Goal: Task Accomplishment & Management: Use online tool/utility

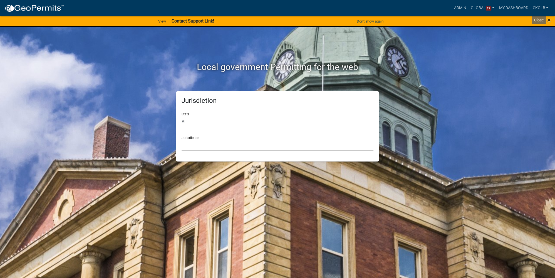
click at [437, 20] on span "×" at bounding box center [549, 20] width 4 height 8
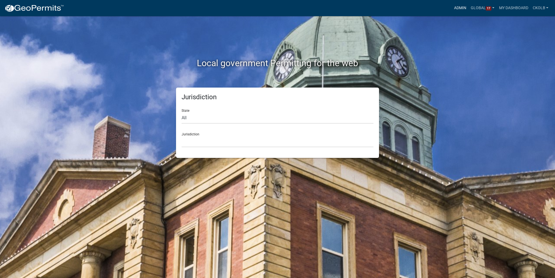
click at [437, 11] on link "Admin" at bounding box center [460, 8] width 17 height 11
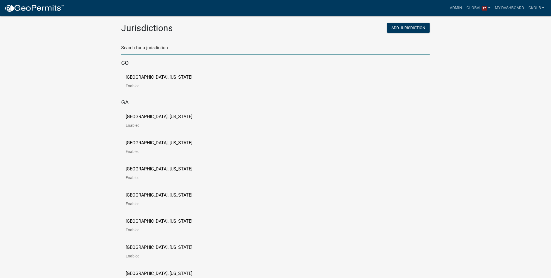
click at [140, 46] on input "text" at bounding box center [275, 49] width 309 height 11
click at [148, 49] on input "text" at bounding box center [275, 49] width 309 height 11
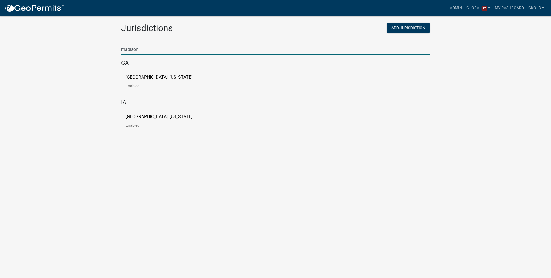
type input "madison"
click at [145, 80] on link "Madison County, Georgia Enabled" at bounding box center [164, 83] width 76 height 17
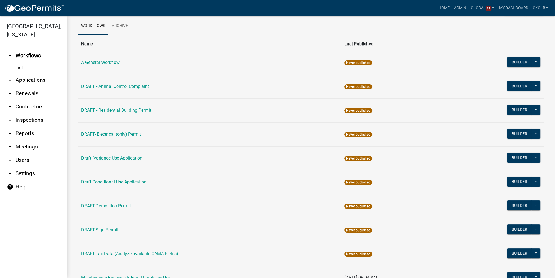
scroll to position [50, 0]
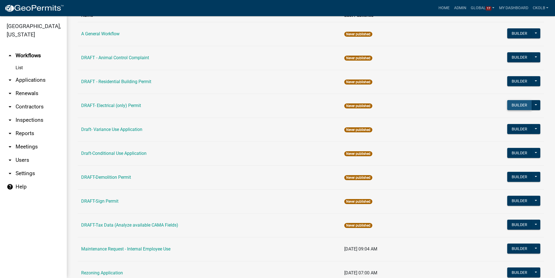
click at [437, 104] on button "Builder" at bounding box center [519, 105] width 24 height 10
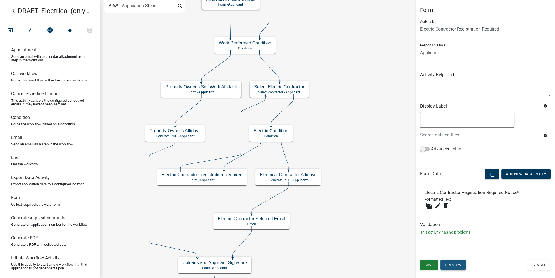
click at [437, 268] on button "Preview" at bounding box center [452, 265] width 25 height 10
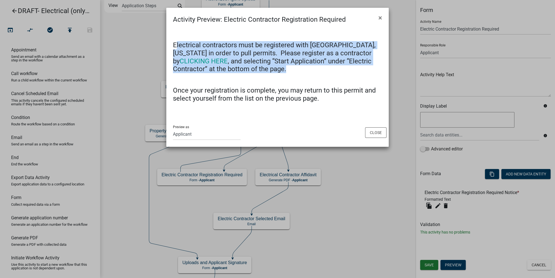
drag, startPoint x: 175, startPoint y: 45, endPoint x: 348, endPoint y: 71, distance: 174.6
click at [348, 71] on h4 "Electrical contractors must be registered with Madison County, Georgia in order…" at bounding box center [277, 57] width 209 height 32
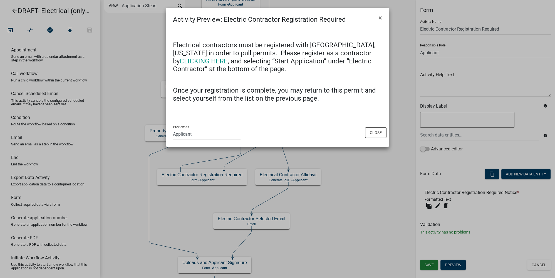
click at [284, 90] on h4 "Once your registration is complete, you may return to this permit and select yo…" at bounding box center [277, 94] width 209 height 16
click at [375, 135] on button "Close" at bounding box center [375, 132] width 21 height 11
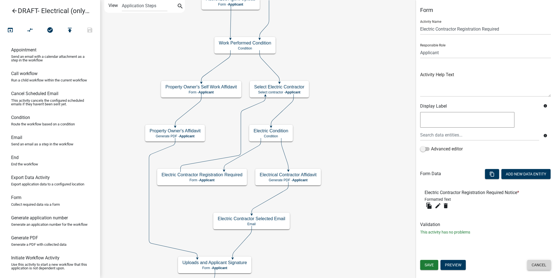
click at [437, 262] on button "Cancel" at bounding box center [539, 265] width 24 height 10
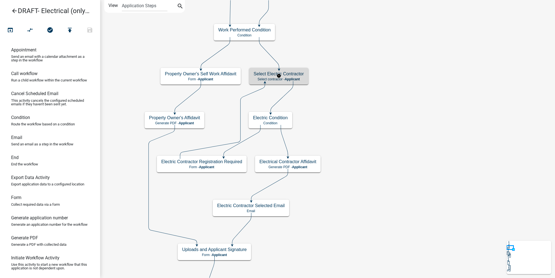
click at [299, 76] on div "Select Electric Contractor Select contractor - Applicant" at bounding box center [278, 76] width 59 height 17
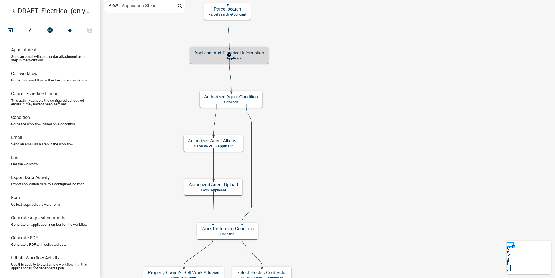
click at [246, 56] on p "Form - Applicant" at bounding box center [229, 58] width 70 height 4
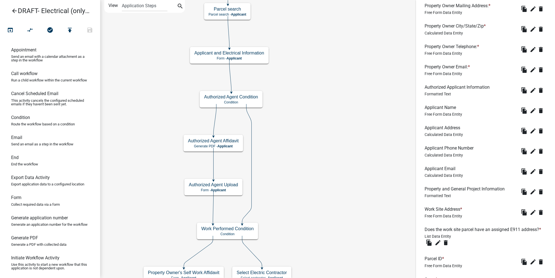
scroll to position [513, 0]
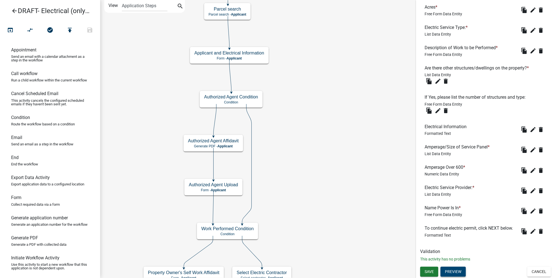
click at [437, 267] on button "Preview" at bounding box center [452, 272] width 25 height 10
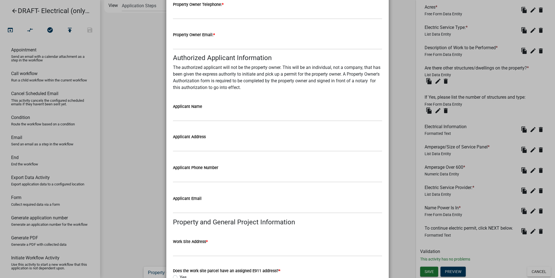
scroll to position [606, 0]
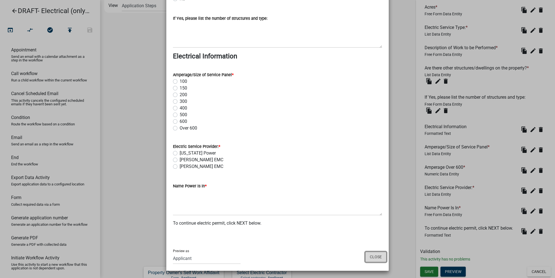
click at [372, 254] on button "Close" at bounding box center [375, 257] width 21 height 11
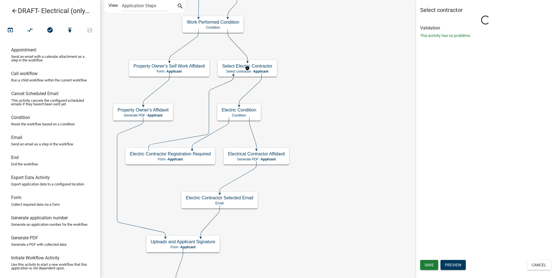
scroll to position [0, 0]
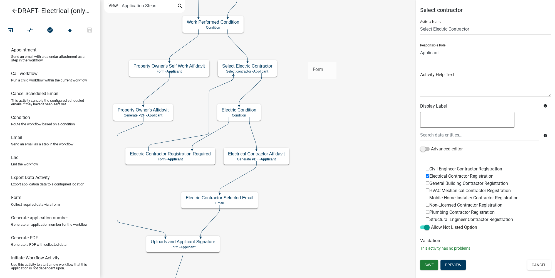
drag, startPoint x: 19, startPoint y: 205, endPoint x: 308, endPoint y: 58, distance: 324.3
click at [308, 58] on div "arrow_back DRAFT- Electrical (only) Permit open_in_browser compare_arrows check…" at bounding box center [277, 139] width 555 height 278
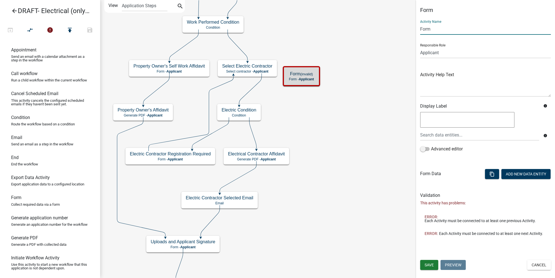
click at [434, 28] on input "Form" at bounding box center [485, 28] width 131 height 11
drag, startPoint x: 436, startPoint y: 29, endPoint x: 414, endPoint y: 29, distance: 22.0
click at [414, 29] on main "Start Start - Applicant Applicant Login Require user Applicant and Electrical I…" at bounding box center [327, 139] width 455 height 278
type input "Select Electric Contractor2"
click at [426, 263] on span "Save" at bounding box center [428, 265] width 9 height 4
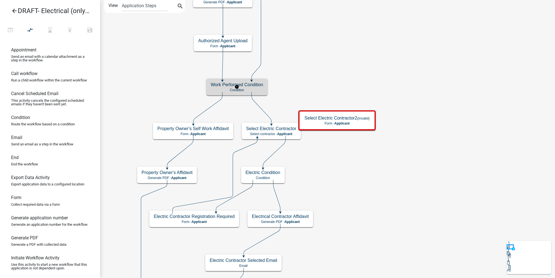
click at [230, 90] on p "Condition" at bounding box center [237, 90] width 52 height 4
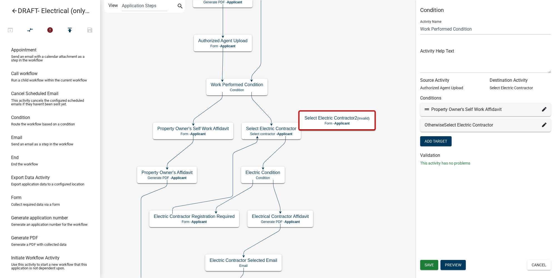
click at [437, 126] on icon at bounding box center [544, 125] width 4 height 4
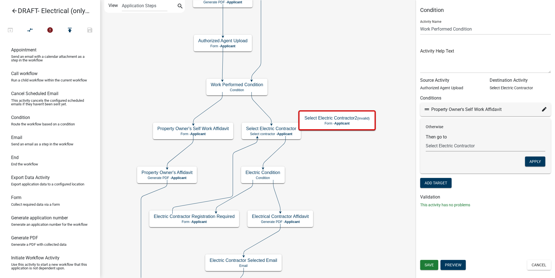
click at [437, 146] on select "Choose... Start Applicant Login Applicant and Electrical Information Building R…" at bounding box center [486, 145] width 120 height 11
select select "73: b25650ed-e0ae-4f5b-8595-b34f17814bd9"
click at [426, 140] on select "Choose... Start Applicant Login Applicant and Electrical Information Building R…" at bounding box center [486, 145] width 120 height 11
click at [437, 160] on button "Apply" at bounding box center [535, 161] width 20 height 10
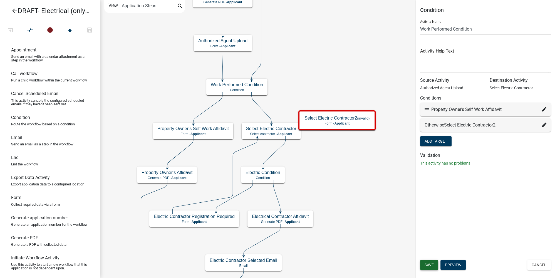
click at [432, 264] on span "Save" at bounding box center [428, 265] width 9 height 4
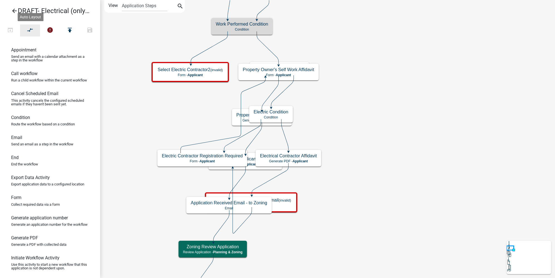
click at [31, 30] on icon "compare_arrows" at bounding box center [30, 31] width 7 height 8
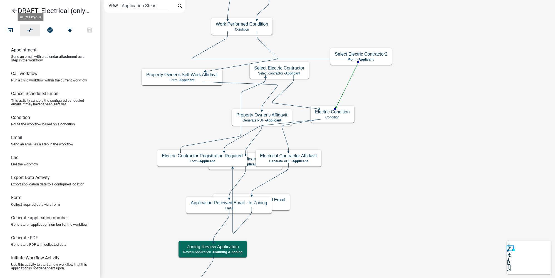
click at [32, 33] on icon "compare_arrows" at bounding box center [30, 31] width 7 height 8
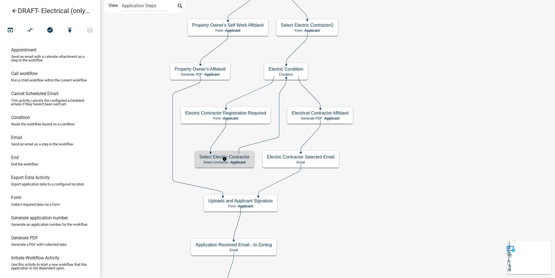
click at [237, 158] on h5 "Select Electric Contractor" at bounding box center [224, 156] width 50 height 5
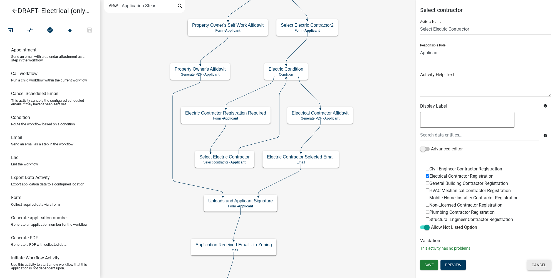
click at [437, 266] on button "Cancel" at bounding box center [539, 265] width 24 height 10
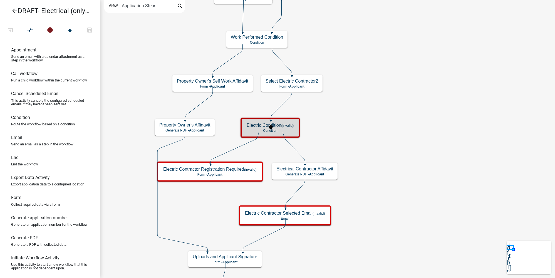
click at [286, 130] on p "Condition" at bounding box center [270, 131] width 47 height 4
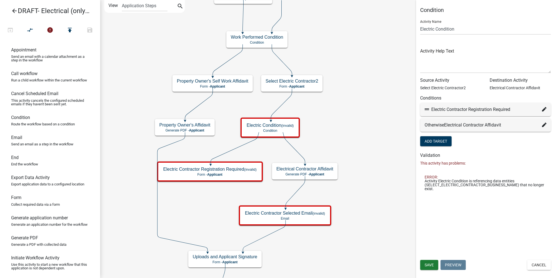
click at [437, 110] on icon at bounding box center [544, 109] width 4 height 4
select select "25: 4798be15-4c57-44f7-8715-699008f7fee3"
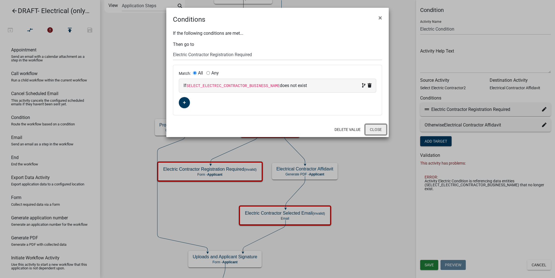
click at [376, 131] on button "Close" at bounding box center [375, 129] width 21 height 11
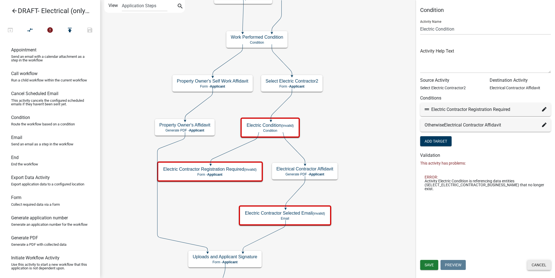
click at [437, 267] on button "Cancel" at bounding box center [539, 265] width 24 height 10
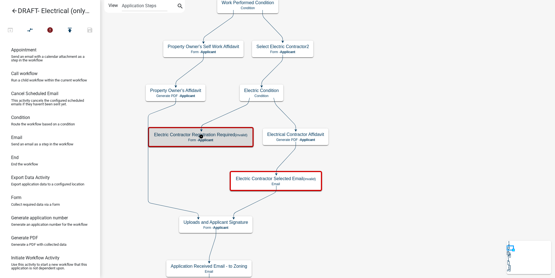
click at [220, 136] on h5 "Electric Contractor Registration Required (invalid)" at bounding box center [200, 134] width 93 height 5
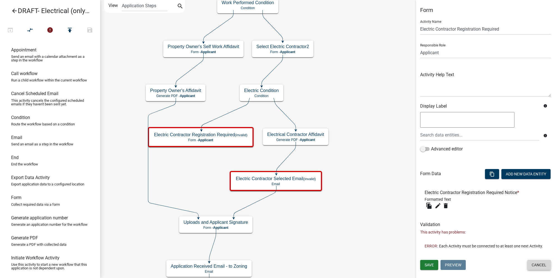
click at [437, 262] on button "Cancel" at bounding box center [539, 265] width 24 height 10
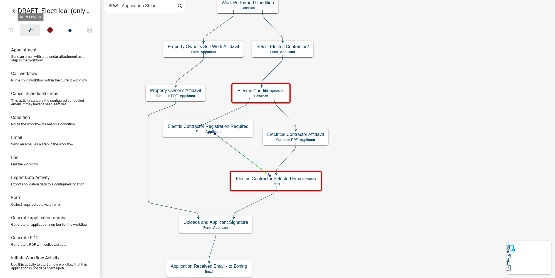
click at [34, 31] on button "compare_arrows" at bounding box center [30, 30] width 20 height 12
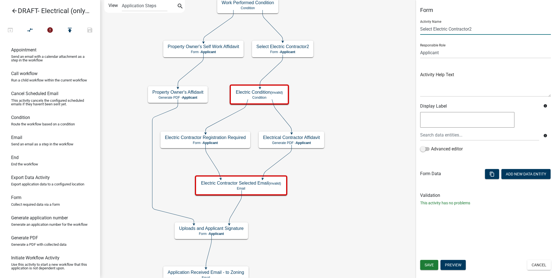
click at [437, 29] on input "Select Electric Contractor2" at bounding box center [485, 28] width 131 height 11
type input "Select Electric Contractor"
drag, startPoint x: 498, startPoint y: 238, endPoint x: 492, endPoint y: 241, distance: 6.5
click at [437, 238] on div "Form Activity Name Select Electric Contractor Responsible Role Applicant Code E…" at bounding box center [485, 139] width 139 height 278
click at [430, 265] on span "Save" at bounding box center [428, 265] width 9 height 4
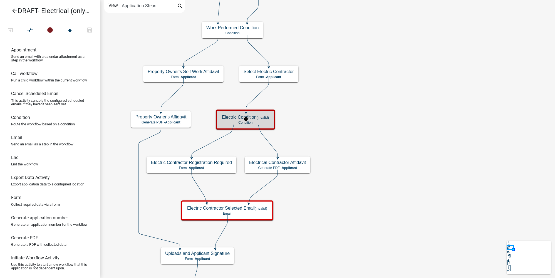
click at [264, 117] on small "(invalid)" at bounding box center [263, 117] width 13 height 4
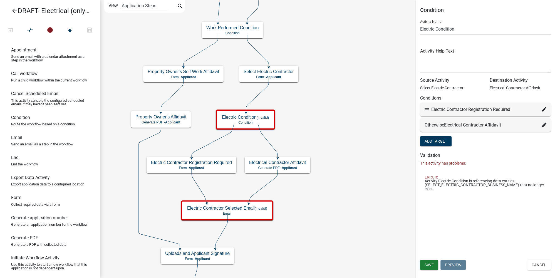
click at [437, 108] on icon at bounding box center [544, 109] width 4 height 4
select select "25: 4798be15-4c57-44f7-8715-699008f7fee3"
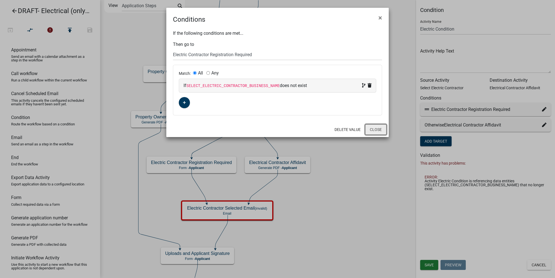
click at [369, 130] on button "Close" at bounding box center [375, 129] width 21 height 11
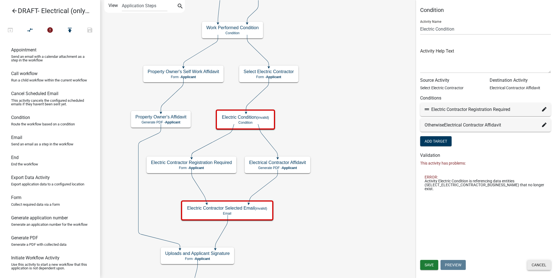
click at [437, 266] on button "Cancel" at bounding box center [539, 265] width 24 height 10
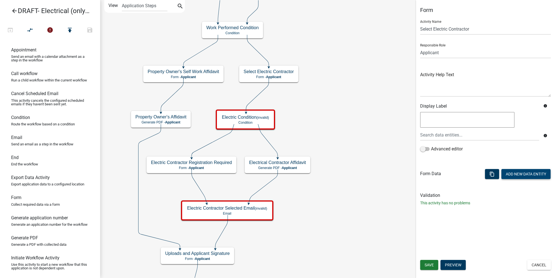
click at [437, 172] on button "Add New Data Entity" at bounding box center [525, 174] width 49 height 10
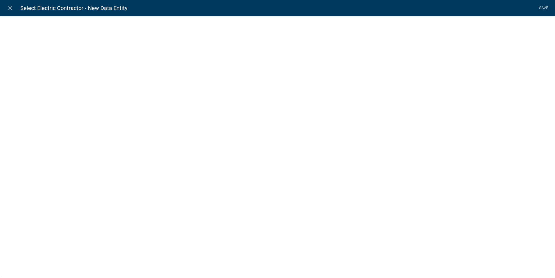
select select
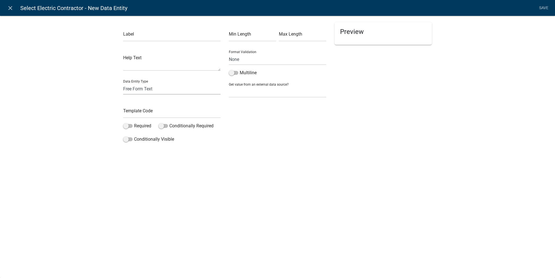
click at [143, 88] on select "Free Form Text Document Display Entity Value Fee Numeric Data Date Map Sketch D…" at bounding box center [171, 88] width 97 height 11
select select "select-contractor"
click at [123, 83] on select "Free Form Text Document Display Entity Value Fee Numeric Data Date Map Sketch D…" at bounding box center [171, 88] width 97 height 11
select select "select-contractor"
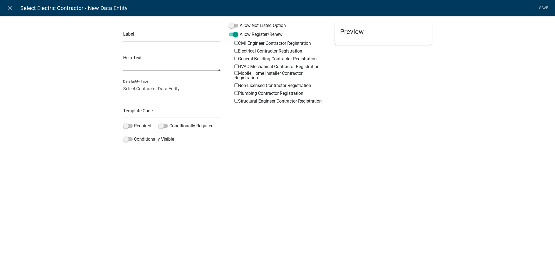
click at [148, 37] on input "text" at bounding box center [171, 35] width 97 height 11
type input "Select Electric Contractor"
click at [254, 146] on div "Label Select Electric Contractor Help Text Data Entity Type Free Form Text Docu…" at bounding box center [277, 82] width 555 height 150
click at [245, 27] on label "Allow Not Listed Option" at bounding box center [257, 25] width 57 height 7
click at [240, 22] on input "Allow Not Listed Option" at bounding box center [240, 22] width 0 height 0
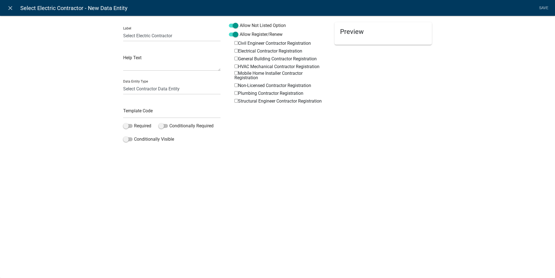
click at [242, 51] on label "Electrical Contractor Registration" at bounding box center [268, 51] width 68 height 4
click at [238, 51] on input "Electrical Contractor Registration" at bounding box center [236, 51] width 4 height 4
checkbox input "true"
click at [141, 111] on input "text" at bounding box center [171, 112] width 97 height 11
type input "ElectricContractorSelect"
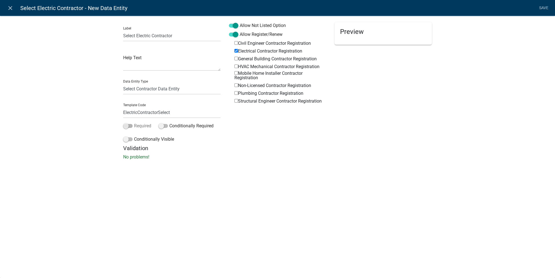
click at [130, 127] on span at bounding box center [127, 126] width 9 height 4
click at [134, 123] on input "Required" at bounding box center [134, 123] width 0 height 0
click at [250, 161] on div "Label Select Electric Contractor Help Text Data Entity Type Free Form Text Docu…" at bounding box center [277, 89] width 555 height 165
click at [437, 7] on link "Save" at bounding box center [543, 8] width 14 height 11
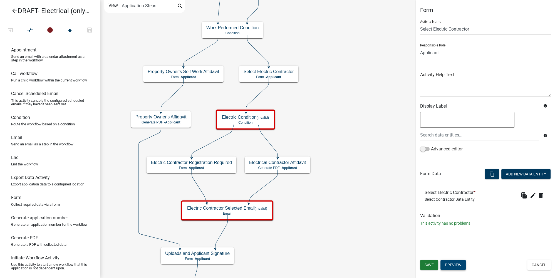
click at [437, 265] on button "Preview" at bounding box center [452, 265] width 25 height 10
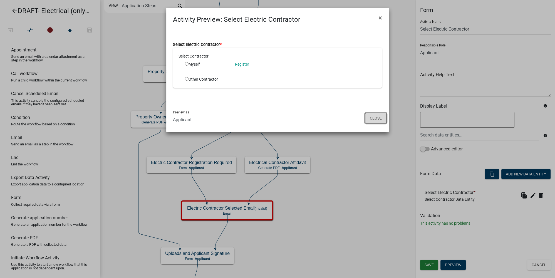
click at [379, 116] on button "Close" at bounding box center [375, 118] width 21 height 11
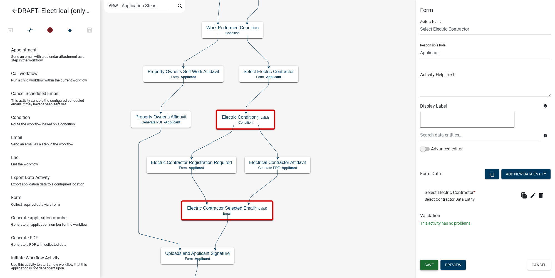
click at [432, 265] on span "Save" at bounding box center [428, 265] width 9 height 4
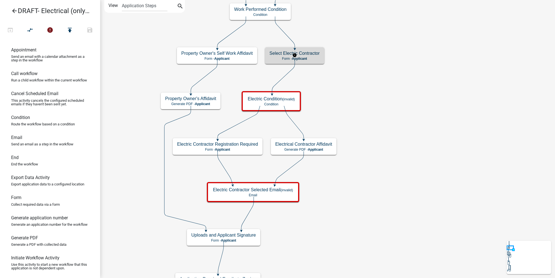
click at [316, 54] on h5 "Select Electric Contractor" at bounding box center [294, 53] width 50 height 5
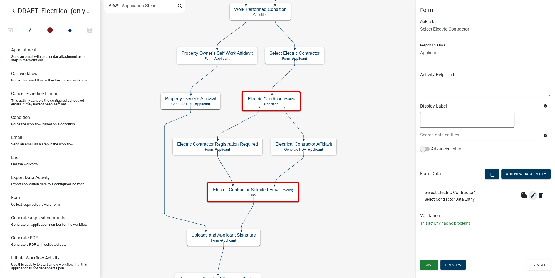
click at [437, 196] on icon "edit" at bounding box center [532, 195] width 7 height 7
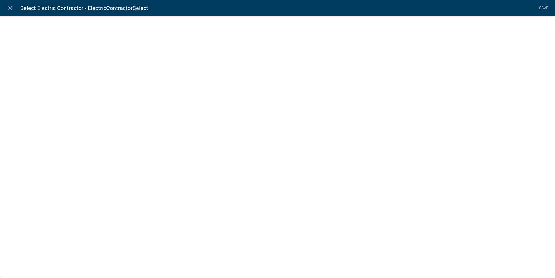
select select "select-contractor"
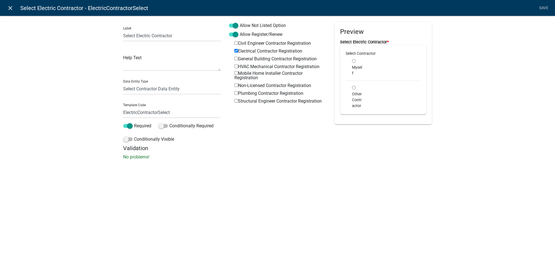
click at [12, 7] on icon "close" at bounding box center [10, 8] width 7 height 7
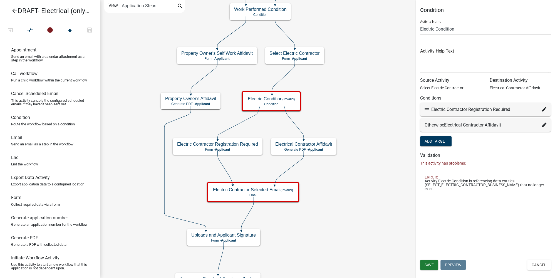
click at [437, 108] on icon at bounding box center [544, 109] width 4 height 4
select select "25: 4798be15-4c57-44f7-8715-699008f7fee3"
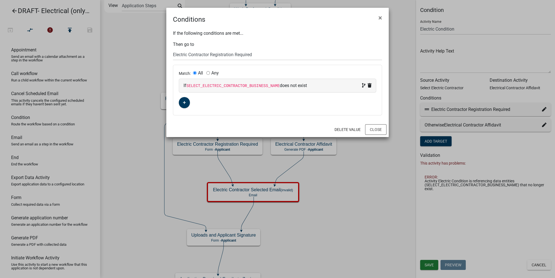
click at [240, 85] on code "SELECT_ELECTRIC_CONTRACTOR_BUSINESS_NAME" at bounding box center [232, 86] width 93 height 4
select select
select select "5: !"
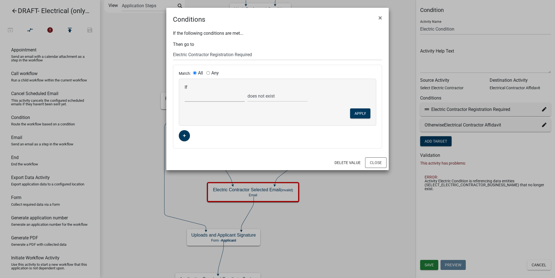
click at [202, 96] on select "Choose... Acres ALL_FEE_RECIPIENTS amperagesize AmpsOver600 APPLICANT_CITY APPL…" at bounding box center [215, 95] width 60 height 11
select select "32: ElectricContractorSelect"
click at [185, 90] on select "Choose... Acres ALL_FEE_RECIPIENTS amperagesize AmpsOver600 APPLICANT_CITY APPL…" at bounding box center [215, 95] width 60 height 11
click at [265, 95] on select "is is not exists does not exist is greater than is less than contains does not …" at bounding box center [277, 95] width 60 height 11
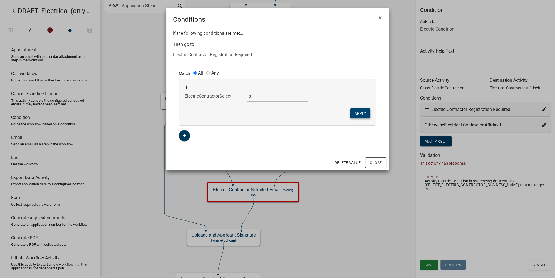
click at [366, 111] on button "Apply" at bounding box center [360, 113] width 20 height 10
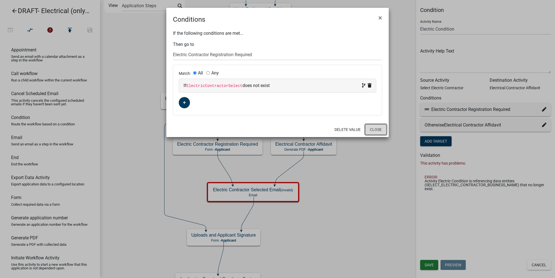
click at [376, 129] on button "Close" at bounding box center [375, 129] width 21 height 11
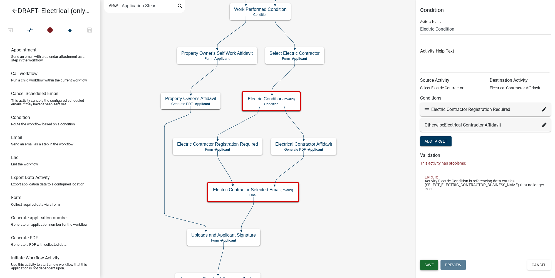
click at [429, 266] on span "Save" at bounding box center [428, 265] width 9 height 4
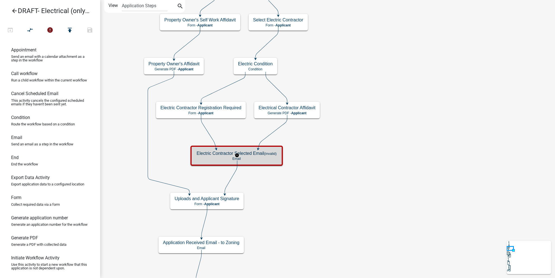
click at [253, 158] on p "Email" at bounding box center [237, 159] width 80 height 4
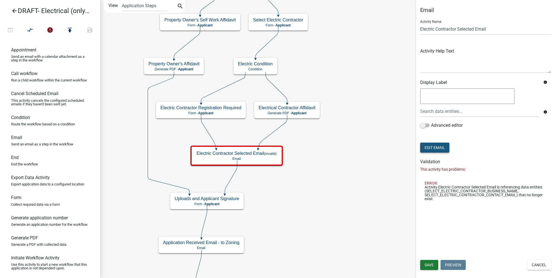
click at [433, 151] on button "Edit Email" at bounding box center [434, 148] width 29 height 10
select select "f8aedfd8-39b5-4d7f-8304-f16556aaf9a2"
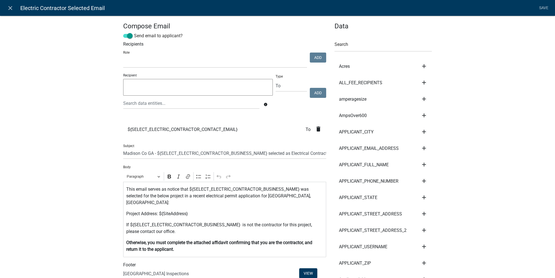
click at [185, 155] on input "Madison Co GA - ${SELECT_ELECTRIC_CONTRACTOR_BUSINESS_NAME} selected as Electri…" at bounding box center [224, 153] width 203 height 11
drag, startPoint x: 265, startPoint y: 152, endPoint x: 156, endPoint y: 152, distance: 109.5
click at [156, 152] on input "Madison Co GA - ${SELECT_ELECTRIC_CONTRACTOR_BUSINESS_NAME} selected as Electri…" at bounding box center [224, 153] width 203 height 11
type input "Madison Co GA - selected as Electrical Contractor"
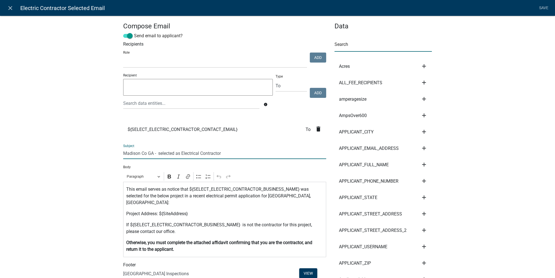
click at [360, 46] on input "text" at bounding box center [382, 45] width 97 height 11
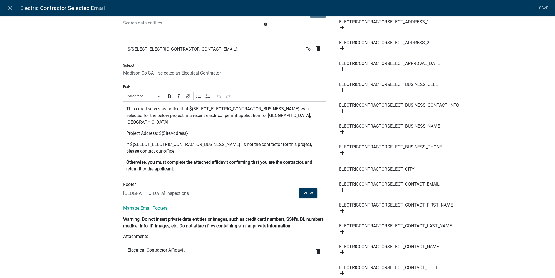
scroll to position [101, 0]
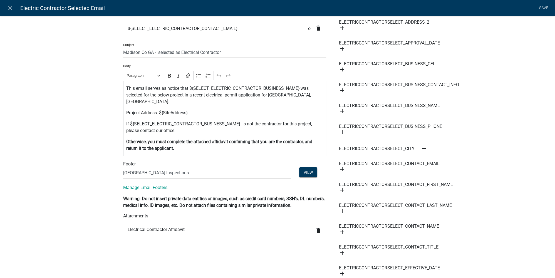
type input "electr"
click at [340, 111] on icon "add" at bounding box center [342, 111] width 7 height 7
click at [437, 115] on div "Compose Email Send email to applicant? Recipients Role Code Enforcement Adminis…" at bounding box center [277, 262] width 555 height 712
click at [10, 9] on icon "close" at bounding box center [10, 8] width 7 height 7
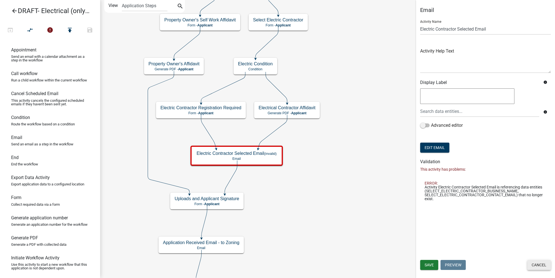
click at [437, 266] on button "Cancel" at bounding box center [539, 265] width 24 height 10
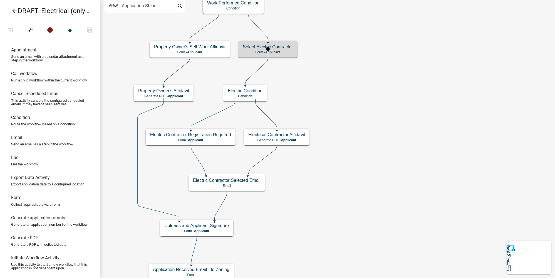
click at [286, 51] on p "Form - Applicant" at bounding box center [268, 52] width 50 height 4
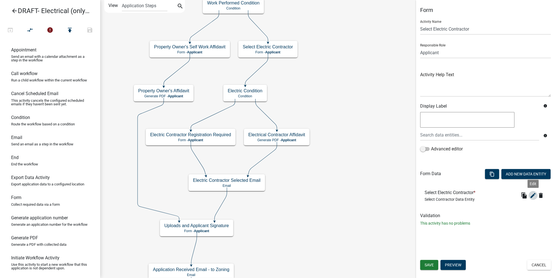
click at [437, 195] on icon "edit" at bounding box center [532, 195] width 7 height 7
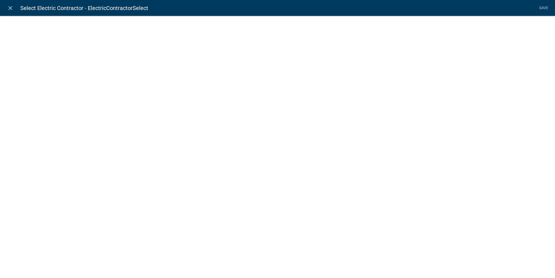
select select "select-contractor"
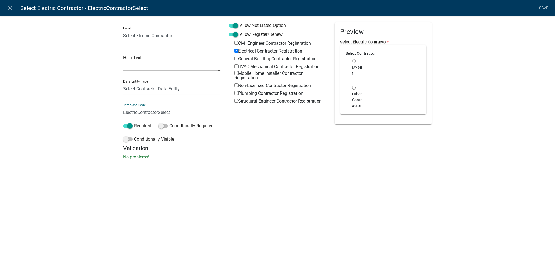
drag, startPoint x: 139, startPoint y: 116, endPoint x: 100, endPoint y: 112, distance: 38.8
click at [100, 112] on div "Label Select Electric Contractor Help Text Data Entity Type Free Form Text Docu…" at bounding box center [277, 89] width 555 height 165
click at [151, 113] on input "Select_Electric_Contractor" at bounding box center [171, 112] width 97 height 11
type input "Select_Electrical_Contractor"
click at [226, 136] on div "Allow Not Listed Option Allow Register/Renew Civil Engineer Contractor Registra…" at bounding box center [278, 83] width 106 height 123
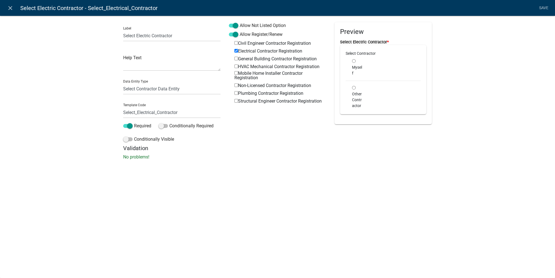
click at [437, 5] on li "Save" at bounding box center [543, 8] width 14 height 11
click at [437, 9] on li "Save" at bounding box center [543, 8] width 14 height 11
click at [437, 33] on div "Label Select Electric Contractor Help Text Data Entity Type Free Form Text Docu…" at bounding box center [277, 89] width 555 height 165
click at [437, 9] on link "Save" at bounding box center [543, 8] width 14 height 11
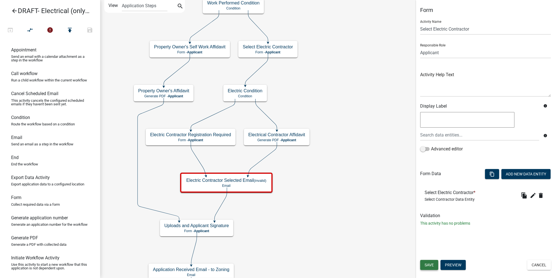
click at [434, 264] on button "Save" at bounding box center [429, 265] width 18 height 10
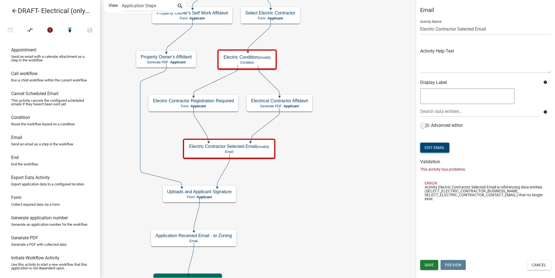
click at [437, 148] on button "Edit Email" at bounding box center [434, 148] width 29 height 10
select select "f8aedfd8-39b5-4d7f-8304-f16556aaf9a2"
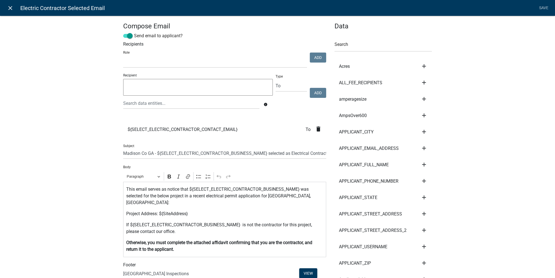
click at [9, 11] on icon "close" at bounding box center [10, 8] width 7 height 7
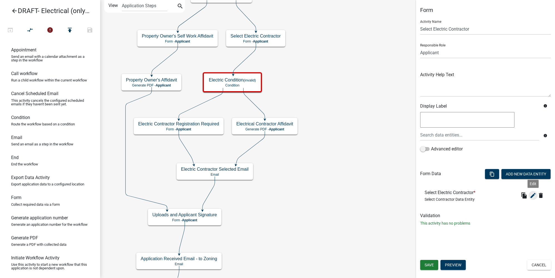
click at [437, 196] on icon "edit" at bounding box center [532, 195] width 7 height 7
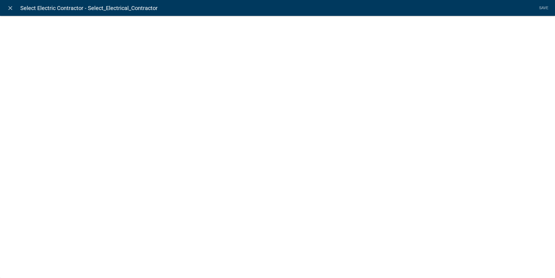
select select "select-contractor"
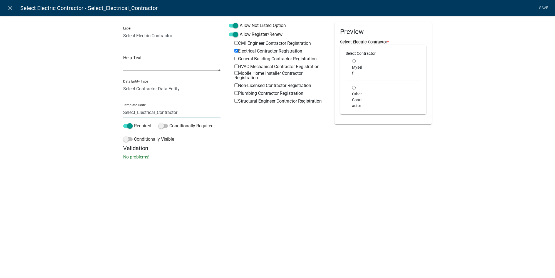
click at [155, 112] on input "Select_Electrical_Contractor" at bounding box center [171, 112] width 97 height 11
type input "Select_Electric_Contractor"
click at [339, 142] on div "Preview Select Electric Contractor * Select Contractor Myself Other Contractor" at bounding box center [383, 83] width 106 height 123
click at [437, 7] on li "Save" at bounding box center [543, 8] width 14 height 11
click at [437, 7] on link "Save" at bounding box center [543, 8] width 14 height 11
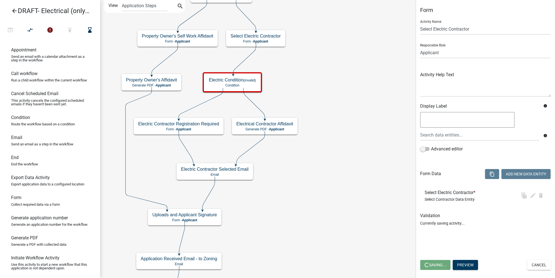
click at [437, 7] on form "close Select Electric Contractor - Select_Electric_Contractor Save" at bounding box center [277, 0] width 555 height 29
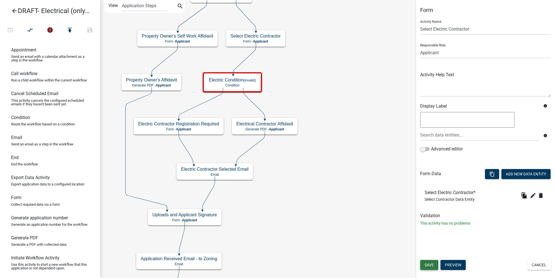
click at [432, 265] on span "Save" at bounding box center [428, 265] width 9 height 4
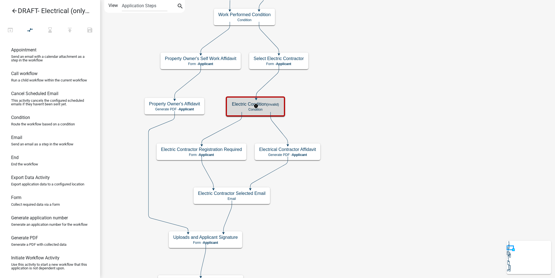
click at [277, 103] on small "(invalid)" at bounding box center [273, 104] width 13 height 4
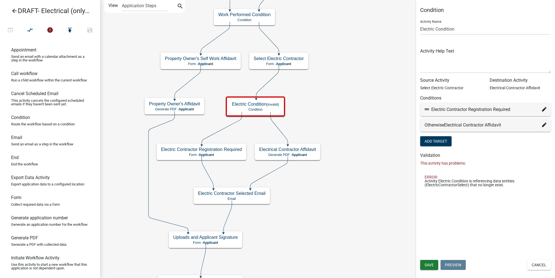
click at [437, 110] on icon at bounding box center [544, 109] width 4 height 4
select select "25: 4798be15-4c57-44f7-8715-699008f7fee3"
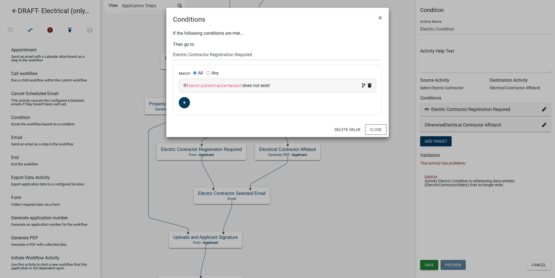
click at [216, 86] on code "ElectricContractorSelect" at bounding box center [214, 86] width 56 height 4
select select
select select "5: !"
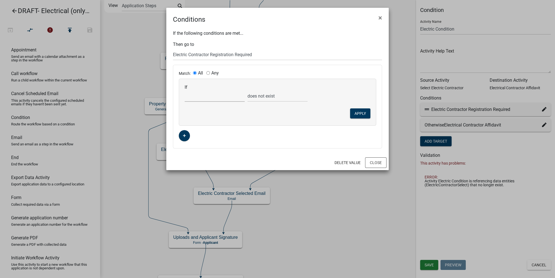
click at [212, 95] on select "Choose... Acres ALL_FEE_RECIPIENTS amperagesize AmpsOver600 APPLICANT_CITY APPL…" at bounding box center [215, 95] width 60 height 11
select select "136: Select_Electric_Contractor"
click at [185, 90] on select "Choose... Acres ALL_FEE_RECIPIENTS amperagesize AmpsOver600 APPLICANT_CITY APPL…" at bounding box center [215, 95] width 60 height 11
click at [364, 113] on button "Apply" at bounding box center [360, 113] width 20 height 10
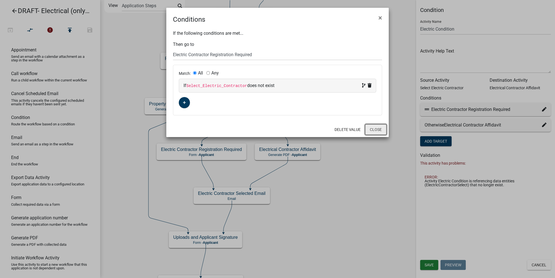
click at [377, 128] on button "Close" at bounding box center [375, 129] width 21 height 11
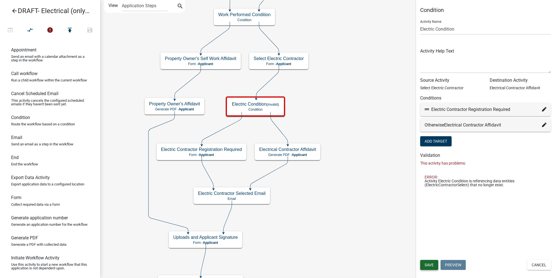
click at [428, 263] on span "Save" at bounding box center [428, 265] width 9 height 4
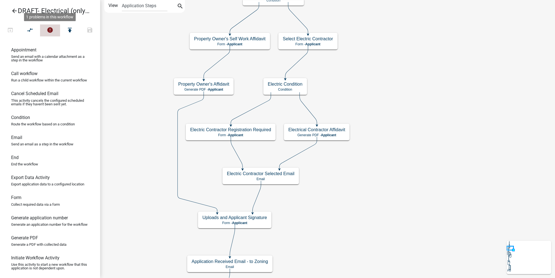
click at [50, 31] on icon "error" at bounding box center [50, 31] width 7 height 8
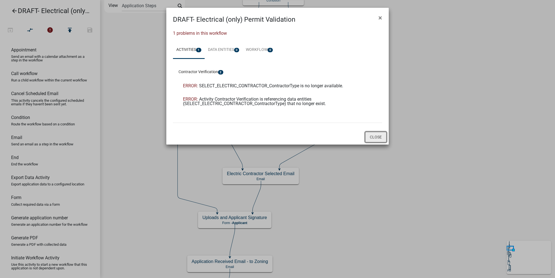
click at [381, 136] on button "Close" at bounding box center [375, 137] width 21 height 11
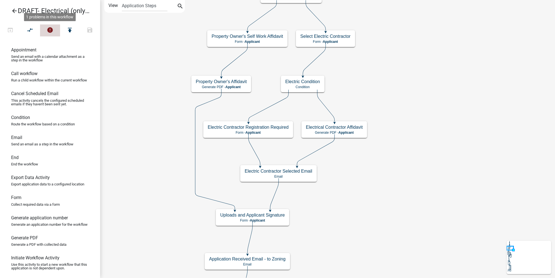
click at [52, 30] on icon "error" at bounding box center [50, 31] width 7 height 8
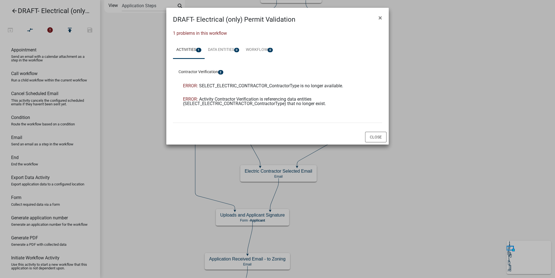
click at [223, 85] on span "SELECT_ELECTRIC_CONTRACTOR_ContractorType is no longer available." at bounding box center [271, 85] width 144 height 5
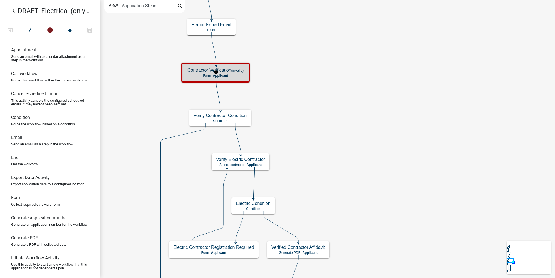
click at [237, 75] on p "Form - Applicant" at bounding box center [215, 76] width 56 height 4
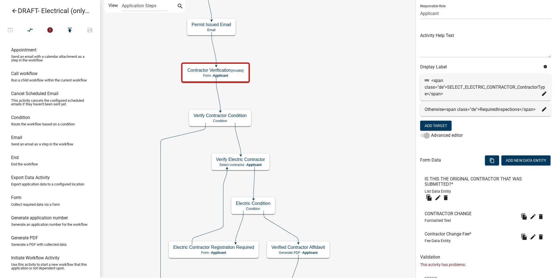
scroll to position [14, 0]
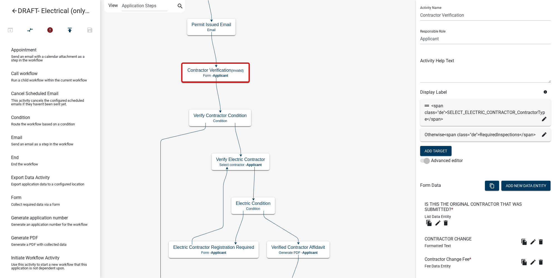
click at [437, 118] on icon at bounding box center [544, 119] width 4 height 4
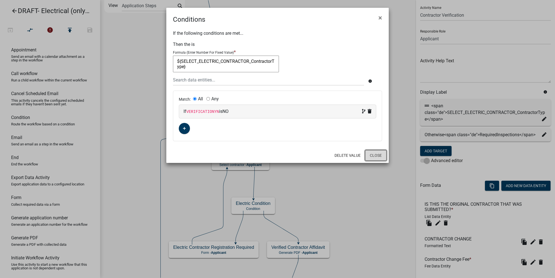
click at [381, 153] on button "Close" at bounding box center [375, 155] width 21 height 11
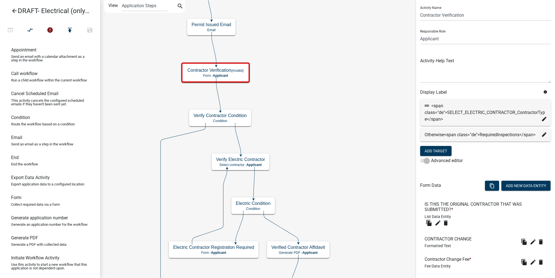
scroll to position [90, 0]
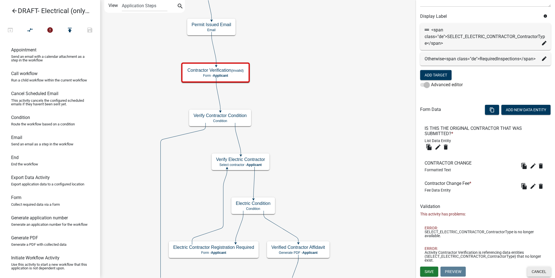
click at [437, 271] on button "Cancel" at bounding box center [539, 272] width 24 height 10
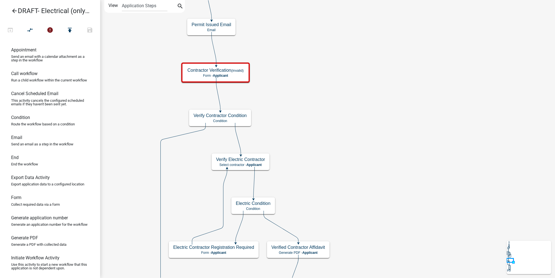
scroll to position [0, 0]
click at [177, 6] on icon "search" at bounding box center [180, 7] width 7 height 8
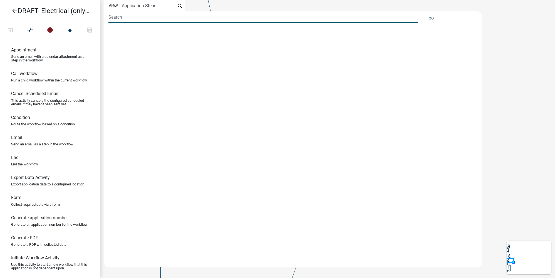
click at [148, 17] on input at bounding box center [263, 16] width 310 height 11
type input "contractortype"
click at [173, 35] on span "VERIFY_ELECTRIC_CONTRACTOR_ContractorType (Verify Electric Contractor)" at bounding box center [188, 34] width 151 height 4
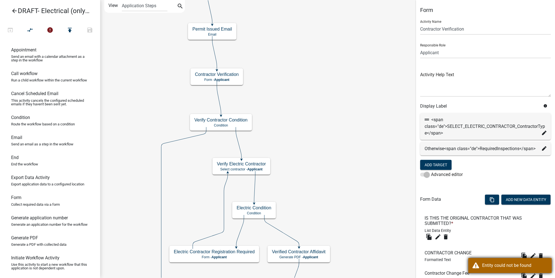
click at [437, 263] on div "Entity could not be found" at bounding box center [514, 265] width 65 height 7
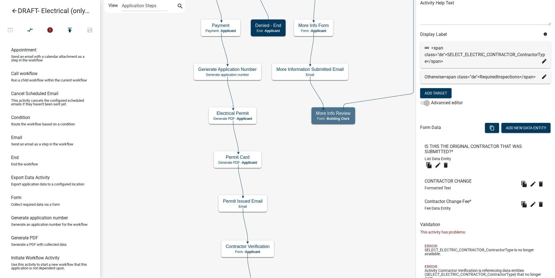
scroll to position [90, 0]
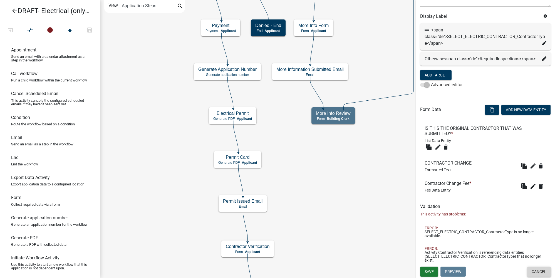
drag, startPoint x: 538, startPoint y: 272, endPoint x: 443, endPoint y: 231, distance: 103.6
click at [437, 272] on button "Cancel" at bounding box center [539, 272] width 24 height 10
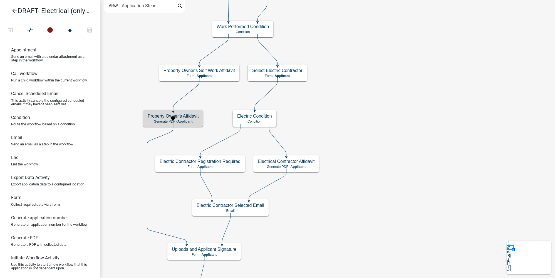
click at [195, 117] on h5 "Property Owner's Affidavit" at bounding box center [173, 115] width 51 height 5
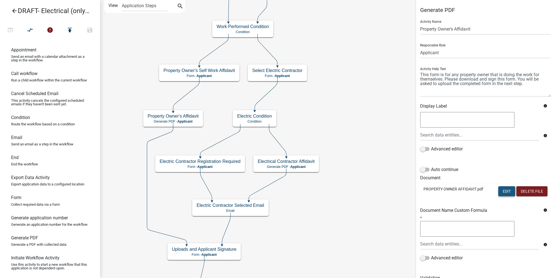
click at [437, 193] on button "Edit" at bounding box center [506, 191] width 17 height 10
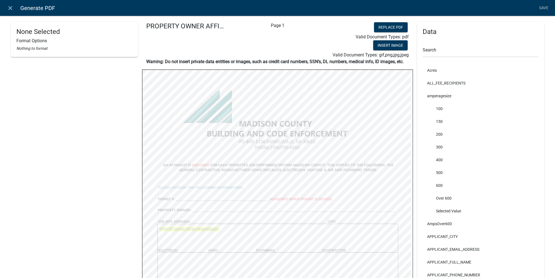
scroll to position [50, 0]
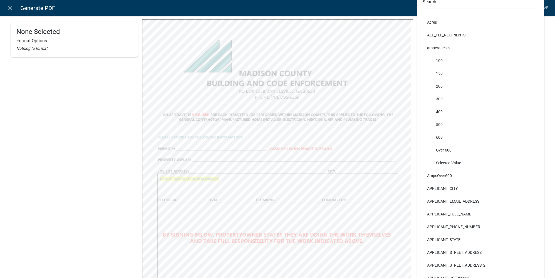
select select
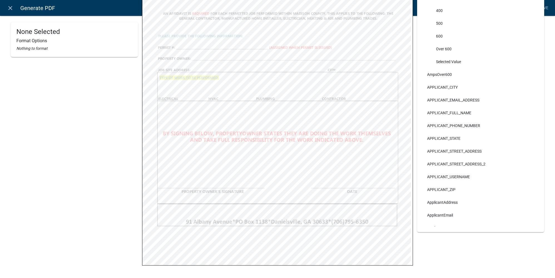
scroll to position [126, 0]
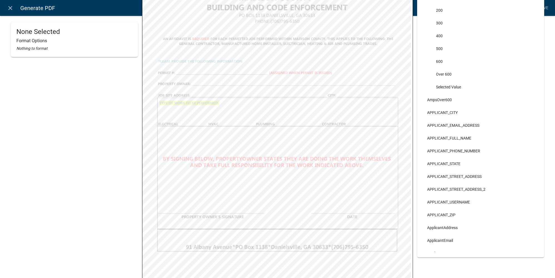
select select
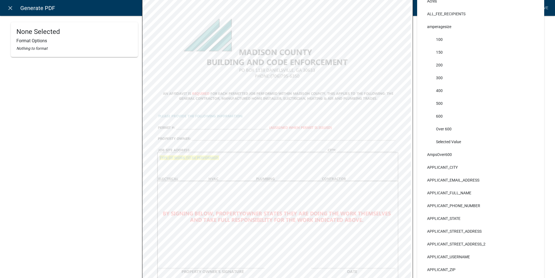
scroll to position [0, 0]
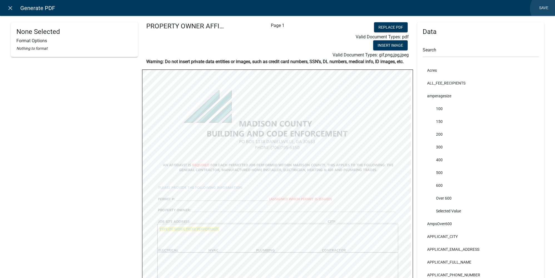
click at [437, 9] on link "Save" at bounding box center [543, 8] width 14 height 11
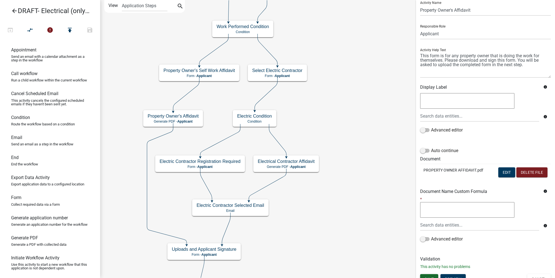
scroll to position [26, 0]
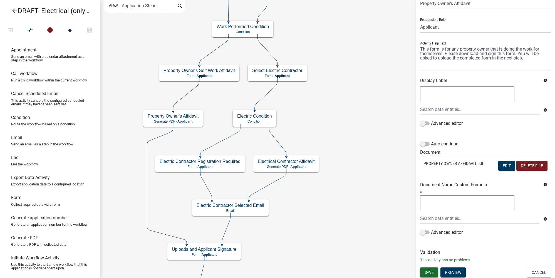
click at [432, 274] on button "Save" at bounding box center [429, 272] width 18 height 10
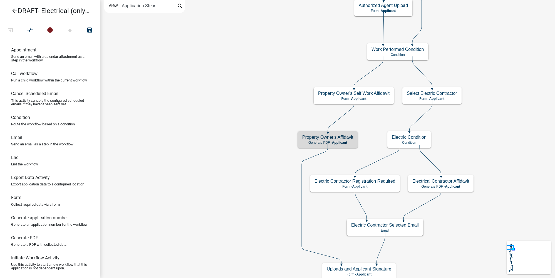
scroll to position [0, 0]
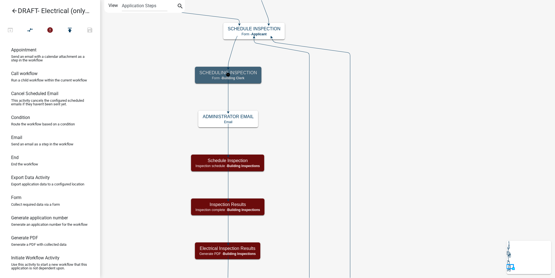
click at [247, 75] on h5 "SCHEDULING INSPECTION" at bounding box center [228, 72] width 58 height 5
select select "A1034FF1-6D4F-4586-AA83-45D6433EEE28"
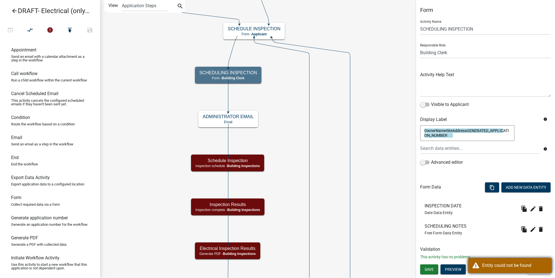
click at [437, 264] on div "Entity could not be found" at bounding box center [514, 265] width 65 height 7
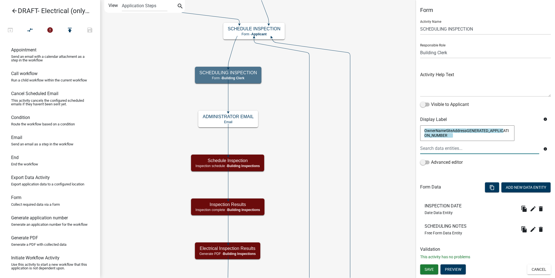
click at [437, 136] on textarea "OwnerNameSiteAddressGENERATED_APPLICATION_NUMBER" at bounding box center [467, 133] width 94 height 16
click at [437, 137] on textarea "OwnerNameSiteAddressGENERATED_APPLICATION_NUMBER" at bounding box center [467, 133] width 94 height 16
drag, startPoint x: 458, startPoint y: 136, endPoint x: 420, endPoint y: 126, distance: 39.0
click at [420, 126] on textarea "OwnerNameSiteAddressGENERATED_APPLICATION_NUMBER" at bounding box center [467, 133] width 94 height 16
drag, startPoint x: 422, startPoint y: 28, endPoint x: 480, endPoint y: 28, distance: 58.1
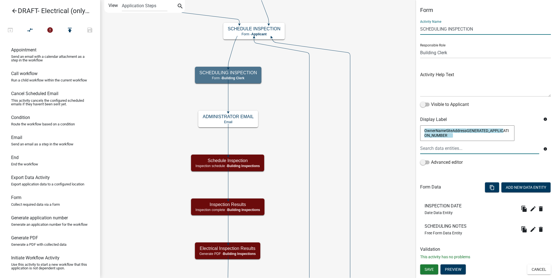
click at [437, 28] on input "SCHEDULING INSPECTION" at bounding box center [485, 28] width 131 height 11
click at [437, 43] on div "Responsible Role Applicant Code Enforcement Administrator Animal Control Buildi…" at bounding box center [485, 48] width 131 height 19
click at [437, 135] on textarea "OwnerNameSiteAddressGENERATED_APPLICATION_NUMBER" at bounding box center [467, 133] width 94 height 16
drag, startPoint x: 460, startPoint y: 136, endPoint x: 420, endPoint y: 128, distance: 40.4
click at [420, 128] on textarea "OwnerNameSiteAddressGENERATED_APPLICATION_NUMBER" at bounding box center [467, 133] width 94 height 16
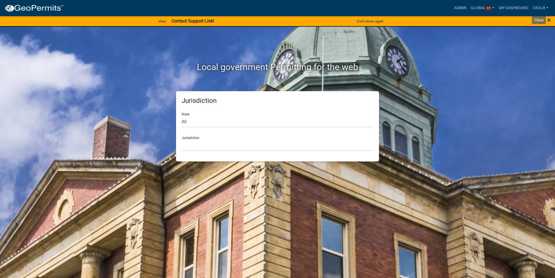
click at [550, 21] on span "×" at bounding box center [549, 20] width 4 height 8
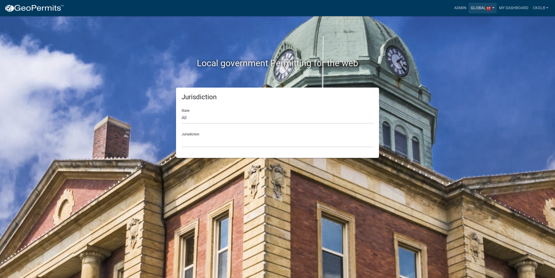
click at [482, 8] on link "Global 17" at bounding box center [482, 8] width 28 height 11
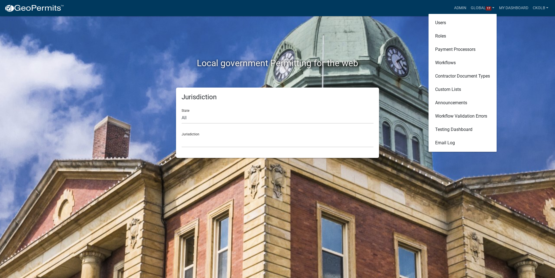
click at [396, 40] on div "Local government Permitting for the web" at bounding box center [277, 51] width 317 height 71
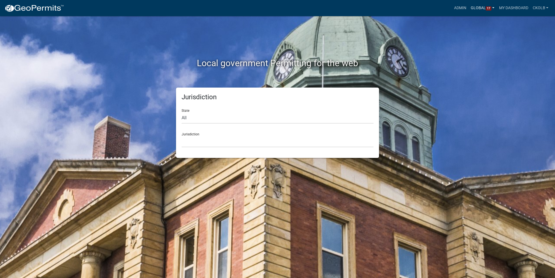
click at [476, 9] on link "Global 17" at bounding box center [482, 8] width 28 height 11
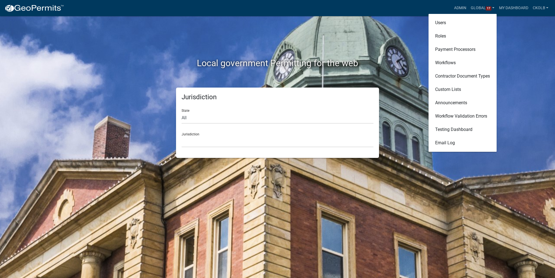
click at [414, 53] on div "Local government Permitting for the web" at bounding box center [277, 51] width 317 height 71
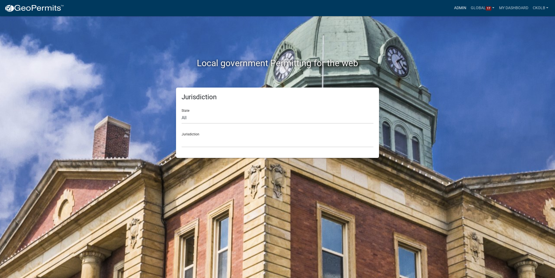
click at [457, 7] on link "Admin" at bounding box center [460, 8] width 17 height 11
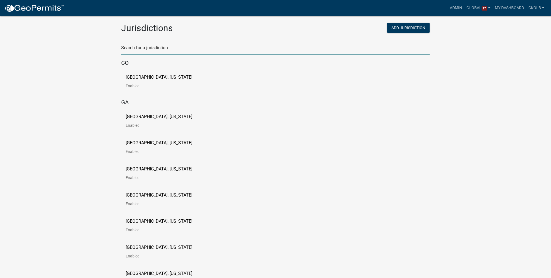
click at [158, 48] on input "text" at bounding box center [275, 49] width 309 height 11
type input "testing"
click at [135, 77] on p "Schneider Testing" at bounding box center [150, 77] width 49 height 4
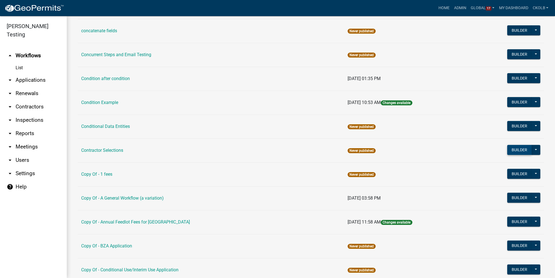
click at [515, 148] on button "Builder" at bounding box center [519, 150] width 24 height 10
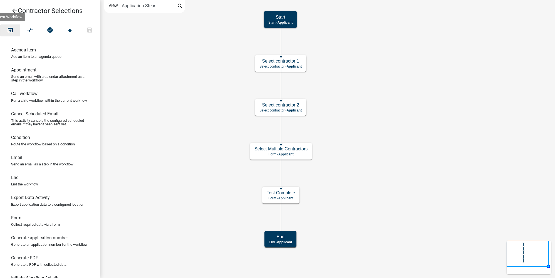
click at [11, 31] on icon "open_in_browser" at bounding box center [10, 31] width 7 height 8
click at [389, 44] on icon "Start Start - Applicant Select contractor 1 Select contractor - Applicant End E…" at bounding box center [327, 138] width 454 height 277
drag, startPoint x: 342, startPoint y: 78, endPoint x: 333, endPoint y: 120, distance: 43.4
click at [333, 120] on icon "Start Start - Applicant Select contractor 1 Select contractor - Applicant End E…" at bounding box center [327, 138] width 454 height 277
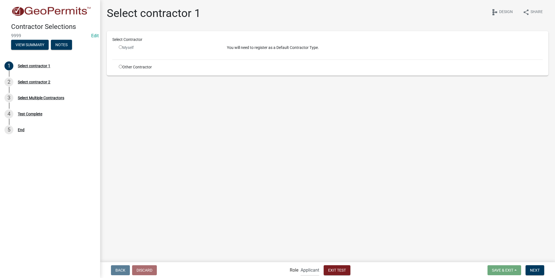
click at [119, 47] on input "radio" at bounding box center [121, 47] width 4 height 4
radio input "false"
drag, startPoint x: 227, startPoint y: 48, endPoint x: 326, endPoint y: 48, distance: 98.7
click at [326, 48] on p "You will need to register as a Default Contractor Type." at bounding box center [385, 48] width 316 height 6
click at [252, 47] on p "You will need to register as a Default Contractor Type." at bounding box center [385, 48] width 316 height 6
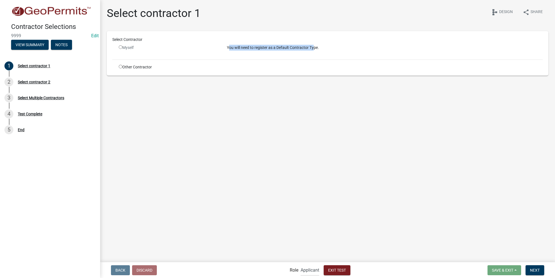
drag, startPoint x: 229, startPoint y: 48, endPoint x: 313, endPoint y: 49, distance: 83.9
click at [313, 49] on p "You will need to register as a Default Contractor Type." at bounding box center [385, 48] width 316 height 6
click at [270, 48] on p "You will need to register as a Default Contractor Type." at bounding box center [385, 48] width 316 height 6
drag, startPoint x: 237, startPoint y: 49, endPoint x: 278, endPoint y: 48, distance: 40.9
click at [270, 48] on p "You will need to register as a Default Contractor Type." at bounding box center [385, 48] width 316 height 6
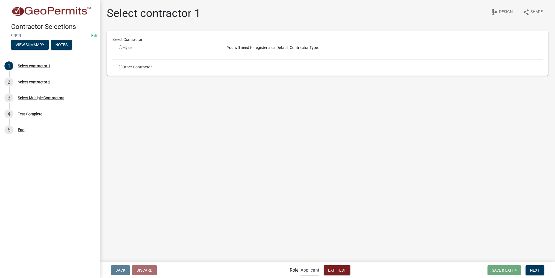
click at [282, 48] on p "You will need to register as a Default Contractor Type." at bounding box center [385, 48] width 316 height 6
click at [121, 65] on input "radio" at bounding box center [121, 67] width 4 height 4
radio input "true"
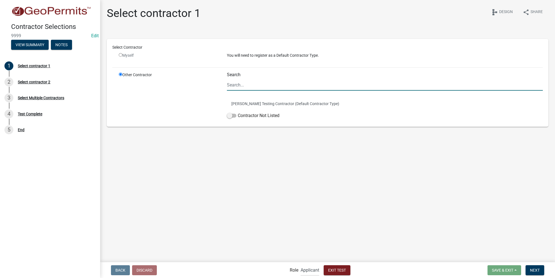
click at [243, 84] on input "Search" at bounding box center [385, 84] width 316 height 11
drag, startPoint x: 235, startPoint y: 152, endPoint x: 237, endPoint y: 154, distance: 2.9
click at [236, 153] on main "Select contractor 1 share Share schema Design Select Contractor Myself You will…" at bounding box center [327, 130] width 455 height 261
click at [120, 12] on h1 "Select contractor 1" at bounding box center [154, 13] width 94 height 13
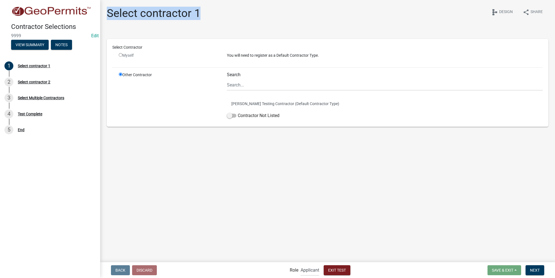
drag, startPoint x: 110, startPoint y: 12, endPoint x: 212, endPoint y: 12, distance: 102.8
click at [212, 12] on div "Select contractor 1 share Share schema Design" at bounding box center [327, 16] width 441 height 18
click at [180, 16] on h1 "Select contractor 1" at bounding box center [154, 13] width 94 height 13
click at [188, 143] on main "Select contractor 1 share Share schema Design Select Contractor Myself You will…" at bounding box center [327, 130] width 455 height 261
click at [140, 170] on main "Select contractor 1 share Share schema Design Select Contractor Myself You will…" at bounding box center [327, 130] width 455 height 261
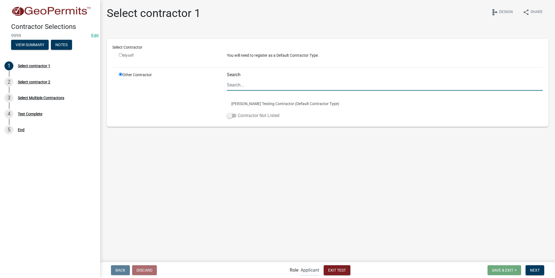
click at [235, 116] on span at bounding box center [231, 116] width 9 height 4
click at [238, 112] on input "Contractor Not Listed" at bounding box center [238, 112] width 0 height 0
click at [530, 268] on span "Next" at bounding box center [535, 270] width 10 height 4
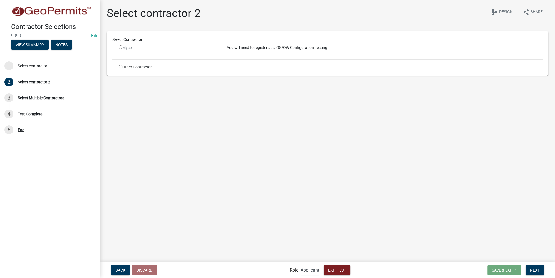
click at [121, 66] on input "radio" at bounding box center [121, 67] width 4 height 4
radio input "true"
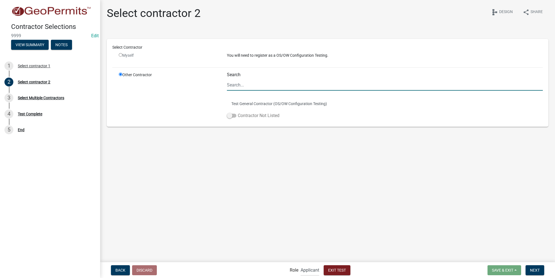
click at [235, 115] on span at bounding box center [231, 116] width 9 height 4
click at [238, 112] on input "Contractor Not Listed" at bounding box center [238, 112] width 0 height 0
click at [536, 268] on span "Next" at bounding box center [535, 270] width 10 height 4
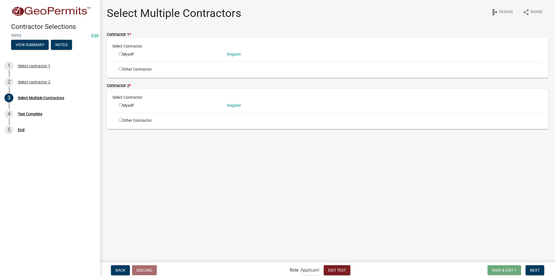
click at [116, 34] on label "Contractor 1 *" at bounding box center [119, 35] width 24 height 4
drag, startPoint x: 106, startPoint y: 35, endPoint x: 129, endPoint y: 34, distance: 22.8
click at [129, 34] on div "Contractor 1 * Select Contractor Myself Register Other Contractor" at bounding box center [328, 54] width 450 height 47
click at [141, 33] on div "Contractor 1 *" at bounding box center [327, 34] width 441 height 7
click at [120, 53] on input "radio" at bounding box center [121, 54] width 4 height 4
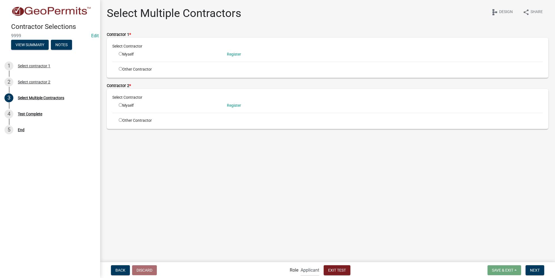
radio input "true"
click at [120, 53] on input "radio" at bounding box center [121, 54] width 4 height 4
click at [121, 68] on input "radio" at bounding box center [121, 69] width 4 height 4
radio input "true"
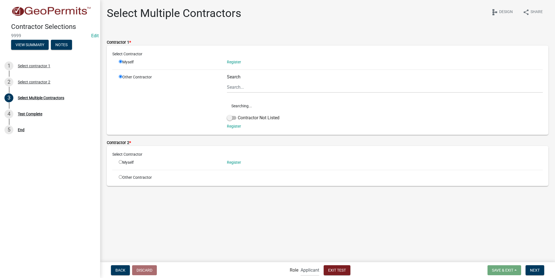
radio input "false"
click at [176, 215] on main "Select Multiple Contractors share Share schema Design Contractor 1 * Select Con…" at bounding box center [327, 130] width 455 height 261
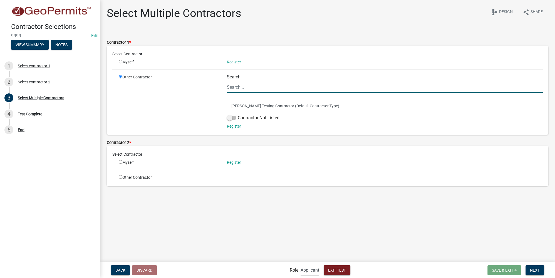
click at [235, 87] on input "Search" at bounding box center [385, 86] width 316 height 11
click at [185, 104] on div "Other Contractor" at bounding box center [169, 101] width 108 height 55
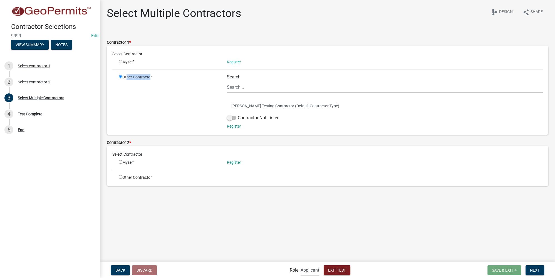
drag, startPoint x: 125, startPoint y: 78, endPoint x: 157, endPoint y: 80, distance: 32.0
click at [149, 78] on div "Other Contractor" at bounding box center [169, 101] width 108 height 55
click at [155, 80] on div "Other Contractor" at bounding box center [169, 101] width 108 height 55
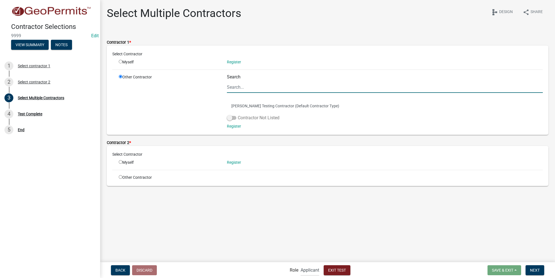
click at [235, 118] on span at bounding box center [231, 118] width 9 height 4
click at [238, 115] on input "Contractor Not Listed" at bounding box center [238, 115] width 0 height 0
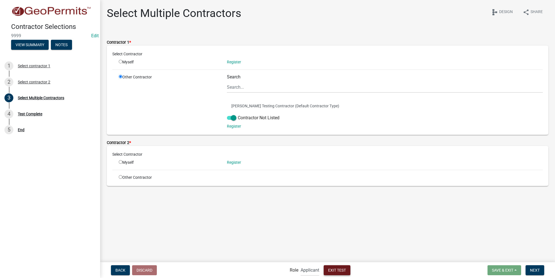
click at [342, 271] on span "Exit Test" at bounding box center [337, 270] width 18 height 4
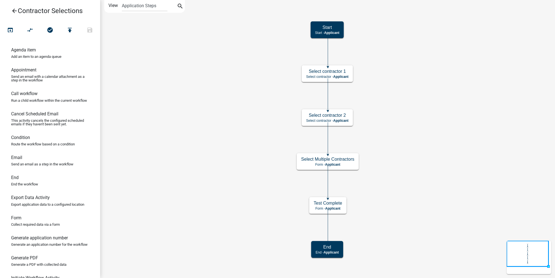
click at [16, 12] on icon "arrow_back" at bounding box center [14, 12] width 7 height 8
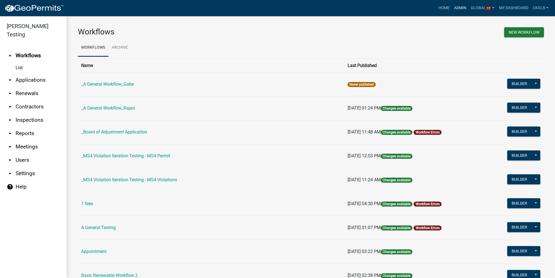
click at [458, 9] on link "Admin" at bounding box center [460, 8] width 17 height 11
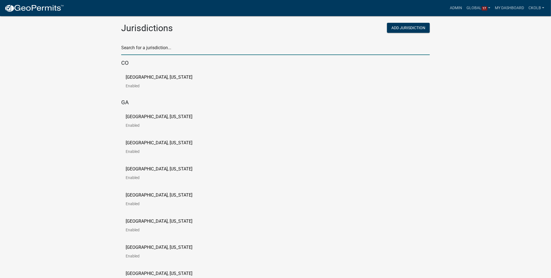
click at [194, 50] on input "text" at bounding box center [275, 49] width 309 height 11
click at [148, 47] on input "text" at bounding box center [275, 49] width 309 height 11
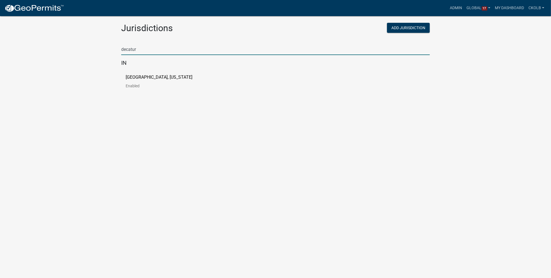
type input "decatur"
click at [145, 78] on p "Decatur County, Indiana" at bounding box center [159, 77] width 67 height 4
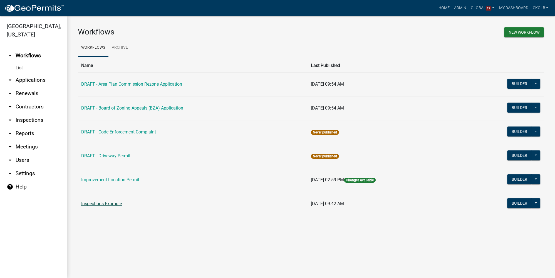
click at [103, 203] on link "Inspections Example" at bounding box center [101, 203] width 41 height 5
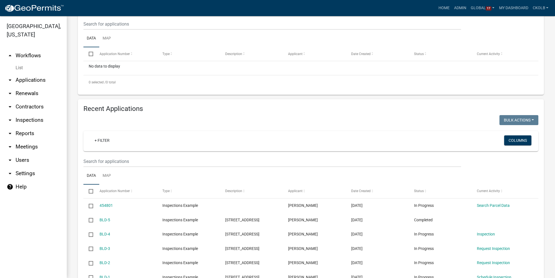
scroll to position [201, 0]
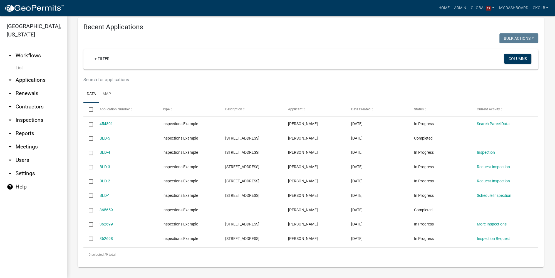
click at [29, 121] on link "arrow_drop_down Inspections" at bounding box center [33, 119] width 67 height 13
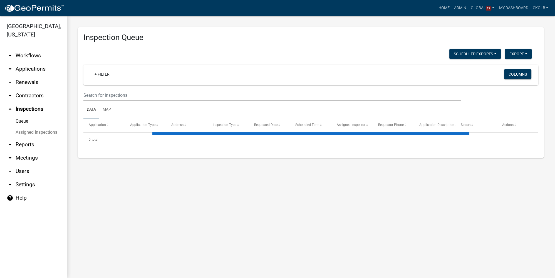
select select "2: 50"
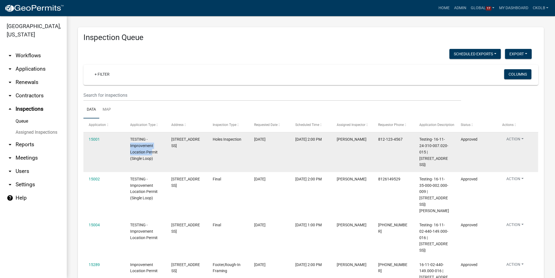
drag, startPoint x: 130, startPoint y: 146, endPoint x: 153, endPoint y: 153, distance: 23.9
click at [153, 153] on span "TESTING - Improvement Location Permit (Single Loop)" at bounding box center [144, 148] width 28 height 23
click at [148, 148] on span "TESTING - Improvement Location Permit (Single Loop)" at bounding box center [144, 148] width 28 height 23
drag, startPoint x: 173, startPoint y: 138, endPoint x: 188, endPoint y: 147, distance: 17.7
click at [188, 147] on div "2551 S CO RD 60 E" at bounding box center [186, 142] width 31 height 13
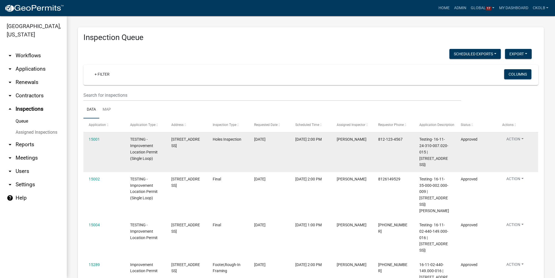
click at [202, 149] on datatable-body-cell "2551 S CO RD 60 E" at bounding box center [186, 152] width 41 height 40
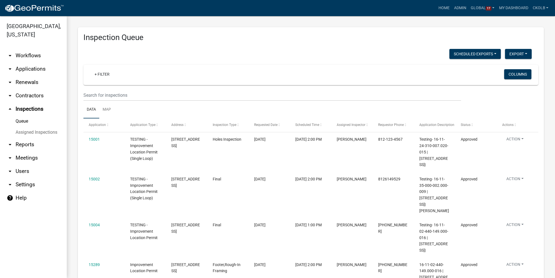
click at [33, 55] on link "arrow_drop_down Workflows" at bounding box center [33, 55] width 67 height 13
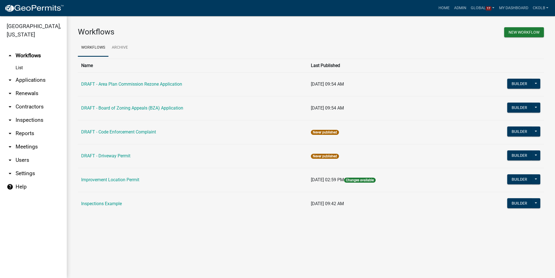
click at [172, 227] on div "Workflows New Workflow Workflows Archive Name Last Published DRAFT - Area Plan …" at bounding box center [311, 123] width 488 height 215
click at [103, 201] on link "Inspections Example" at bounding box center [101, 203] width 41 height 5
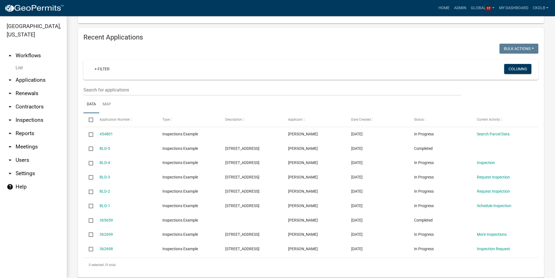
scroll to position [201, 0]
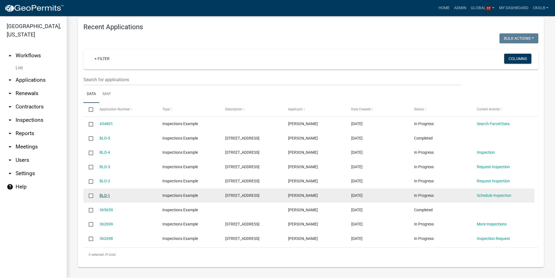
click at [106, 194] on link "BLD-1" at bounding box center [105, 195] width 11 height 4
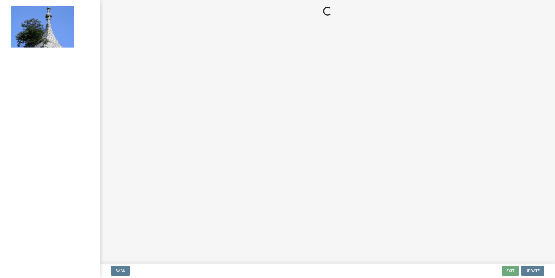
select select "e11e9c67-da9a-43f6-836a-6c321f04a10a"
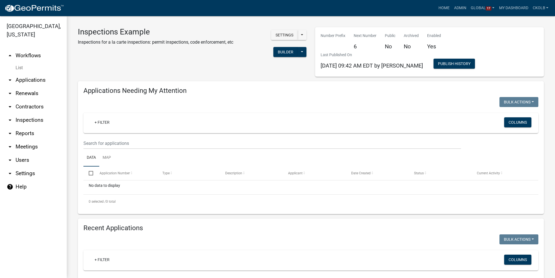
click at [34, 56] on link "arrow_drop_up Workflows" at bounding box center [33, 55] width 67 height 13
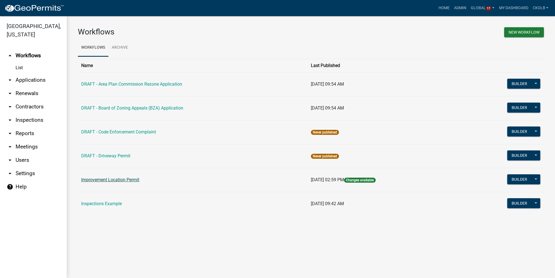
click at [128, 182] on link "Improvement Location Permit" at bounding box center [110, 179] width 58 height 5
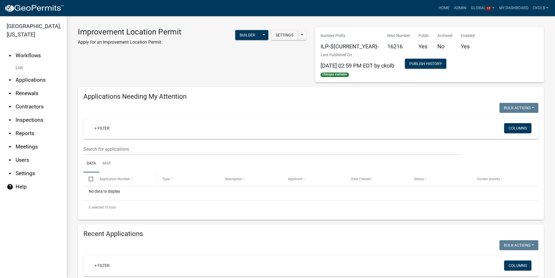
select select "3: 100"
drag, startPoint x: 462, startPoint y: 9, endPoint x: 454, endPoint y: 14, distance: 9.3
click at [462, 9] on link "Admin" at bounding box center [460, 8] width 17 height 11
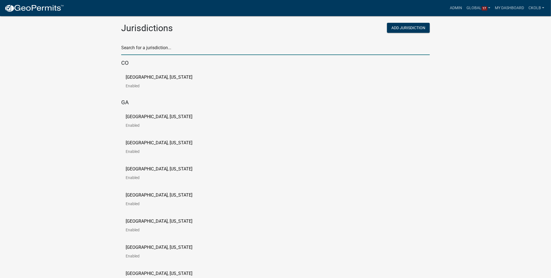
click at [173, 49] on input "text" at bounding box center [275, 49] width 309 height 11
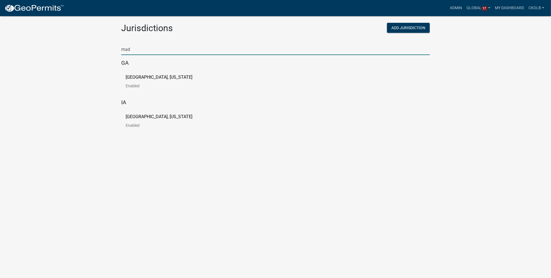
type input "mad"
click at [136, 78] on p "Madison County, Georgia" at bounding box center [159, 77] width 67 height 4
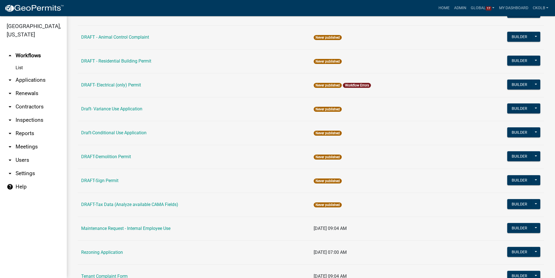
scroll to position [119, 0]
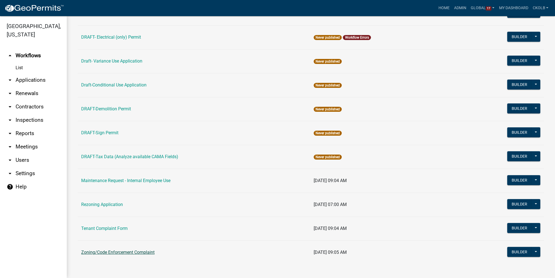
click at [102, 250] on link "Zoning/Code Enforcement Complaint" at bounding box center [117, 252] width 73 height 5
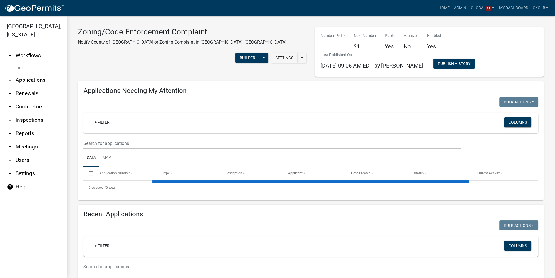
select select "3: 100"
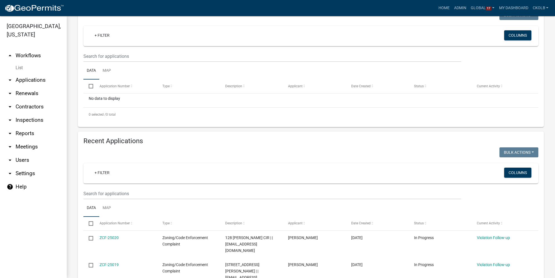
scroll to position [101, 0]
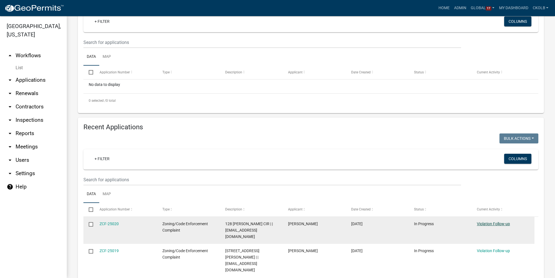
click at [486, 223] on link "Violation Follow-up" at bounding box center [493, 224] width 33 height 4
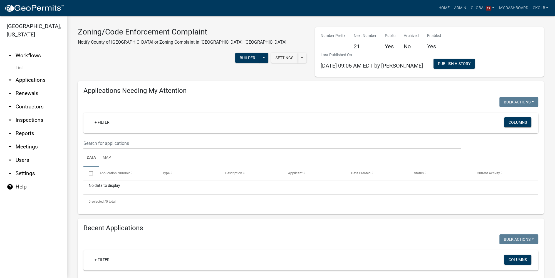
click at [27, 160] on link "arrow_drop_down Users" at bounding box center [33, 159] width 67 height 13
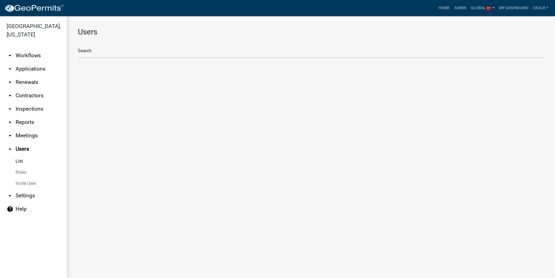
click at [26, 174] on link "Roles" at bounding box center [33, 172] width 67 height 11
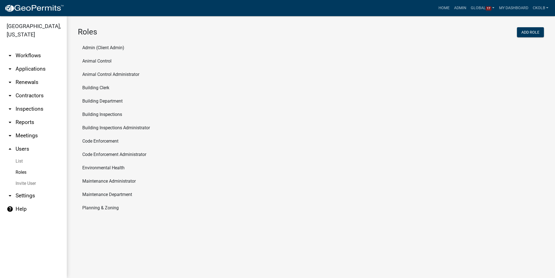
click at [98, 116] on li "Building Inspections" at bounding box center [311, 114] width 466 height 13
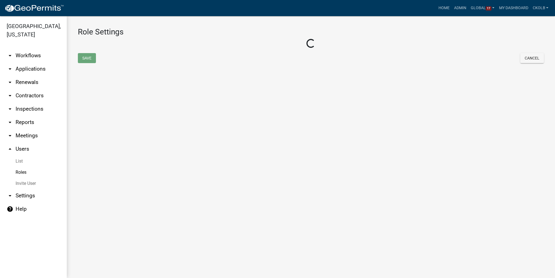
select select "4: red"
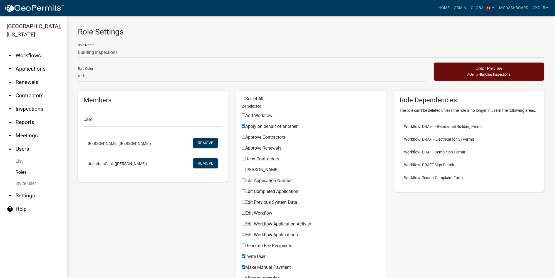
click at [27, 172] on link "Roles" at bounding box center [33, 172] width 67 height 11
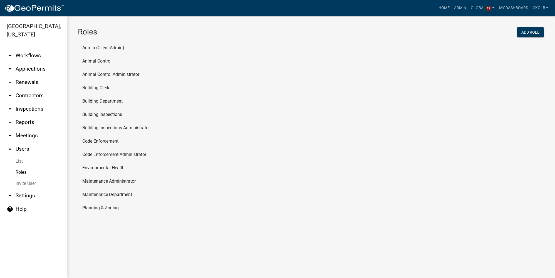
click at [111, 129] on li "Building Inspections Administrator" at bounding box center [311, 127] width 466 height 13
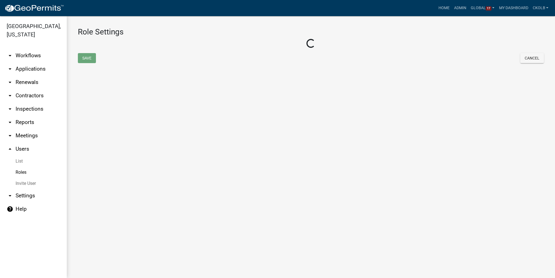
select select "6: light-blue"
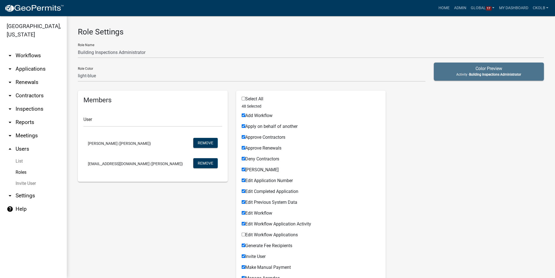
click at [22, 173] on link "Roles" at bounding box center [33, 172] width 67 height 11
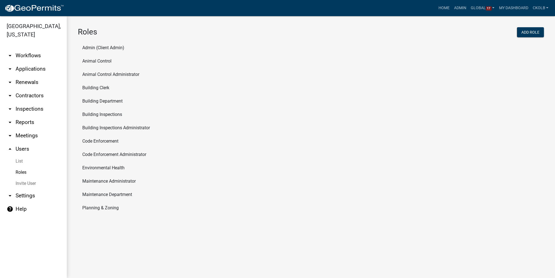
click at [107, 113] on li "Building Inspections" at bounding box center [311, 114] width 466 height 13
select select "4: red"
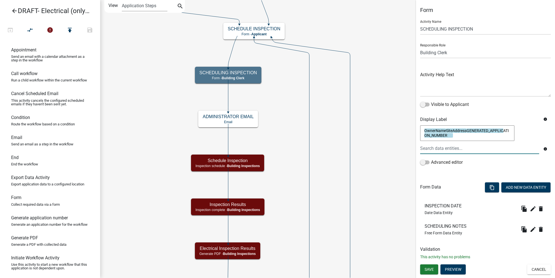
select select "A1034FF1-6D4F-4586-AA83-45D6433EEE28"
click at [464, 137] on textarea "OwnerNameSiteAddressGENERATED_APPLICATION_NUMBER" at bounding box center [467, 133] width 94 height 16
drag, startPoint x: 464, startPoint y: 137, endPoint x: 417, endPoint y: 124, distance: 48.2
click at [417, 124] on div "OwnerName SiteAddress GENERATED_APPLICATION_NUMBER OwnerNameSiteAddressGENERATE…" at bounding box center [485, 148] width 139 height 49
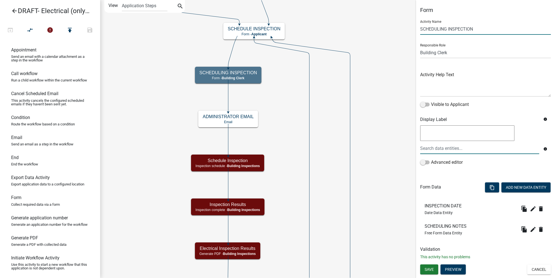
click at [447, 28] on input "SCHEDULING INSPECTION" at bounding box center [485, 28] width 131 height 11
click at [543, 266] on button "Cancel" at bounding box center [539, 269] width 24 height 10
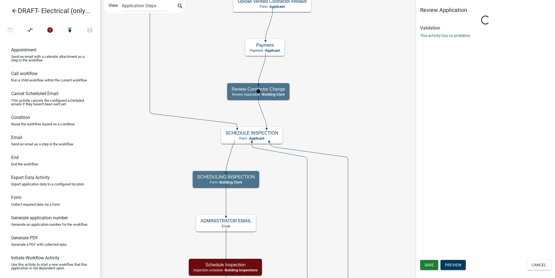
select select "A1034FF1-6D4F-4586-AA83-45D6433EEE28"
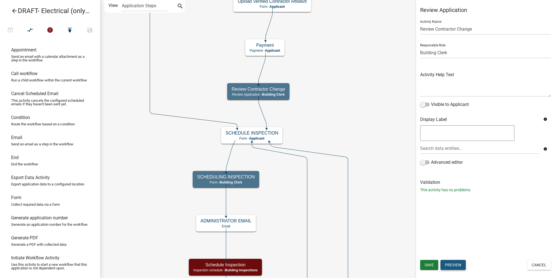
click at [461, 263] on button "Preview" at bounding box center [452, 265] width 25 height 10
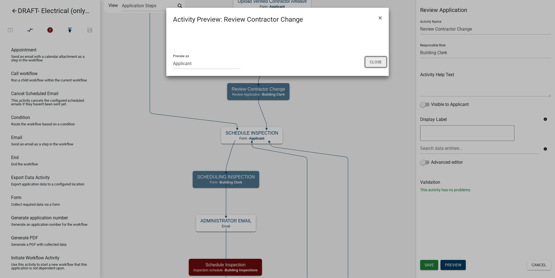
click at [381, 62] on button "Close" at bounding box center [375, 62] width 21 height 11
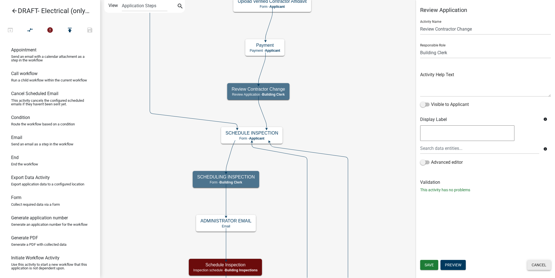
click at [538, 266] on button "Cancel" at bounding box center [539, 265] width 24 height 10
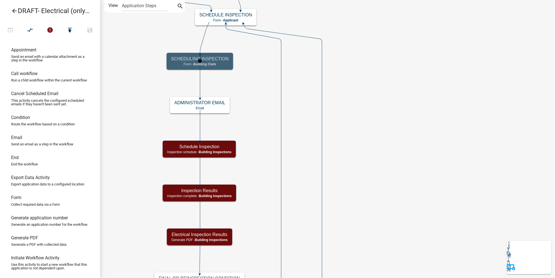
click at [221, 58] on h5 "SCHEDULING INSPECTION" at bounding box center [200, 58] width 58 height 5
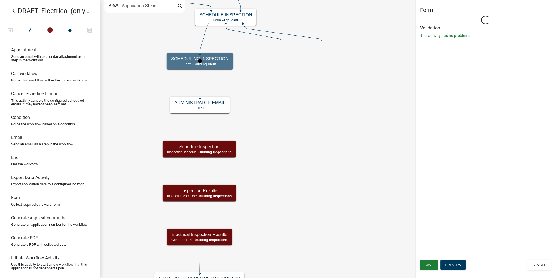
select select "A1034FF1-6D4F-4586-AA83-45D6433EEE28"
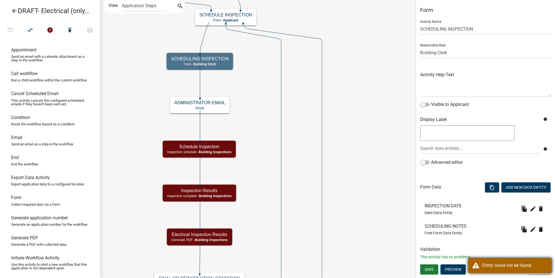
drag, startPoint x: 512, startPoint y: 262, endPoint x: 478, endPoint y: 266, distance: 33.8
click at [512, 263] on div "Entity could not be found" at bounding box center [514, 265] width 65 height 7
click at [452, 270] on button "Preview" at bounding box center [452, 269] width 25 height 10
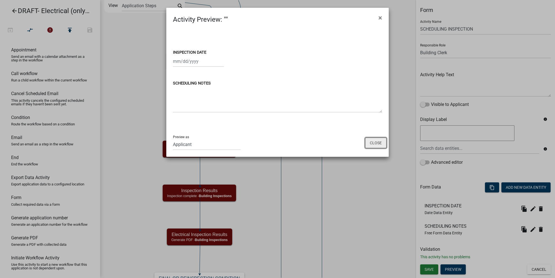
click at [383, 142] on button "Close" at bounding box center [375, 143] width 21 height 11
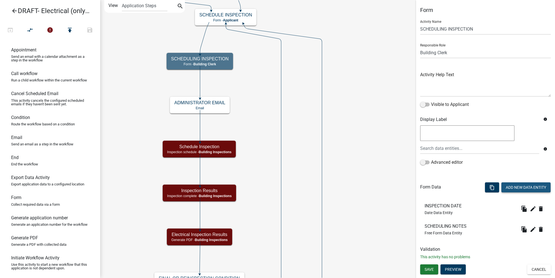
click at [531, 188] on button "Add New Data Entity" at bounding box center [525, 187] width 49 height 10
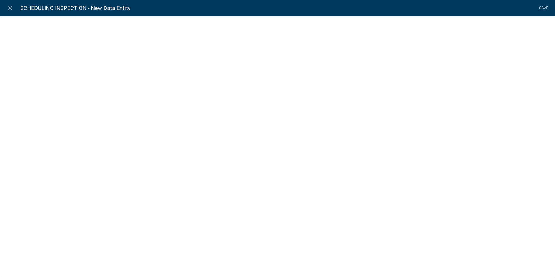
select select
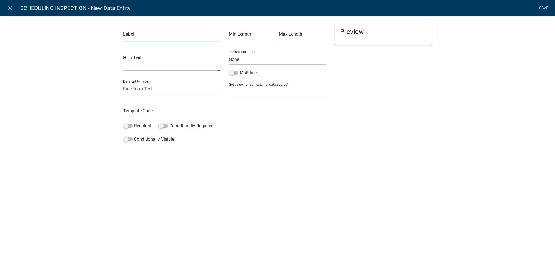
click at [155, 33] on input "text" at bounding box center [171, 35] width 97 height 11
click at [249, 112] on div "Min Length Max Length Format Validation None Email PhoneNumber Multiline Get va…" at bounding box center [278, 83] width 106 height 123
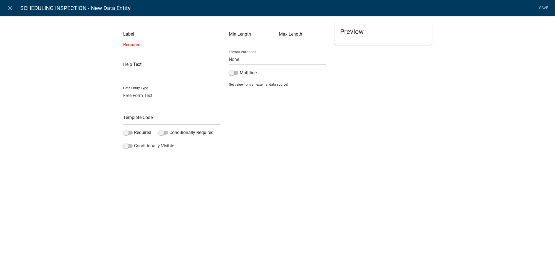
click at [146, 97] on select "Free Form Text Document Display Entity Value Fee Numeric Data Date Map Sketch D…" at bounding box center [171, 95] width 97 height 11
select select "calculated-value"
click at [123, 90] on select "Free Form Text Document Display Entity Value Fee Numeric Data Date Map Sketch D…" at bounding box center [171, 95] width 97 height 11
select select "calculated-value"
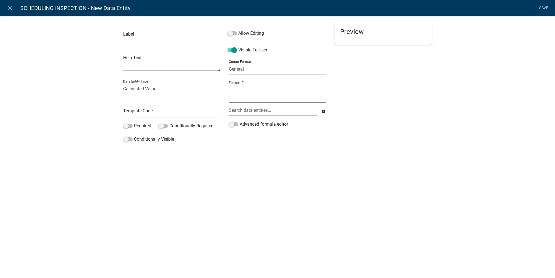
click at [249, 96] on textarea at bounding box center [277, 94] width 97 height 17
type textarea """
click at [255, 109] on div at bounding box center [273, 110] width 97 height 11
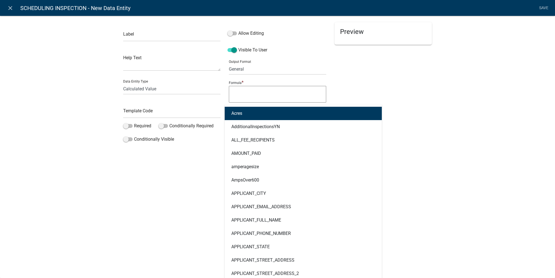
type input "owner"
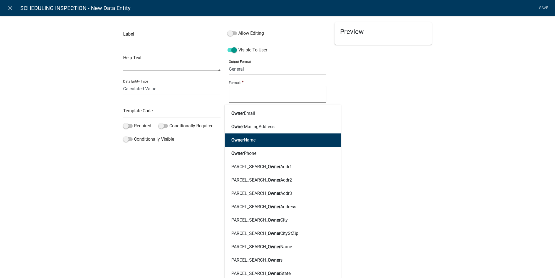
click at [247, 143] on button "Owner Name" at bounding box center [283, 139] width 116 height 13
type textarea "OwnerName"
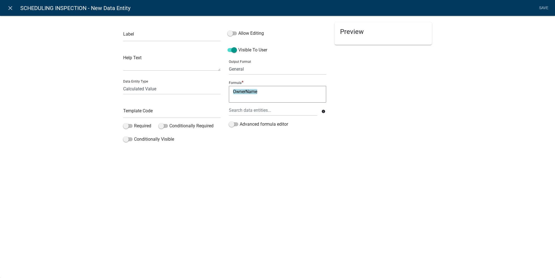
click at [283, 89] on textarea "OwnerName" at bounding box center [277, 94] width 97 height 17
type textarea "OwnerName & "-" &"
click at [273, 111] on div at bounding box center [273, 110] width 97 height 11
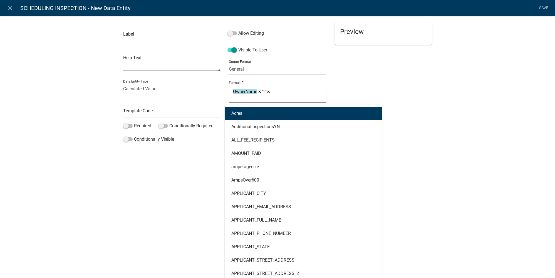
type input "address"
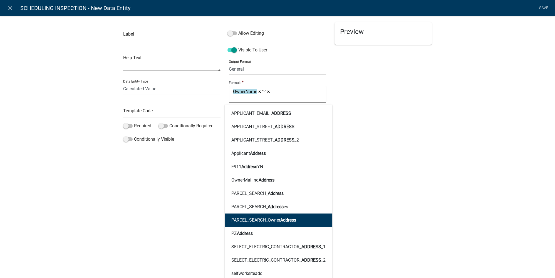
scroll to position [44, 0]
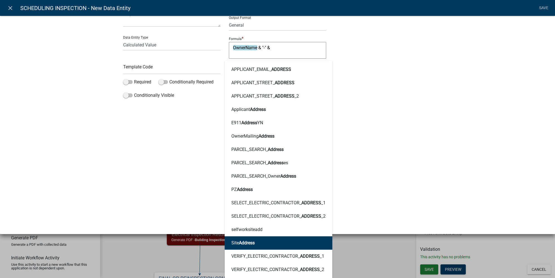
click at [252, 243] on span "Address" at bounding box center [247, 242] width 16 height 5
type textarea "OwnerName & "-" & SiteAddress"
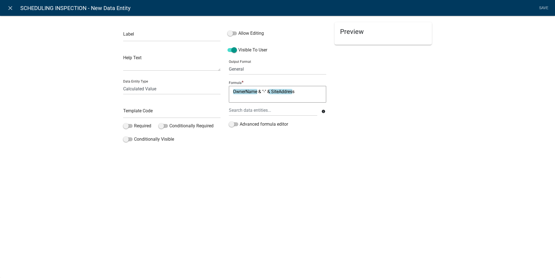
scroll to position [0, 0]
click at [310, 92] on textarea "OwnerName & "-" & SiteAddress" at bounding box center [277, 94] width 97 height 17
type textarea "OwnerName & "-" & SiteAddress & "-" &"
click at [260, 112] on div at bounding box center [273, 110] width 97 height 11
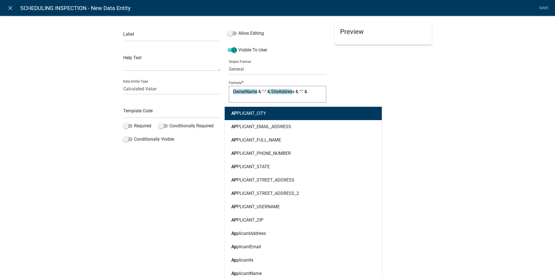
type input "appli"
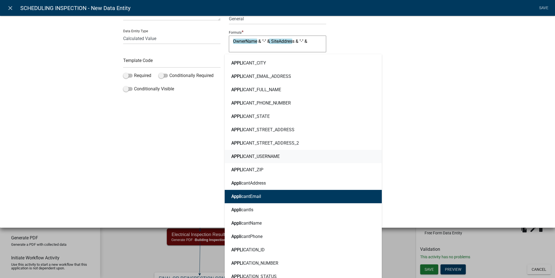
scroll to position [126, 0]
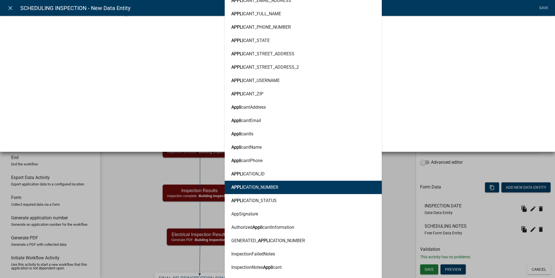
click at [267, 185] on ngb-highlight "APPLI CATION_NUMBER" at bounding box center [254, 187] width 47 height 4
type textarea "OwnerName & "-" & SiteAddress & "-" & APPLICATION_NUMBER"
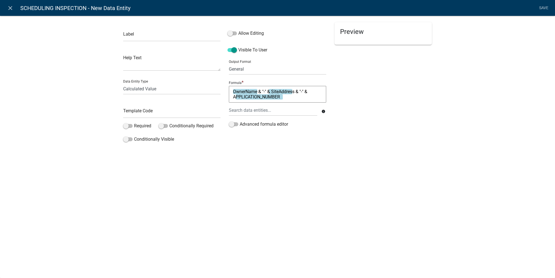
scroll to position [0, 0]
click at [162, 36] on input "text" at bounding box center [171, 35] width 97 height 11
drag, startPoint x: 210, startPoint y: 154, endPoint x: 199, endPoint y: 147, distance: 13.3
click at [210, 154] on div "Label Display Help Text Data Entity Type Free Form Text Document Display Entity…" at bounding box center [277, 82] width 555 height 150
drag, startPoint x: 146, startPoint y: 38, endPoint x: 152, endPoint y: 38, distance: 6.1
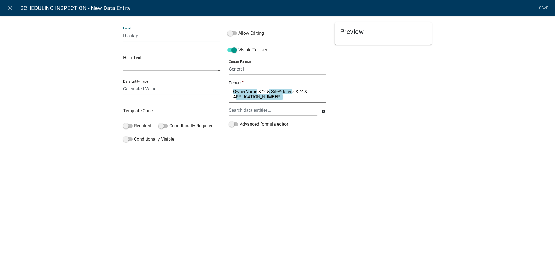
click at [146, 38] on input "Display" at bounding box center [171, 35] width 97 height 11
click at [151, 36] on input "Display" at bounding box center [171, 35] width 97 height 11
drag, startPoint x: 151, startPoint y: 36, endPoint x: 103, endPoint y: 34, distance: 49.0
click at [103, 34] on div "Label Display Help Text Data Entity Type Free Form Text Document Display Entity…" at bounding box center [277, 82] width 555 height 150
type input "Application Information"
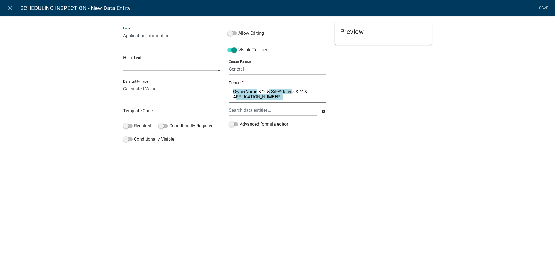
click at [152, 113] on input "text" at bounding box center [171, 112] width 97 height 11
click at [152, 114] on input "DisplayAppInfoScheduling" at bounding box center [171, 112] width 97 height 11
type input "DisplayAppInfoForScheduling"
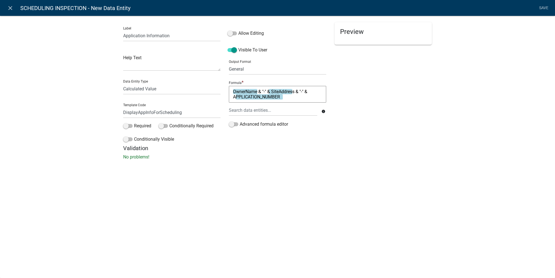
click at [185, 159] on div "close SCHEDULING INSPECTION - New Data Entity Save Label Application Informatio…" at bounding box center [277, 139] width 555 height 278
click at [546, 10] on link "Save" at bounding box center [543, 8] width 14 height 11
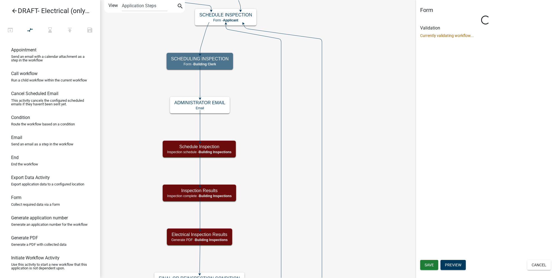
select select "A1034FF1-6D4F-4586-AA83-45D6433EEE28"
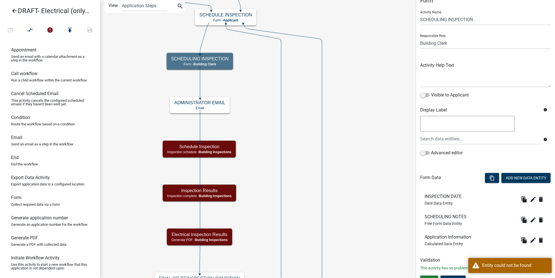
scroll to position [18, 0]
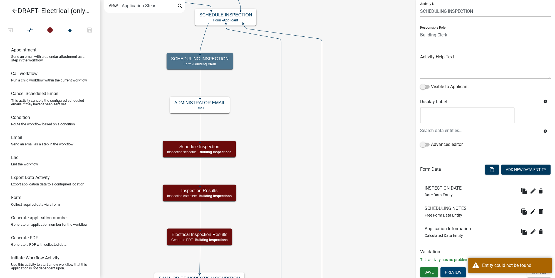
click at [452, 271] on button "Preview" at bounding box center [452, 272] width 25 height 10
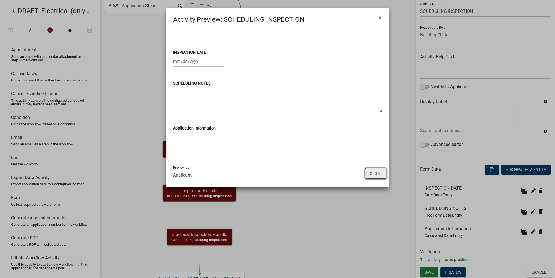
click at [376, 176] on button "Close" at bounding box center [375, 173] width 21 height 11
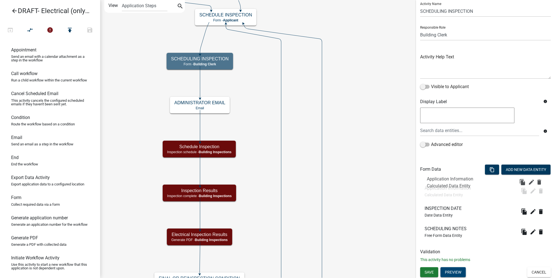
drag, startPoint x: 439, startPoint y: 234, endPoint x: 442, endPoint y: 183, distance: 50.7
click at [461, 273] on button "Preview" at bounding box center [452, 272] width 25 height 10
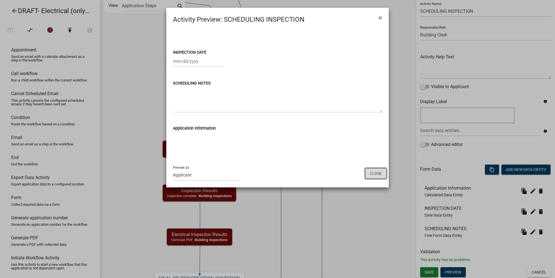
click at [370, 171] on button "Close" at bounding box center [375, 173] width 21 height 11
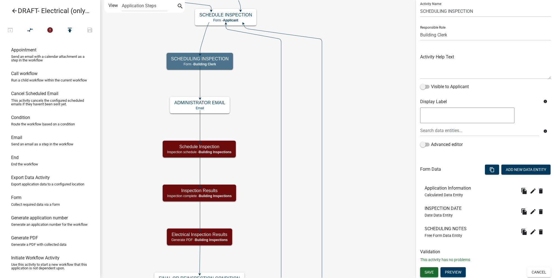
click at [433, 272] on span "Save" at bounding box center [428, 272] width 9 height 4
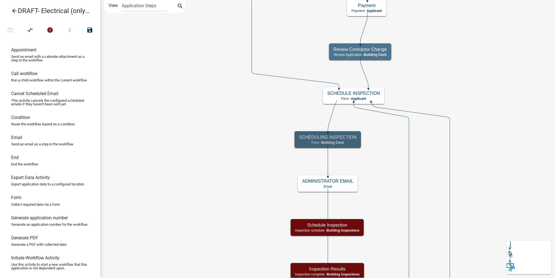
scroll to position [0, 0]
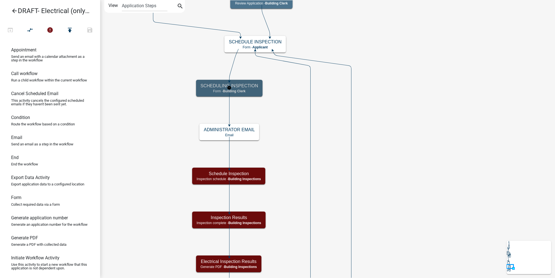
click at [250, 87] on h5 "SCHEDULING INSPECTION" at bounding box center [229, 85] width 58 height 5
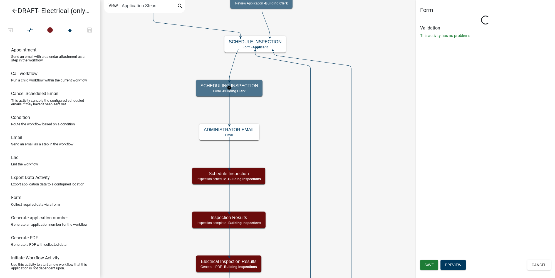
select select "A1034FF1-6D4F-4586-AA83-45D6433EEE28"
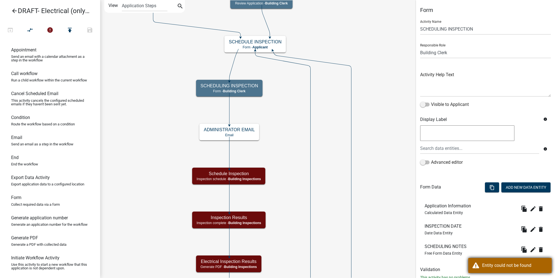
click at [516, 265] on div "Entity could not be found" at bounding box center [514, 265] width 65 height 7
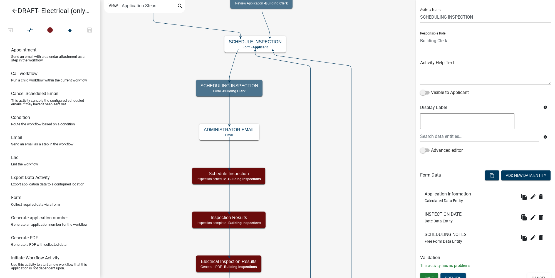
scroll to position [18, 0]
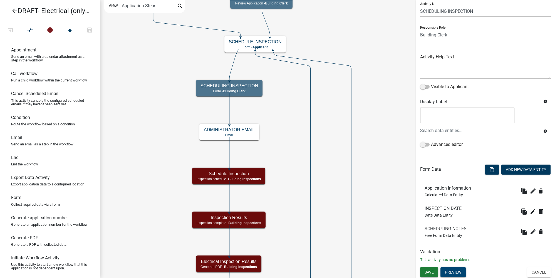
click at [457, 270] on button "Preview" at bounding box center [452, 272] width 25 height 10
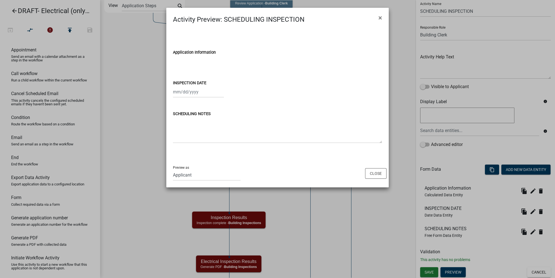
drag, startPoint x: 175, startPoint y: 61, endPoint x: 198, endPoint y: 59, distance: 23.2
click at [207, 60] on input "Application Information" at bounding box center [277, 61] width 209 height 11
click at [372, 172] on button "Close" at bounding box center [375, 173] width 21 height 11
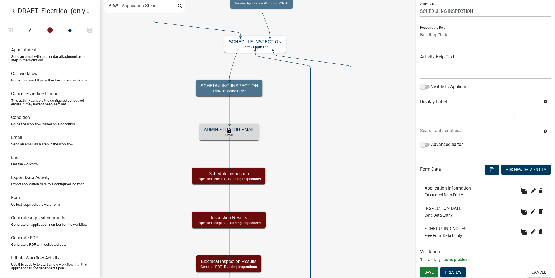
scroll to position [0, 0]
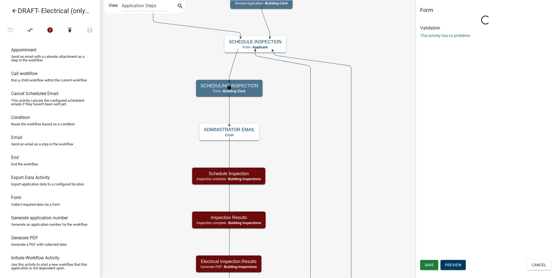
select select "A1034FF1-6D4F-4586-AA83-45D6433EEE28"
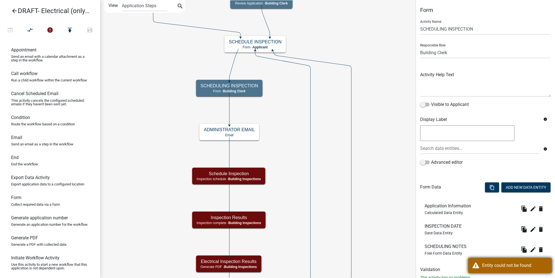
click at [510, 260] on div "Entity could not be found" at bounding box center [509, 265] width 83 height 15
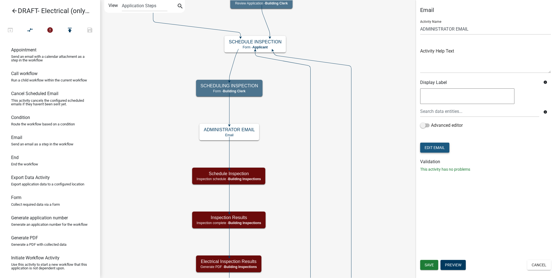
click at [444, 149] on button "Edit Email" at bounding box center [434, 148] width 29 height 10
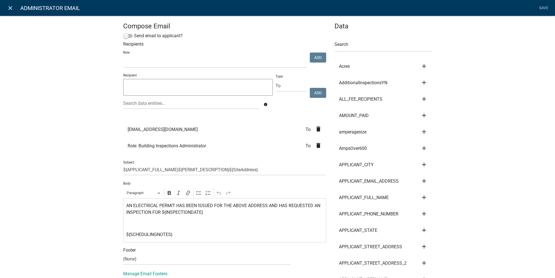
click at [11, 7] on icon "close" at bounding box center [10, 8] width 7 height 7
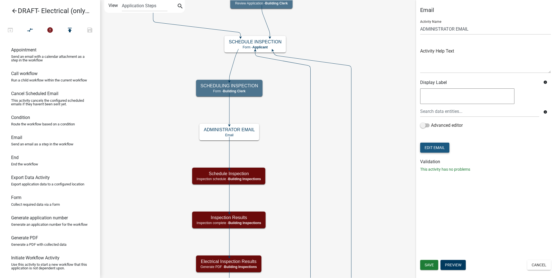
click at [445, 145] on button "Edit Email" at bounding box center [434, 148] width 29 height 10
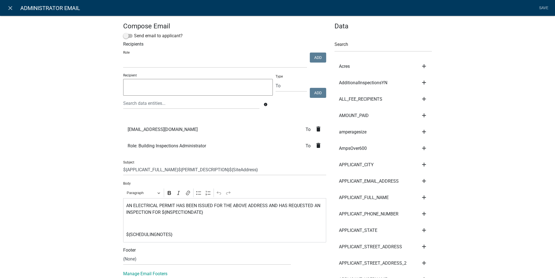
click at [318, 129] on icon "delete" at bounding box center [318, 129] width 7 height 7
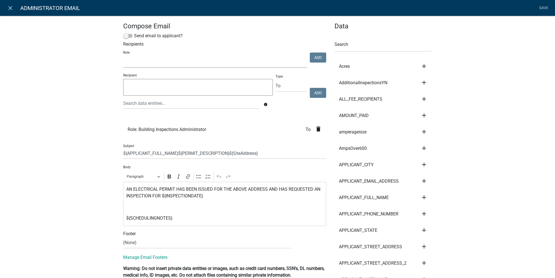
click at [150, 59] on select "Code Enforcement Administrator Animal Control Building Clerk Building Inspectio…" at bounding box center [215, 61] width 184 height 11
select select "67b8e1bd-2e3e-4a8d-861d-598f76277593"
click at [123, 56] on select "Code Enforcement Administrator Animal Control Building Clerk Building Inspectio…" at bounding box center [215, 61] width 184 height 11
click at [314, 59] on button "Add" at bounding box center [318, 58] width 16 height 10
select select
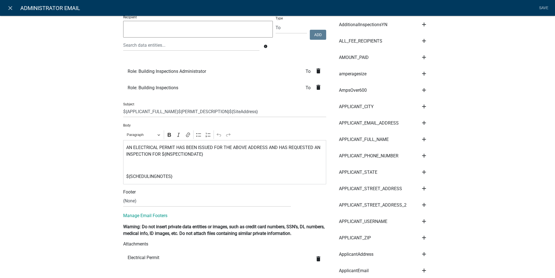
scroll to position [76, 0]
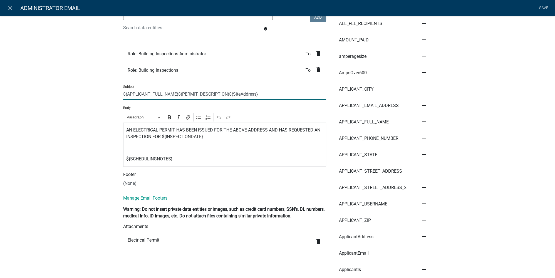
click at [123, 92] on input "${APPLICANT_FULL_NAME}${PERMIT_DESCRIPTION}${SiteAddress}" at bounding box center [224, 93] width 203 height 11
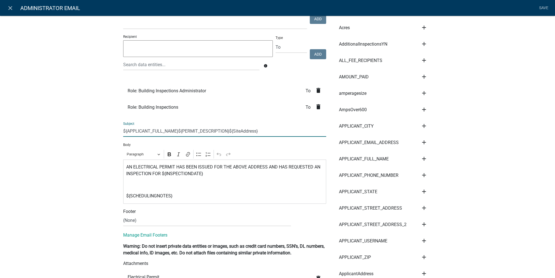
scroll to position [50, 0]
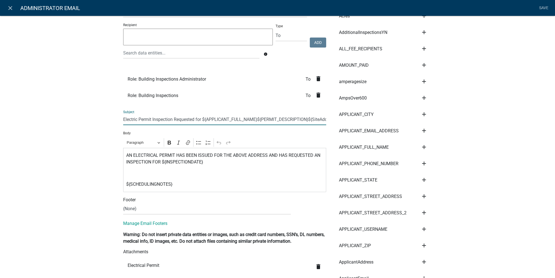
click at [258, 120] on input "Electric Permit Inspection Requested for ${APPLICANT_FULL_NAME}${PERMIT_DESCRIP…" at bounding box center [224, 119] width 203 height 11
click at [310, 119] on input "Electric Permit Inspection Requested for ${APPLICANT_FULL_NAME} ${PERMIT_DESCRI…" at bounding box center [224, 119] width 203 height 11
click at [196, 120] on input "Electric Permit Inspection Requested for ${APPLICANT_FULL_NAME} ${PERMIT_DESCRI…" at bounding box center [224, 119] width 203 height 11
drag, startPoint x: 243, startPoint y: 118, endPoint x: 294, endPoint y: 120, distance: 50.1
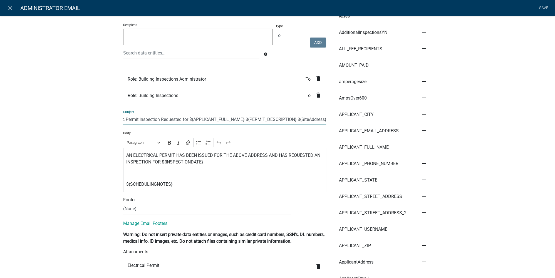
click at [294, 120] on input "Electric Permit Inspection Requested for ${APPLICANT_FULL_NAME} ${PERMIT_DESCRI…" at bounding box center [224, 119] width 203 height 11
type input "Electric Permit Inspection Requested for ${APPLICANT_FULL_NAME} ${PERMIT_DESCRI…"
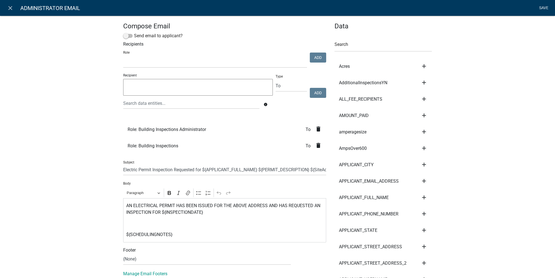
click at [544, 8] on link "Save" at bounding box center [543, 8] width 14 height 11
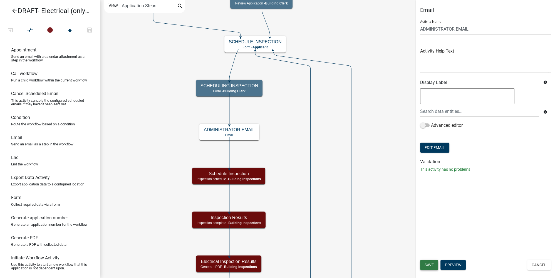
click at [430, 263] on span "Save" at bounding box center [428, 265] width 9 height 4
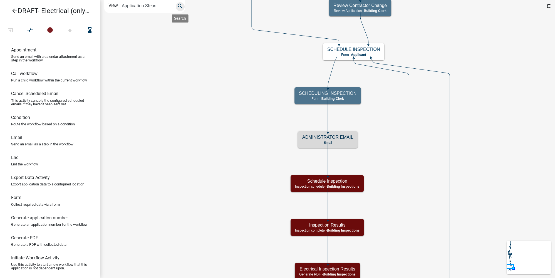
click at [178, 5] on icon "search" at bounding box center [180, 7] width 7 height 8
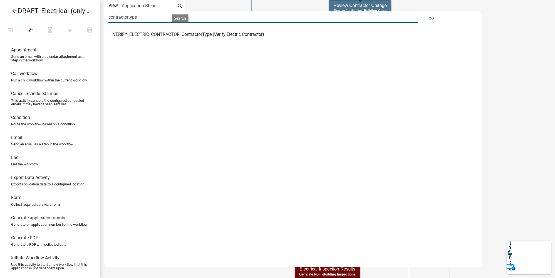
click at [148, 18] on input "contractortype" at bounding box center [263, 16] width 310 height 11
drag, startPoint x: 148, startPoint y: 18, endPoint x: 73, endPoint y: 22, distance: 76.0
click at [73, 22] on div "arrow_back DRAFT- Electrical (only) Permit open_in_browser compare_arrows error…" at bounding box center [277, 139] width 555 height 278
drag, startPoint x: 136, startPoint y: 17, endPoint x: 101, endPoint y: 17, distance: 35.0
click at [101, 17] on div "Start Start - Applicant Applicant Login Require user Applicant and Electrical I…" at bounding box center [327, 139] width 455 height 278
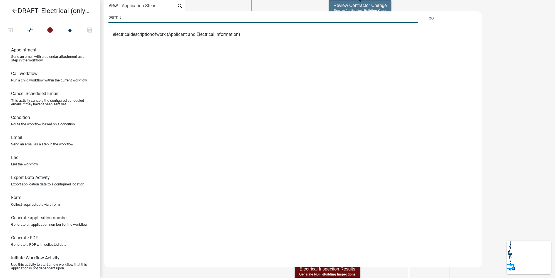
type input "permit"
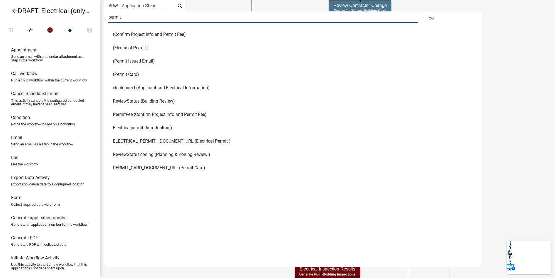
drag, startPoint x: 128, startPoint y: 187, endPoint x: 133, endPoint y: 187, distance: 4.4
click at [128, 187] on div "(Confirm Project Info and Permit Fee) (Electrical Permit ) (Permit Issued Email…" at bounding box center [287, 142] width 366 height 229
click at [94, 17] on div "arrow_back DRAFT- Electrical (only) Permit open_in_browser compare_arrows error…" at bounding box center [277, 139] width 555 height 278
click at [179, 7] on icon "search" at bounding box center [180, 7] width 7 height 8
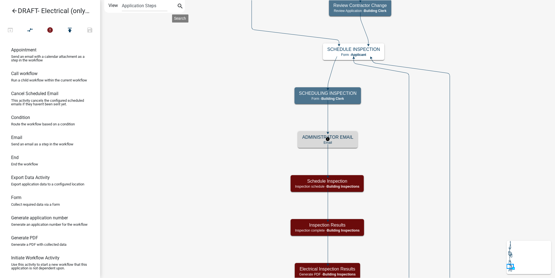
click at [345, 142] on p "Email" at bounding box center [327, 143] width 51 height 4
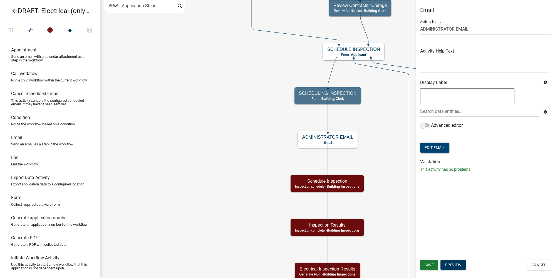
click at [439, 150] on button "Edit Email" at bounding box center [434, 148] width 29 height 10
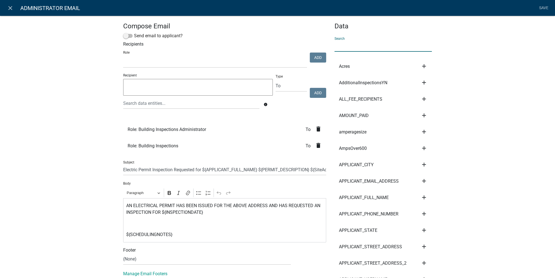
click at [356, 49] on input "text" at bounding box center [382, 45] width 97 height 11
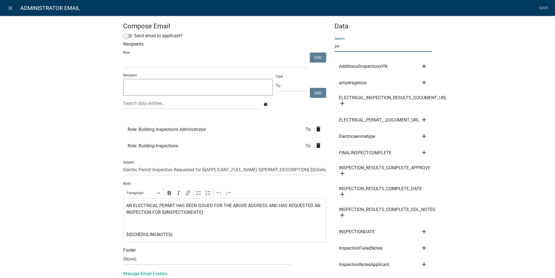
type input "p"
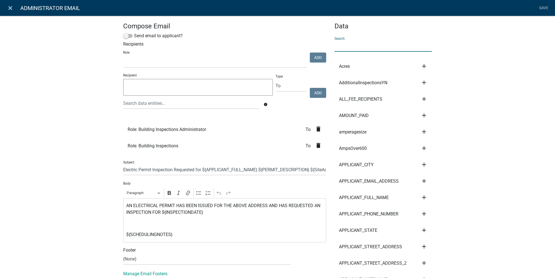
click at [10, 9] on icon "close" at bounding box center [10, 8] width 7 height 7
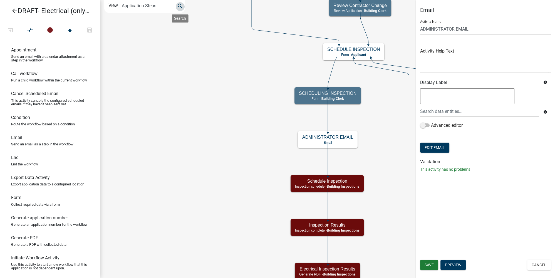
click at [178, 6] on icon "search" at bounding box center [180, 7] width 7 height 8
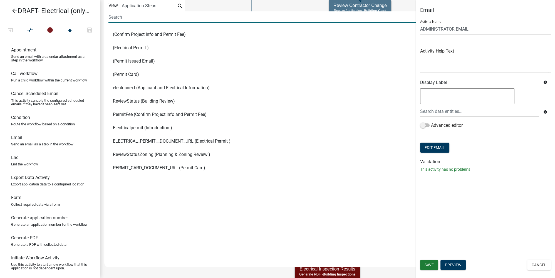
click at [110, 20] on input at bounding box center [263, 16] width 310 height 11
type input "permit"
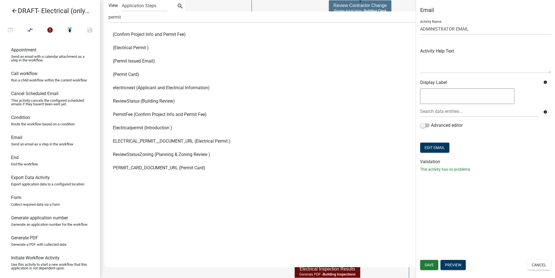
click at [152, 179] on div "(Confirm Project Info and Permit Fee) (Electrical Permit ) (Permit Issued Email…" at bounding box center [287, 142] width 366 height 229
click at [543, 265] on button "Cancel" at bounding box center [539, 265] width 24 height 10
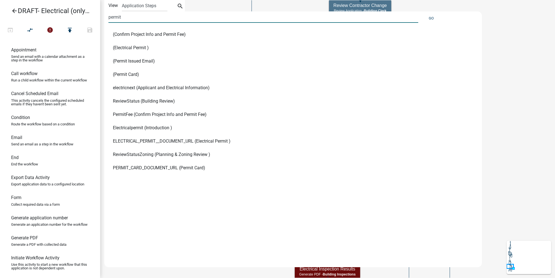
click at [80, 16] on div "arrow_back DRAFT- Electrical (only) Permit open_in_browser compare_arrows error…" at bounding box center [277, 139] width 555 height 278
click at [178, 6] on icon "search" at bounding box center [180, 7] width 7 height 8
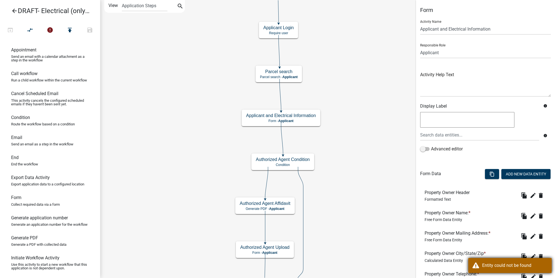
click at [512, 263] on div "Entity could not be found" at bounding box center [514, 265] width 65 height 7
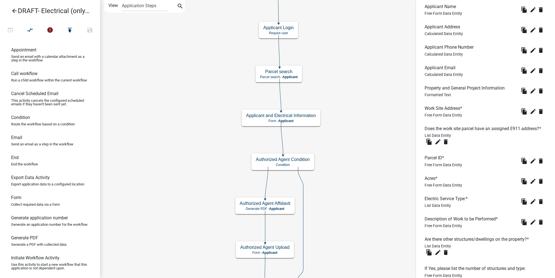
scroll to position [354, 0]
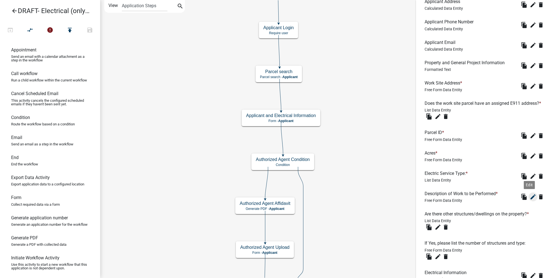
click at [529, 200] on icon "edit" at bounding box center [532, 196] width 7 height 7
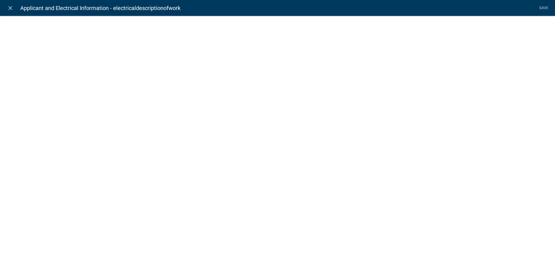
select select
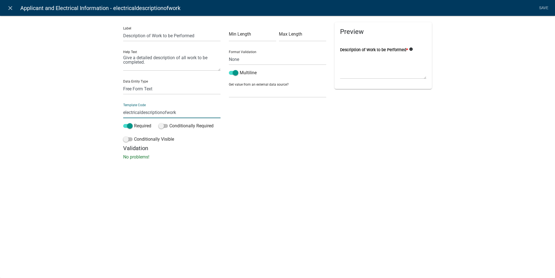
drag, startPoint x: 177, startPoint y: 112, endPoint x: 122, endPoint y: 112, distance: 55.3
click at [122, 112] on div "Label Description of Work to be Performed Help Text Give a detailed description…" at bounding box center [172, 83] width 106 height 123
click at [96, 113] on div "Label Description of Work to be Performed Help Text Give a detailed description…" at bounding box center [277, 89] width 555 height 165
click at [124, 111] on input "electricaldescriptionofwork" at bounding box center [171, 112] width 97 height 11
type input "ElectricalDescriptionofWork"
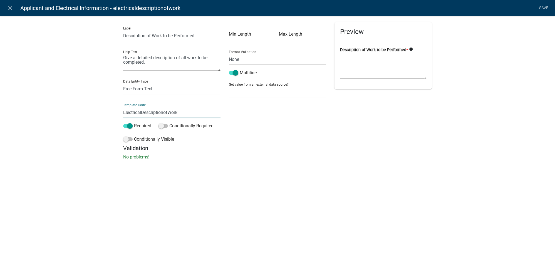
click at [108, 51] on div "Label Description of Work to be Performed Help Text Give a detailed description…" at bounding box center [277, 89] width 555 height 165
click at [541, 9] on link "Save" at bounding box center [543, 8] width 14 height 11
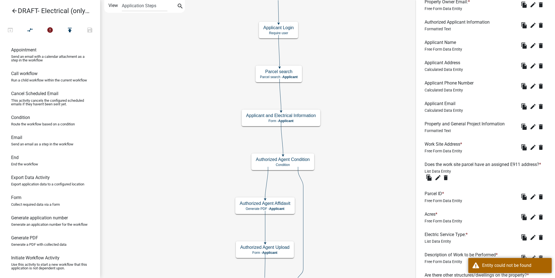
scroll to position [513, 0]
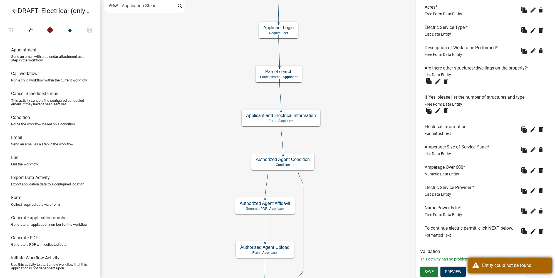
click at [507, 267] on div "Entity could not be found" at bounding box center [514, 265] width 65 height 7
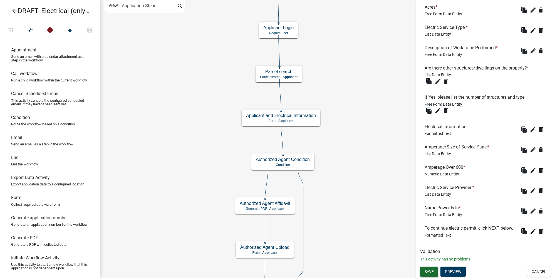
click at [432, 271] on span "Save" at bounding box center [428, 271] width 9 height 4
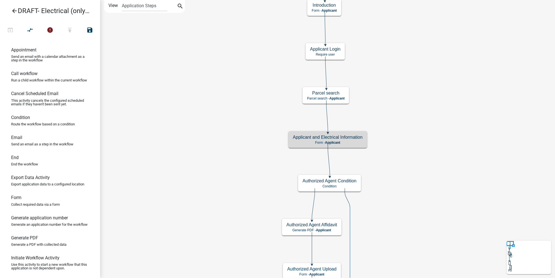
scroll to position [0, 0]
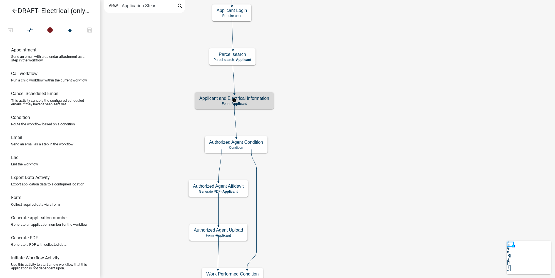
click at [259, 103] on p "Form - Applicant" at bounding box center [234, 104] width 70 height 4
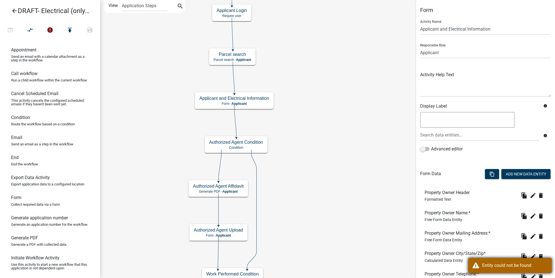
click at [513, 269] on div "Entity could not be found" at bounding box center [514, 265] width 65 height 7
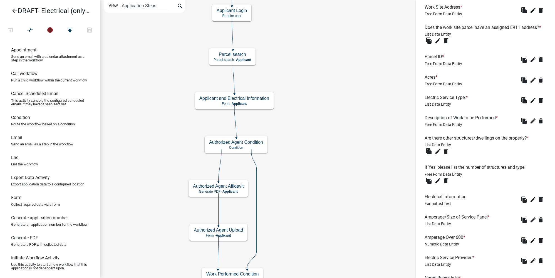
scroll to position [513, 0]
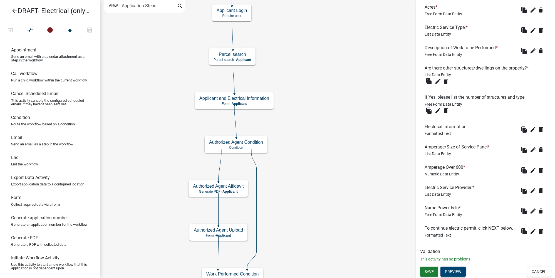
click at [457, 272] on button "Preview" at bounding box center [452, 272] width 25 height 10
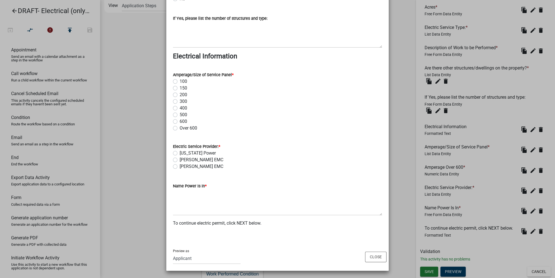
scroll to position [378, 0]
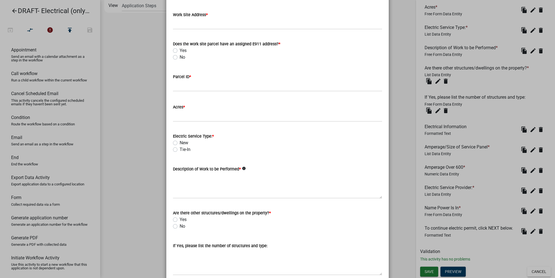
drag, startPoint x: 178, startPoint y: 142, endPoint x: 190, endPoint y: 150, distance: 14.0
click at [189, 151] on div "Electric Service Type: * New Tie-In" at bounding box center [277, 143] width 209 height 20
click at [190, 150] on div "Tie-In" at bounding box center [277, 149] width 209 height 7
click at [399, 177] on ngb-modal-window "Activity Preview : Applicant and Electrical Information × Property Owner Proper…" at bounding box center [277, 139] width 555 height 278
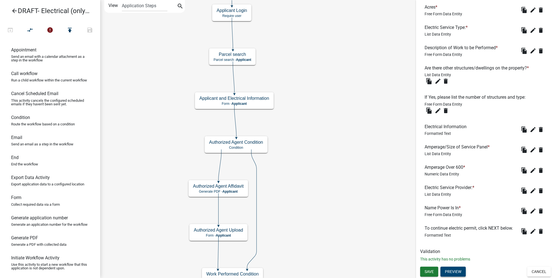
scroll to position [463, 0]
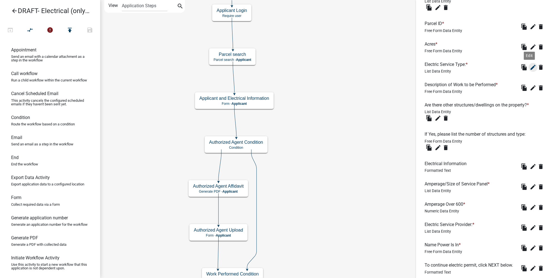
click at [529, 71] on icon "edit" at bounding box center [532, 67] width 7 height 7
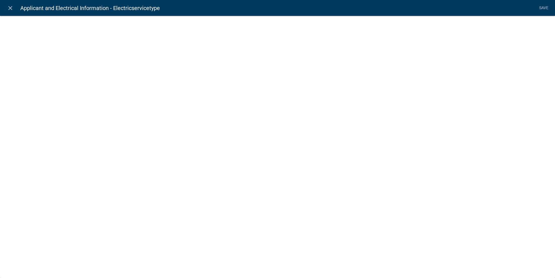
select select
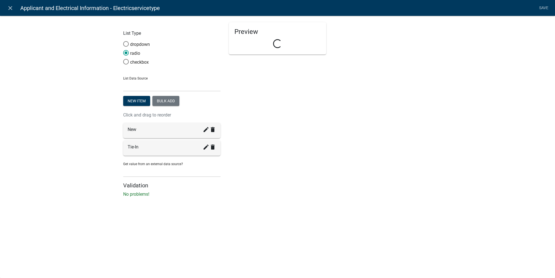
select select "list-data"
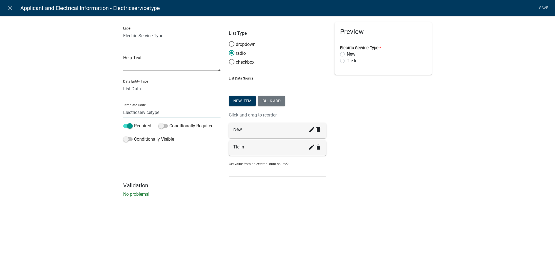
click at [140, 112] on input "Electricservicetype" at bounding box center [171, 112] width 97 height 11
type input "ElectricServiceType"
click at [375, 95] on div "Preview Electric Service Type: * New Tie-In" at bounding box center [383, 102] width 106 height 160
click at [546, 8] on link "Save" at bounding box center [543, 8] width 14 height 11
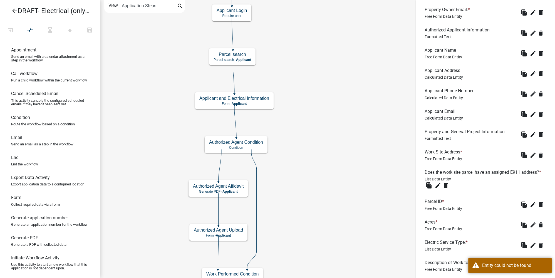
scroll to position [513, 0]
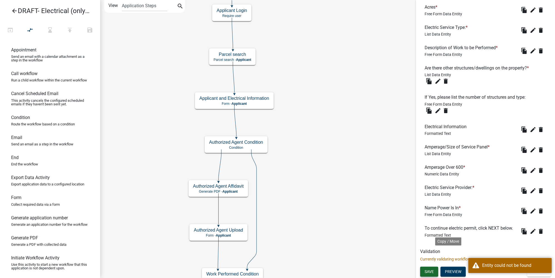
click at [430, 275] on button "Save" at bounding box center [429, 272] width 18 height 10
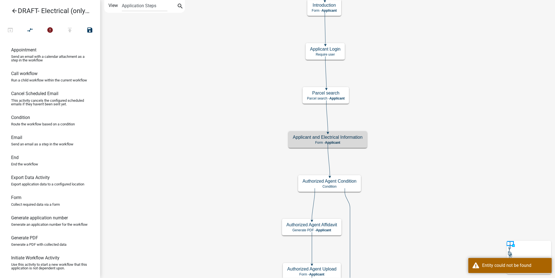
scroll to position [0, 0]
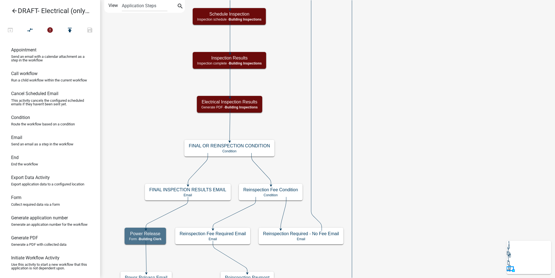
click at [405, 23] on icon "Start Start - Applicant Applicant Login Require user Applicant and Electrical I…" at bounding box center [327, 165] width 454 height 331
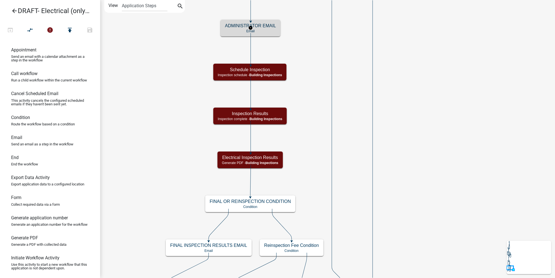
click at [272, 26] on h5 "ADMINISTRATOR EMAIL" at bounding box center [250, 25] width 51 height 5
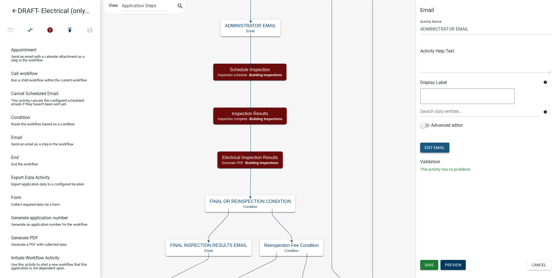
click at [443, 151] on button "Edit Email" at bounding box center [434, 148] width 29 height 10
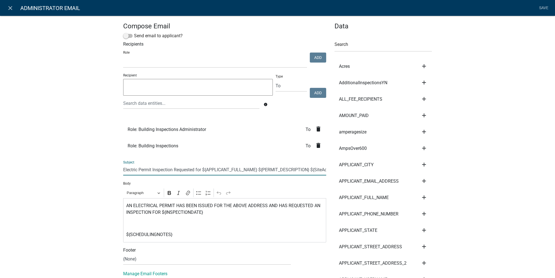
drag, startPoint x: 258, startPoint y: 169, endPoint x: 310, endPoint y: 170, distance: 51.7
click at [310, 170] on input "Electric Permit Inspection Requested for ${APPLICANT_FULL_NAME} ${PERMIT_DESCRI…" at bounding box center [224, 169] width 203 height 11
type input "Electric Permit Inspection Requested for ${APPLICANT_FULL_NAME} ${SiteAddress}"
click at [381, 48] on input "text" at bounding box center [382, 45] width 97 height 11
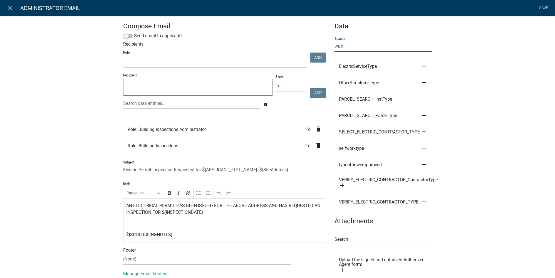
type input "type"
click at [421, 66] on icon "add" at bounding box center [424, 66] width 7 height 7
click at [439, 71] on button "Subject" at bounding box center [443, 71] width 44 height 13
type input "Electric Permit Inspection Requested for ${APPLICANT_FULL_NAME} ${ElectricServi…"
click at [305, 171] on input "Electric Permit Inspection Requested for ${APPLICANT_FULL_NAME} ${ElectricServi…" at bounding box center [224, 169] width 203 height 11
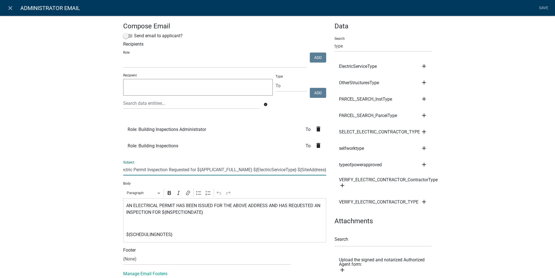
scroll to position [0, 9]
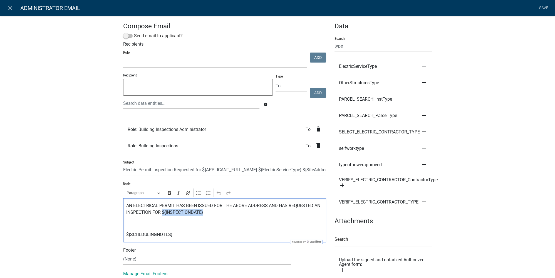
drag, startPoint x: 201, startPoint y: 213, endPoint x: 160, endPoint y: 213, distance: 40.6
click at [160, 213] on p "AN ELECTRICAL PERMIT HAS BEEN ISSUED FOR THE ABOVE ADDRESS AND HAS REQUESTED AN…" at bounding box center [224, 208] width 197 height 13
click at [168, 193] on icon "Editor toolbar" at bounding box center [169, 193] width 3 height 4
click at [147, 219] on div "AN ELECTRICAL PERMIT HAS BEEN ISSUED FOR THE ABOVE ADDRESS AND HAS REQUESTED AN…" at bounding box center [224, 220] width 203 height 44
drag, startPoint x: 222, startPoint y: 205, endPoint x: 243, endPoint y: 205, distance: 21.1
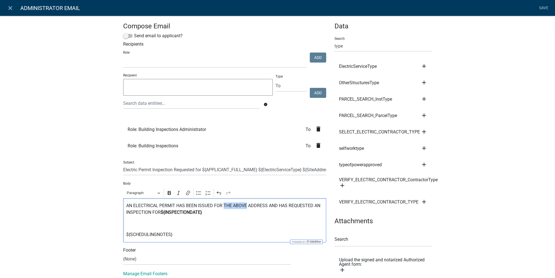
click at [243, 205] on p "AN ELECTRICAL PERMIT HAS BEEN ISSUED FOR THE ABOVE ADDRESS AND HAS REQUESTED AN…" at bounding box center [224, 208] width 197 height 13
click at [240, 205] on p "AN ELECTRICAL PERMIT HAS BEEN ISSUED FOR ADDRESS AND HAS REQUESTED AN INSPECTIO…" at bounding box center [224, 208] width 197 height 13
drag, startPoint x: 363, startPoint y: 48, endPoint x: 329, endPoint y: 44, distance: 34.9
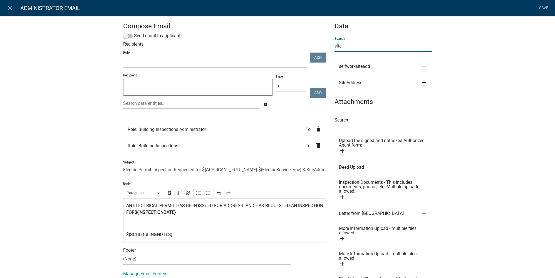
type input "site"
click at [424, 82] on icon "add" at bounding box center [424, 82] width 7 height 7
click at [431, 99] on button "Body" at bounding box center [443, 101] width 44 height 13
drag, startPoint x: 242, startPoint y: 205, endPoint x: 271, endPoint y: 207, distance: 28.4
click at [271, 207] on p "AN ELECTRICAL PERMIT HAS BEEN ISSUED FOR ADDRESS ${SiteAddress} AND HAS REQUEST…" at bounding box center [224, 208] width 197 height 13
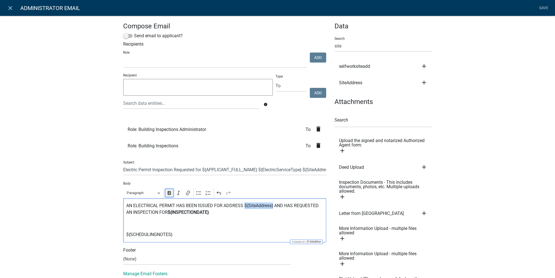
click at [168, 192] on icon "Editor toolbar" at bounding box center [169, 193] width 3 height 4
click at [239, 220] on div "AN ELECTRICAL PERMIT HAS BEEN ISSUED FOR ADDRESS ${SiteAddress} AND HAS REQUEST…" at bounding box center [224, 220] width 203 height 44
click at [490, 128] on div "Compose Email Send email to applicant? Recipients Role Code Enforcement Adminis…" at bounding box center [277, 279] width 555 height 545
click at [539, 10] on link "Save" at bounding box center [543, 8] width 14 height 11
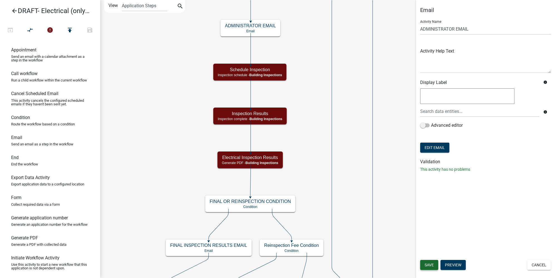
click at [431, 266] on span "Save" at bounding box center [428, 265] width 9 height 4
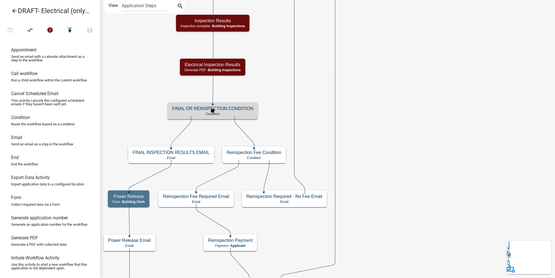
click at [237, 112] on p "Condition" at bounding box center [212, 114] width 81 height 4
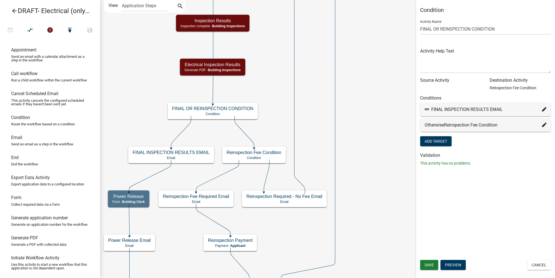
click at [543, 111] on icon at bounding box center [544, 109] width 4 height 4
select select "71: d4418c99-1987-4ca4-9f34-4f2c46a7997b"
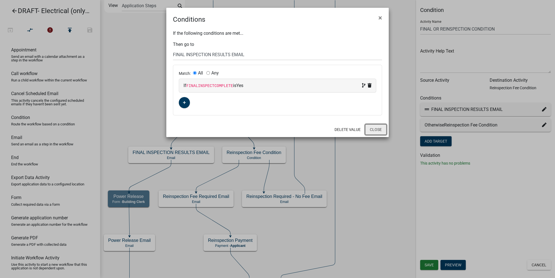
click at [373, 129] on button "Close" at bounding box center [375, 129] width 21 height 11
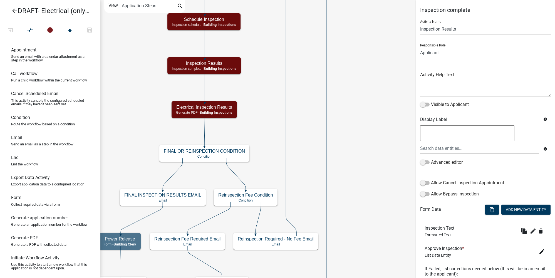
scroll to position [315, 0]
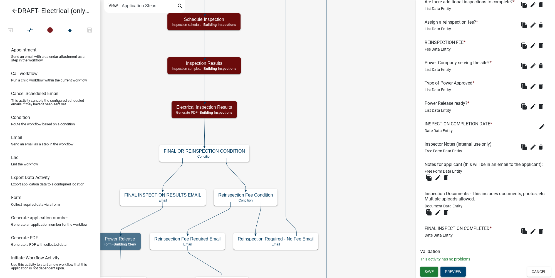
click at [459, 269] on button "Preview" at bounding box center [452, 272] width 25 height 10
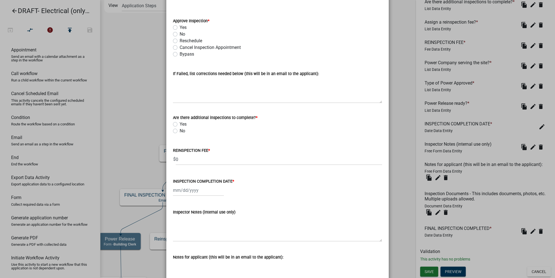
scroll to position [30, 0]
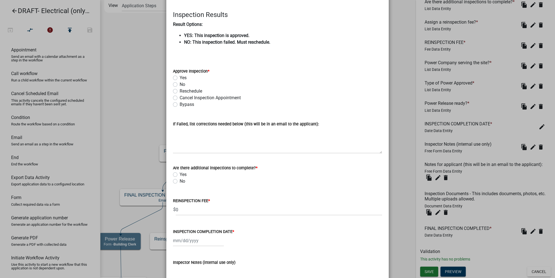
click at [180, 78] on label "Yes" at bounding box center [183, 77] width 7 height 7
click at [180, 78] on input "Yes" at bounding box center [182, 76] width 4 height 4
radio input "true"
click at [251, 76] on div "Yes" at bounding box center [277, 77] width 209 height 7
click at [403, 132] on ngb-modal-window "Activity Preview : Inspection Results × Inspection Results Result Options: YES:…" at bounding box center [277, 139] width 555 height 278
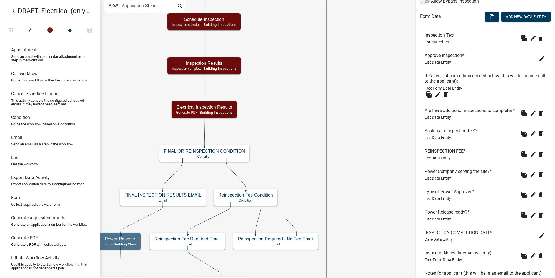
scroll to position [189, 0]
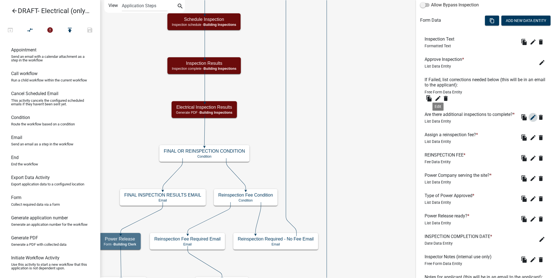
click at [529, 121] on icon "edit" at bounding box center [532, 117] width 7 height 7
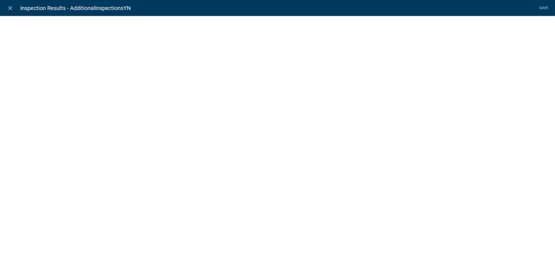
select select "list-data"
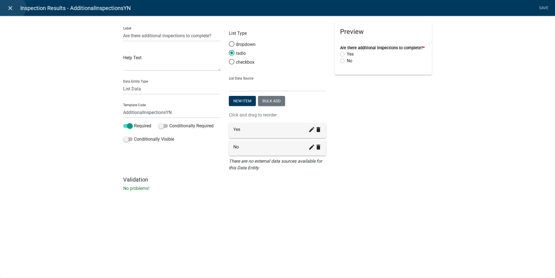
click at [12, 8] on icon "close" at bounding box center [10, 8] width 7 height 7
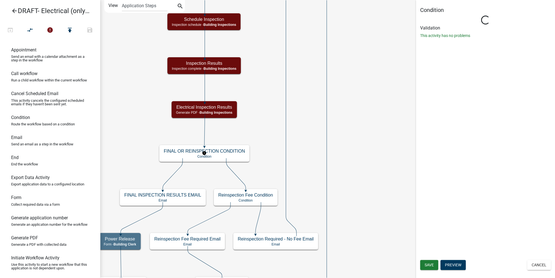
scroll to position [0, 0]
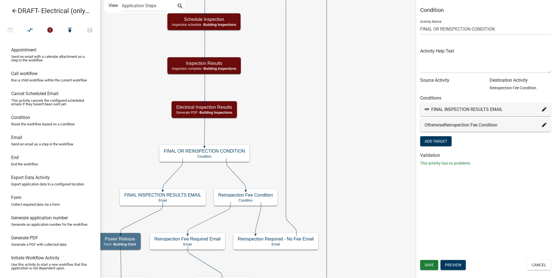
click at [542, 109] on icon at bounding box center [544, 109] width 4 height 4
select select "71: d4418c99-1987-4ca4-9f34-4f2c46a7997b"
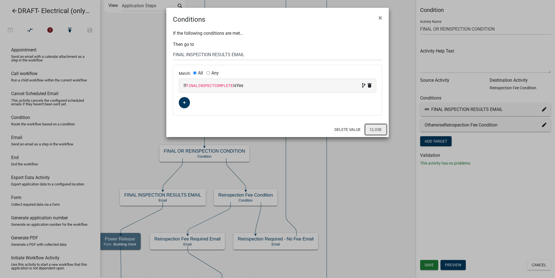
click at [377, 128] on button "Close" at bounding box center [375, 129] width 21 height 11
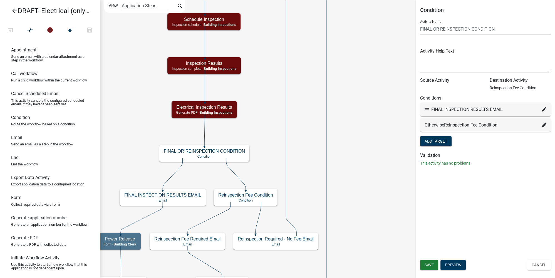
click at [543, 109] on icon at bounding box center [544, 109] width 4 height 4
select select "71: d4418c99-1987-4ca4-9f34-4f2c46a7997b"
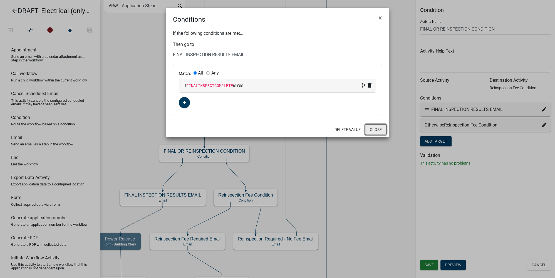
click at [374, 128] on button "Close" at bounding box center [375, 129] width 21 height 11
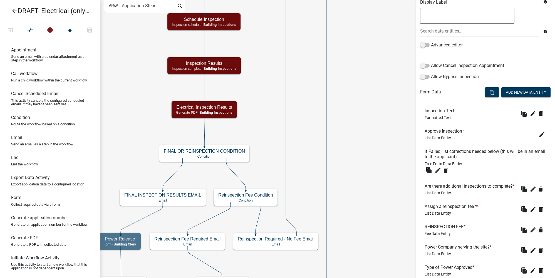
scroll to position [126, 0]
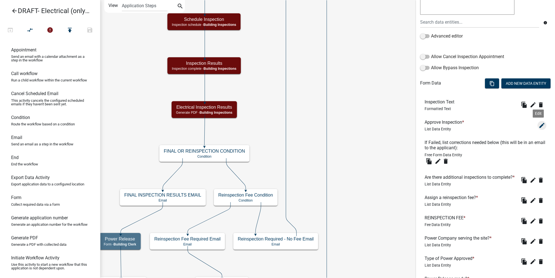
click at [539, 125] on icon "edit" at bounding box center [541, 125] width 7 height 7
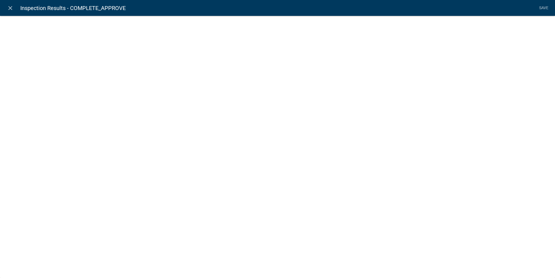
select select "list-data"
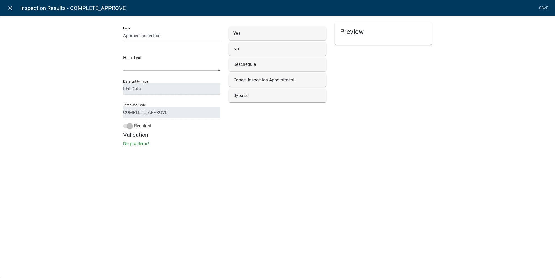
click at [15, 9] on link "close" at bounding box center [9, 7] width 11 height 11
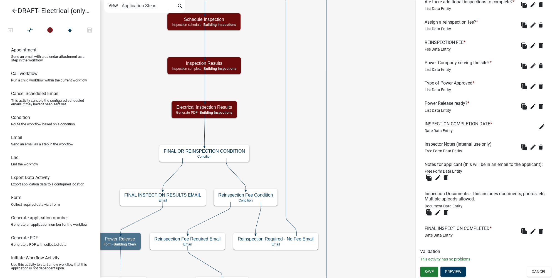
scroll to position [315, 0]
click at [529, 233] on icon "edit" at bounding box center [532, 231] width 7 height 7
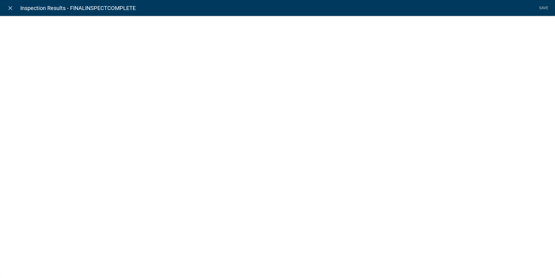
select select "date"
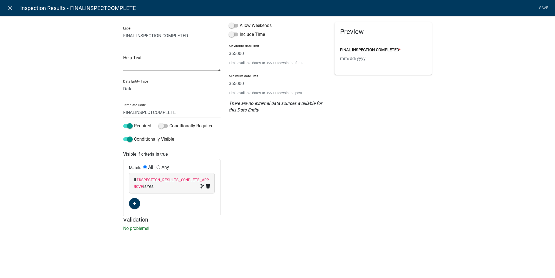
click at [9, 9] on icon "close" at bounding box center [10, 8] width 7 height 7
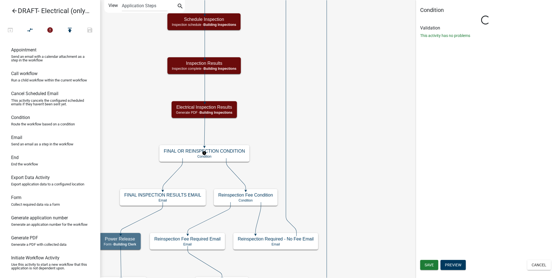
scroll to position [0, 0]
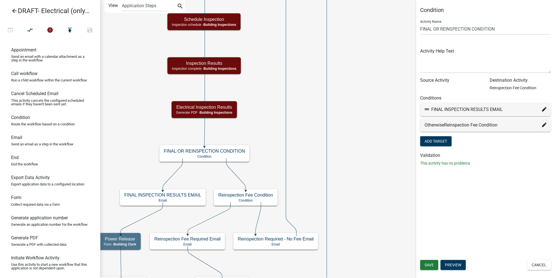
click at [544, 110] on icon at bounding box center [544, 109] width 4 height 4
select select "71: d4418c99-1987-4ca4-9f34-4f2c46a7997b"
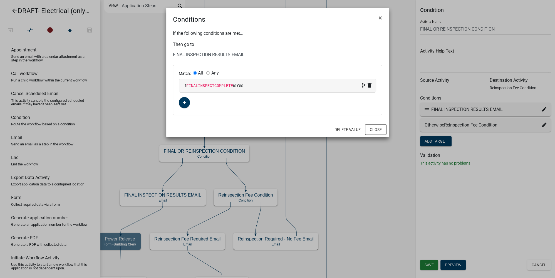
click at [222, 85] on code "FINALINSPECTCOMPLETE" at bounding box center [209, 86] width 47 height 4
select select "50: FINALINSPECTCOMPLETE"
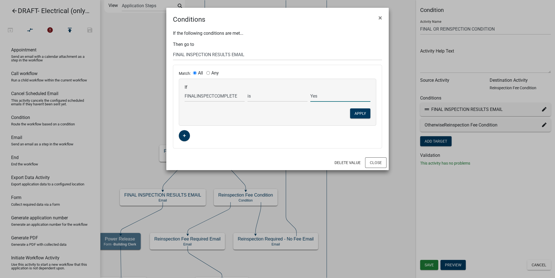
click at [324, 100] on input "Yes" at bounding box center [340, 95] width 60 height 11
click at [326, 93] on input "Yes" at bounding box center [340, 95] width 60 height 11
click at [372, 163] on button "Close" at bounding box center [375, 162] width 21 height 11
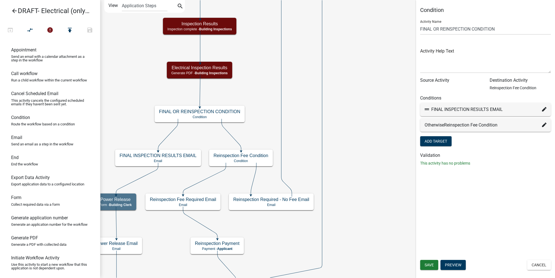
click at [545, 110] on icon at bounding box center [544, 109] width 4 height 4
select select "71: d4418c99-1987-4ca4-9f34-4f2c46a7997b"
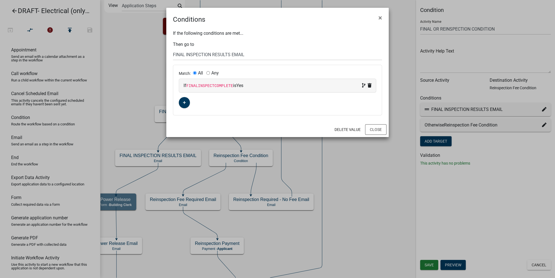
click at [247, 88] on div "If FINALINSPECTCOMPLETE is Yes" at bounding box center [277, 85] width 188 height 7
select select "50: FINALINSPECTCOMPLETE"
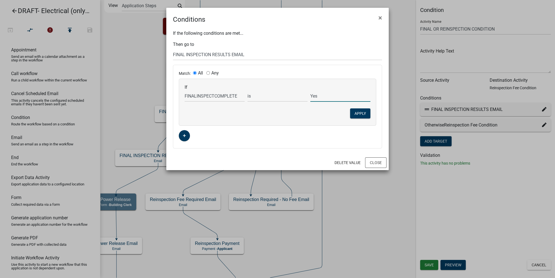
drag, startPoint x: 330, startPoint y: 97, endPoint x: 234, endPoint y: 100, distance: 95.7
click at [242, 101] on div "If Choose... Acres AdditionalInspectionsYN ALL_FEE_RECIPIENTS AMOUNT_PAID amper…" at bounding box center [277, 92] width 188 height 17
click at [380, 164] on button "Close" at bounding box center [375, 162] width 21 height 11
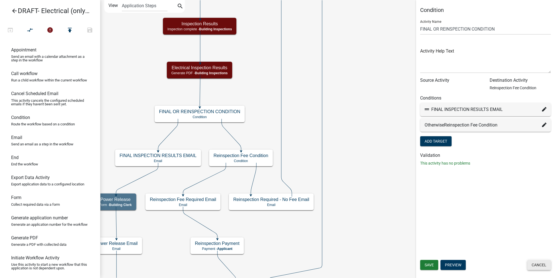
click at [540, 267] on button "Cancel" at bounding box center [539, 265] width 24 height 10
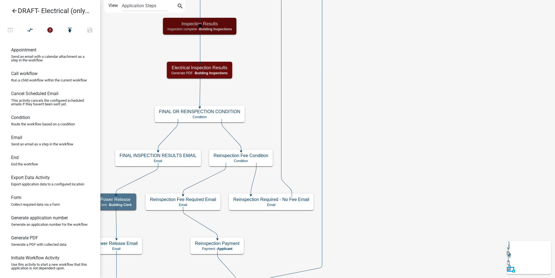
click at [223, 28] on span "Building Inspections" at bounding box center [215, 29] width 33 height 4
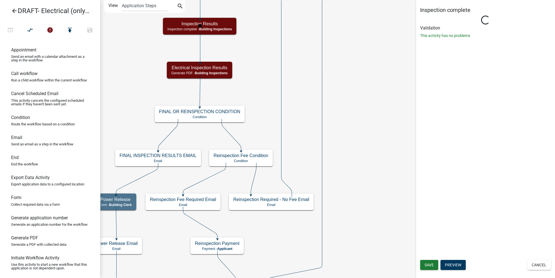
select select "67B8E1BD-2E3E-4A8D-861D-598F76277593"
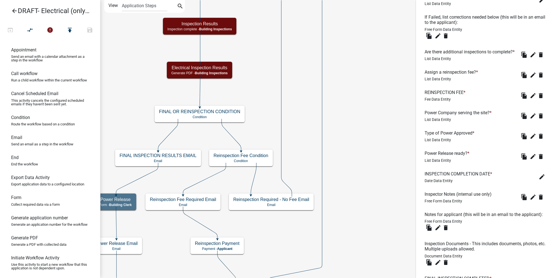
scroll to position [315, 0]
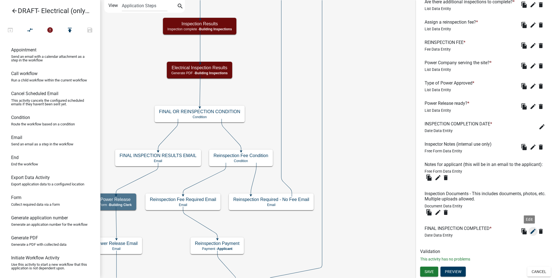
click at [529, 230] on icon "edit" at bounding box center [532, 231] width 7 height 7
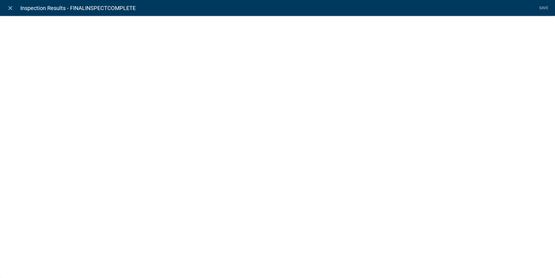
select select "date"
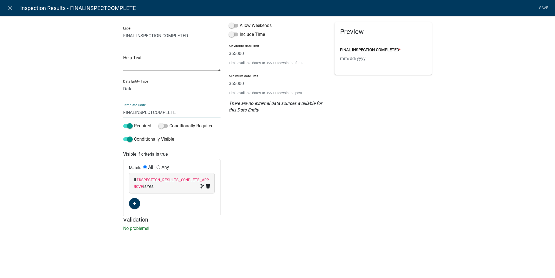
click at [183, 110] on input "FINALINSPECTCOMPLETE" at bounding box center [171, 112] width 97 height 11
drag, startPoint x: 184, startPoint y: 115, endPoint x: 111, endPoint y: 116, distance: 72.8
click at [112, 114] on div "Label FINAL INSPECTION COMPLETED Help Text Data Entity Type Free Form Text Docu…" at bounding box center [277, 125] width 555 height 237
type input "FinalInspectCompleteDate"
click at [274, 161] on div "Allow Weekends Include Time Maximum date limit 365000 Limit available dates to …" at bounding box center [278, 119] width 106 height 194
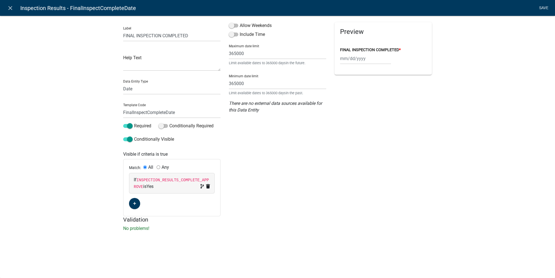
click at [545, 9] on link "Save" at bounding box center [543, 8] width 14 height 11
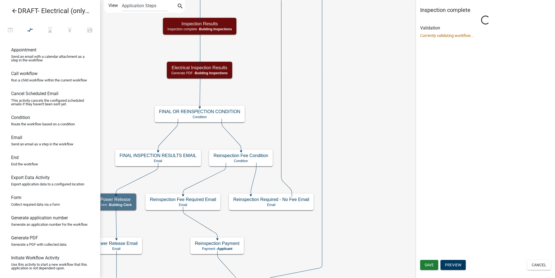
scroll to position [0, 0]
select select "67B8E1BD-2E3E-4A8D-861D-598F76277593"
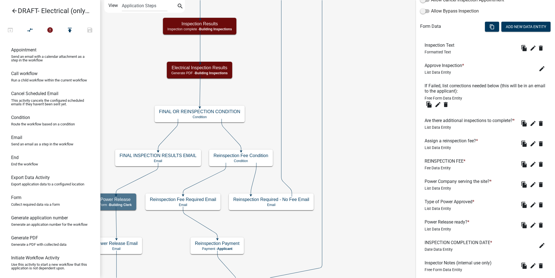
scroll to position [315, 0]
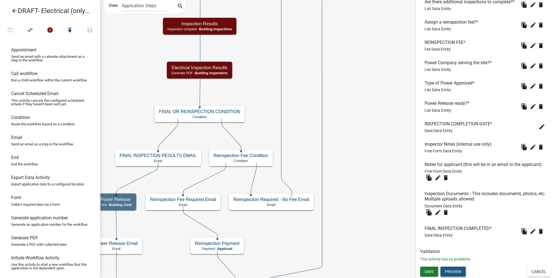
click at [456, 270] on button "Preview" at bounding box center [452, 272] width 25 height 10
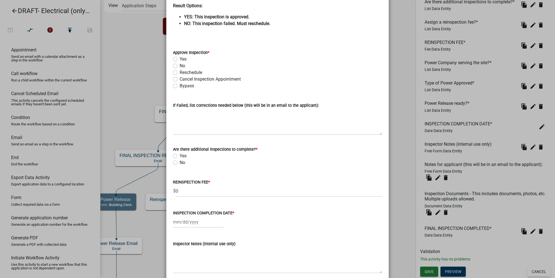
scroll to position [50, 0]
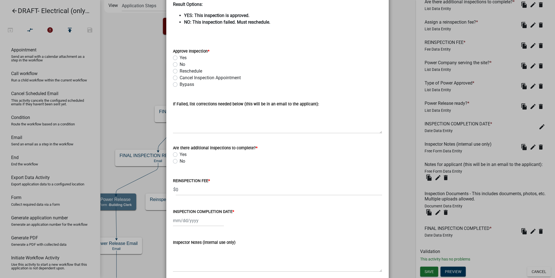
click at [180, 65] on label "No" at bounding box center [183, 64] width 6 height 7
click at [180, 65] on input "No" at bounding box center [182, 63] width 4 height 4
radio input "true"
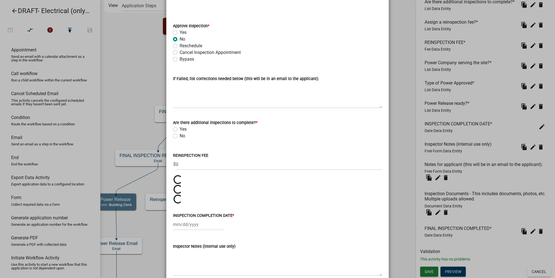
scroll to position [101, 0]
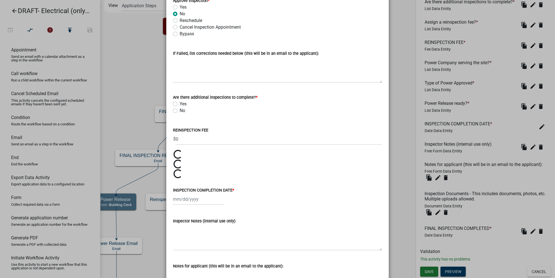
click at [180, 104] on label "Yes" at bounding box center [183, 104] width 7 height 7
click at [180, 104] on input "Yes" at bounding box center [182, 103] width 4 height 4
radio input "true"
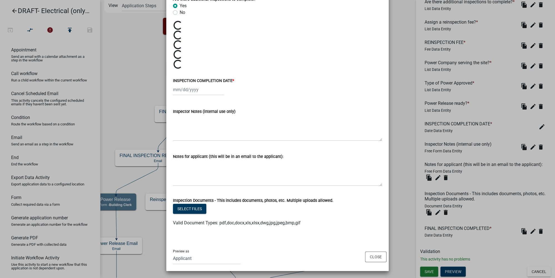
scroll to position [73, 0]
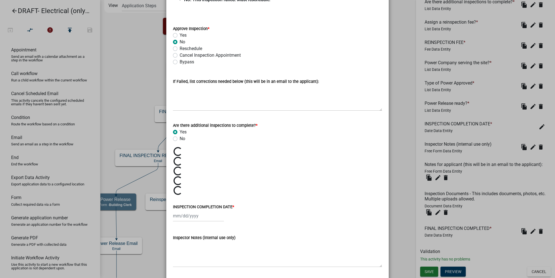
drag, startPoint x: 403, startPoint y: 182, endPoint x: 402, endPoint y: 174, distance: 7.6
click at [403, 182] on ngb-modal-window "Activity Preview : Inspection Results × Inspection Results Result Options: YES:…" at bounding box center [277, 139] width 555 height 278
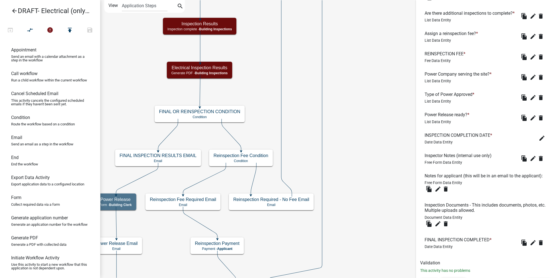
scroll to position [265, 0]
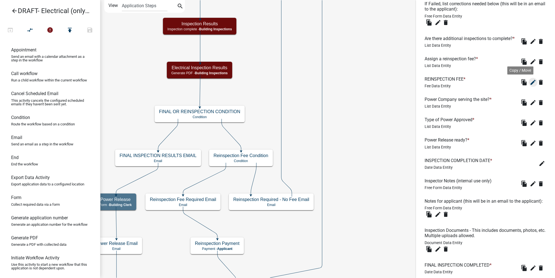
click at [529, 86] on icon "edit" at bounding box center [532, 82] width 7 height 7
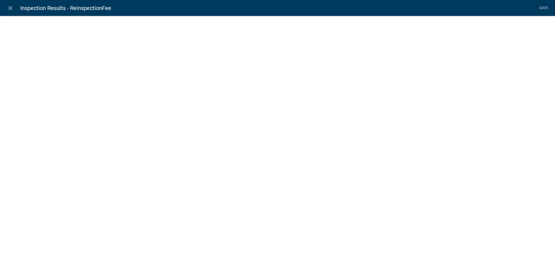
select select "fee"
select select "ReinspectionFeeYN"
select select "ade8966c-73be-43a0-8912-862582d59b66"
select select "2: 71c94b0f-85ab-4860-9b42-8e364c2aea8c"
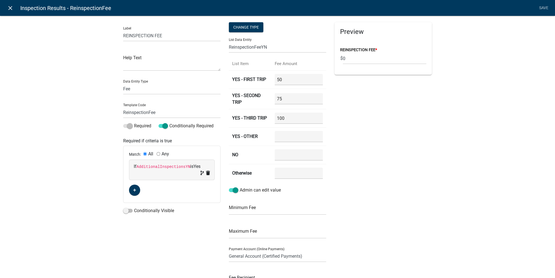
click at [12, 6] on icon "close" at bounding box center [10, 8] width 7 height 7
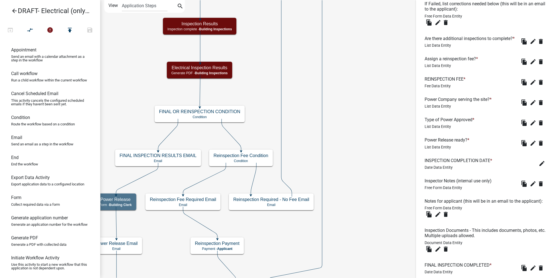
scroll to position [189, 0]
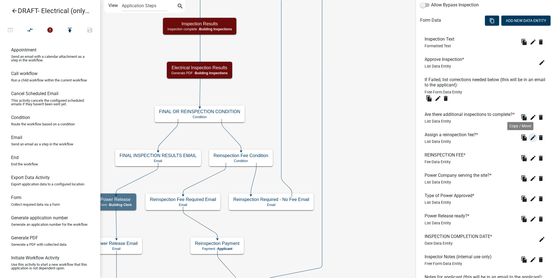
click at [530, 141] on icon "edit" at bounding box center [532, 137] width 7 height 7
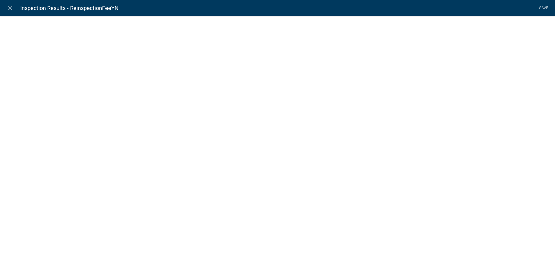
select select "list-data"
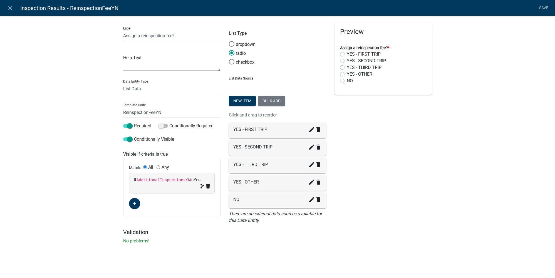
click at [91, 109] on div "Label Assign a reinspection fee? Help Text Data Entity Type Free Form Text Docu…" at bounding box center [277, 131] width 555 height 249
click at [12, 9] on icon "close" at bounding box center [10, 8] width 7 height 7
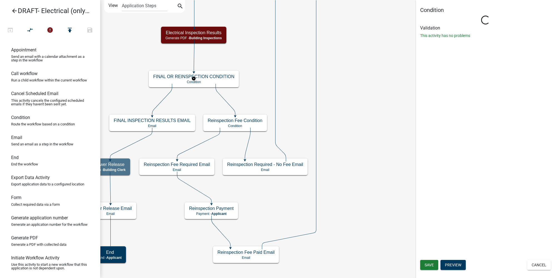
scroll to position [0, 0]
select select "67B8E1BD-2E3E-4A8D-861D-598F76277593"
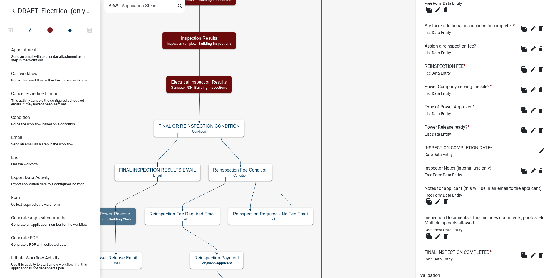
scroll to position [315, 0]
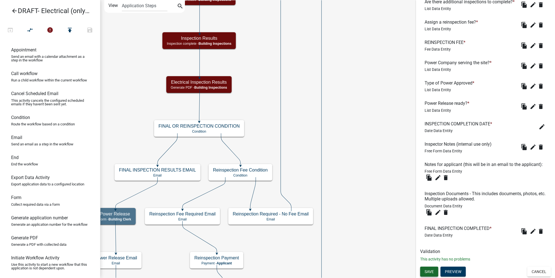
click at [433, 270] on span "Save" at bounding box center [428, 271] width 9 height 4
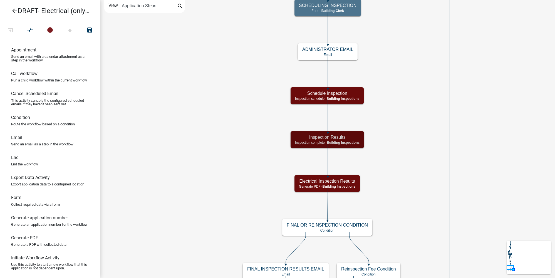
scroll to position [0, 0]
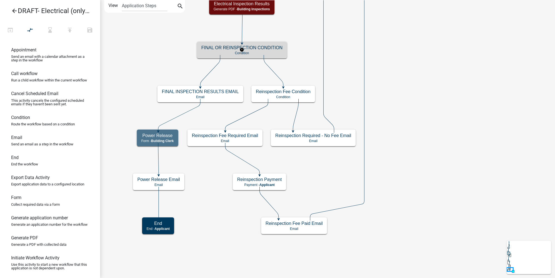
click at [272, 51] on p "Condition" at bounding box center [241, 53] width 81 height 4
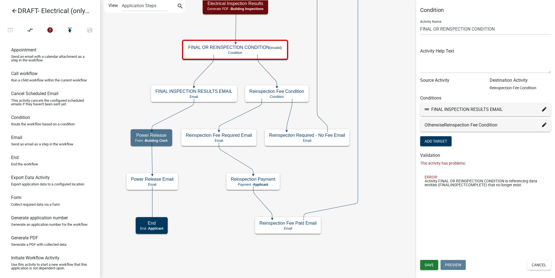
click at [543, 111] on icon at bounding box center [544, 109] width 4 height 4
select select "71: d4418c99-1987-4ca4-9f34-4f2c46a7997b"
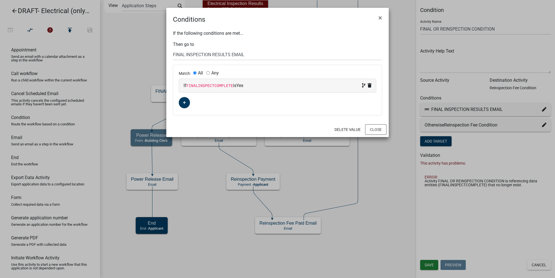
click at [219, 86] on code "FINALINSPECTCOMPLETE" at bounding box center [209, 86] width 47 height 4
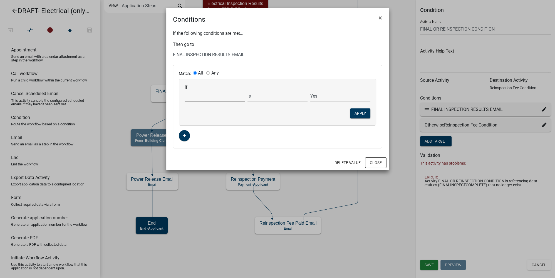
click at [210, 101] on select "Choose... Acres AdditionalInspectionsYN ALL_FEE_RECIPIENTS AMOUNT_PAID amperage…" at bounding box center [215, 95] width 60 height 11
select select "7: APPLICANT_CITY"
drag, startPoint x: 387, startPoint y: 213, endPoint x: 375, endPoint y: 185, distance: 30.7
click at [387, 211] on ngb-modal-window "Conditions × If the following conditions are met... Then go to Choose... Start …" at bounding box center [277, 139] width 555 height 278
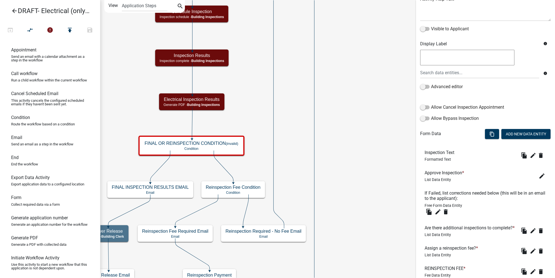
scroll to position [151, 0]
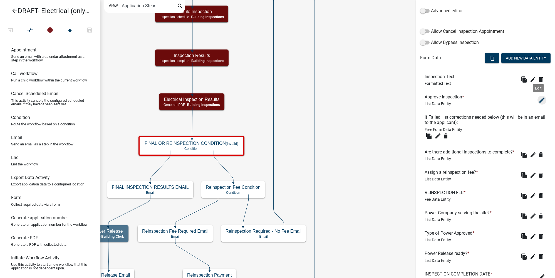
click at [538, 101] on icon "edit" at bounding box center [541, 100] width 7 height 7
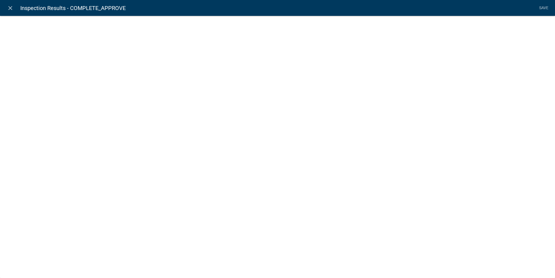
select select "list-data"
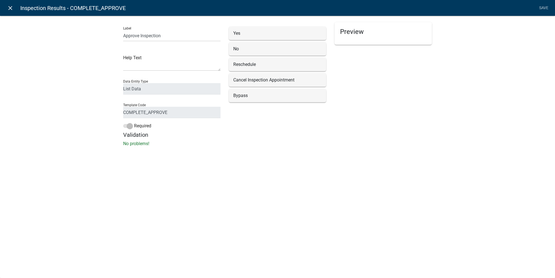
click at [13, 9] on icon "close" at bounding box center [10, 8] width 7 height 7
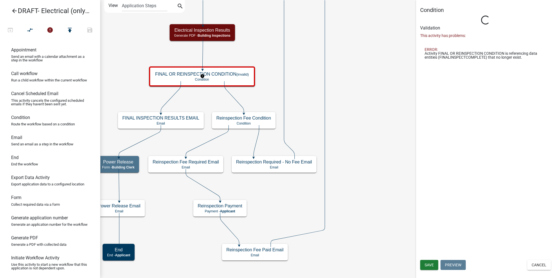
scroll to position [0, 0]
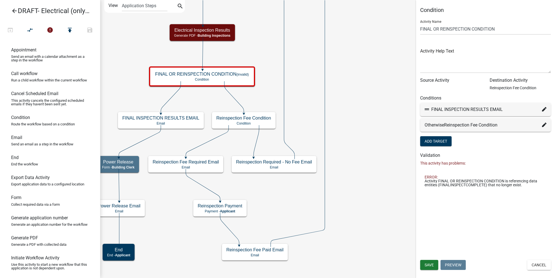
click at [544, 109] on icon at bounding box center [544, 109] width 4 height 4
select select "71: d4418c99-1987-4ca4-9f34-4f2c46a7997b"
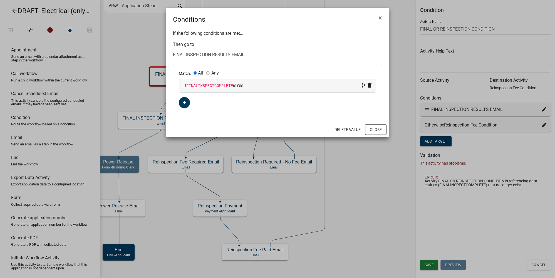
click at [214, 83] on div "If FINALINSPECTCOMPLETE is Yes" at bounding box center [277, 85] width 188 height 7
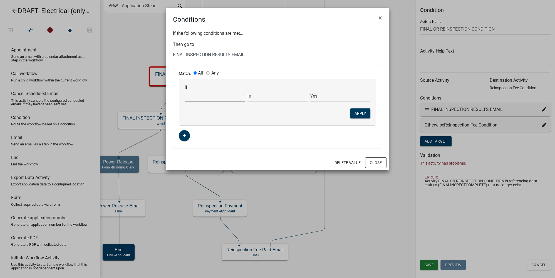
click at [212, 95] on select "Choose... Acres AdditionalInspectionsYN ALL_FEE_RECIPIENTS AMOUNT_PAID amperage…" at bounding box center [215, 95] width 60 height 11
select select "236: selfworksiteadd"
click at [369, 141] on div "Match: All Any If Choose... Acres AdditionalInspectionsYN ALL_FEE_RECIPIENTS AM…" at bounding box center [277, 106] width 208 height 83
click at [377, 159] on button "Close" at bounding box center [375, 162] width 21 height 11
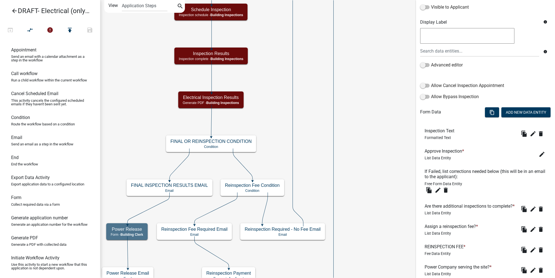
scroll to position [101, 0]
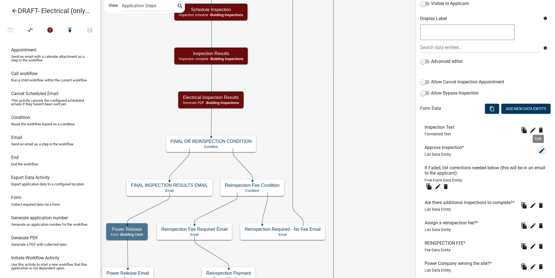
click at [538, 152] on icon "edit" at bounding box center [541, 150] width 7 height 7
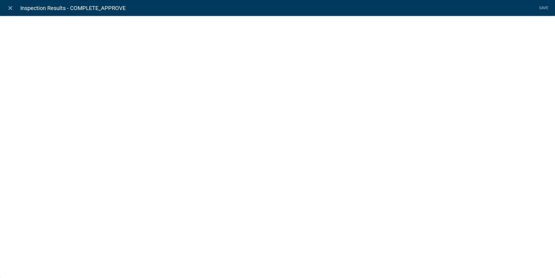
select select "list-data"
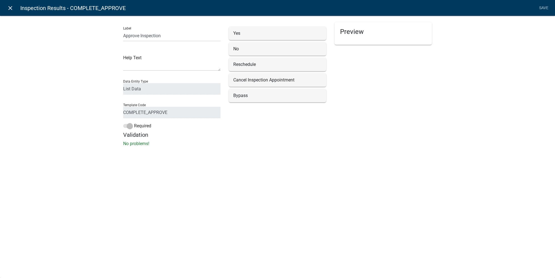
click at [14, 10] on link "close" at bounding box center [9, 7] width 11 height 11
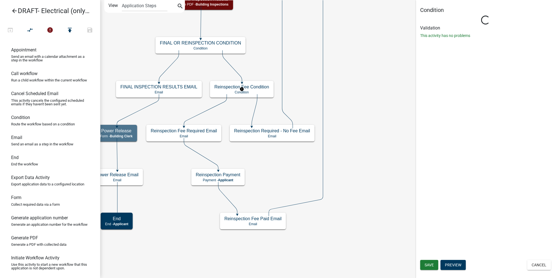
scroll to position [0, 0]
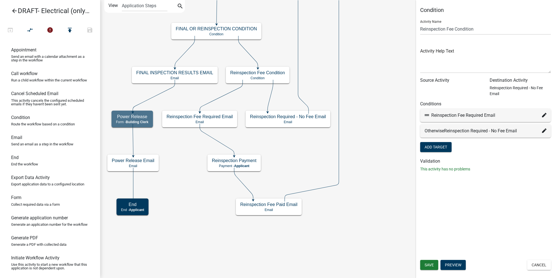
click at [376, 94] on icon "Start Start - Applicant Applicant Login Require user Applicant and Electrical I…" at bounding box center [327, 138] width 454 height 277
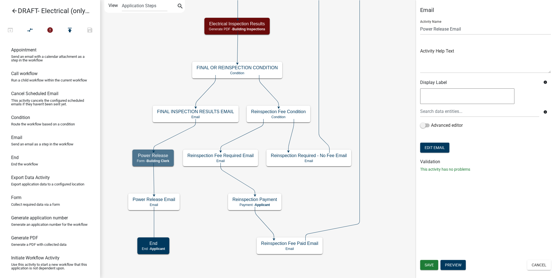
click at [374, 98] on icon "Start Start - Applicant Applicant Login Require user Applicant and Electrical I…" at bounding box center [327, 138] width 454 height 277
click at [549, 267] on button "Cancel" at bounding box center [539, 265] width 24 height 10
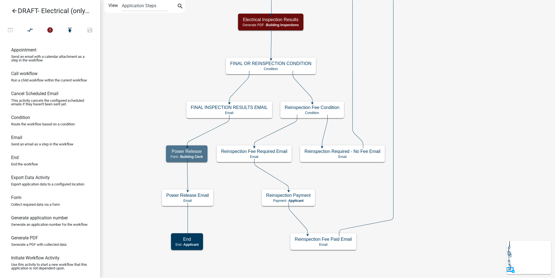
click at [159, 72] on icon "Start Start - Applicant Applicant Login Require user Applicant and Electrical I…" at bounding box center [327, 138] width 454 height 277
click at [13, 8] on icon "arrow_back" at bounding box center [14, 12] width 7 height 8
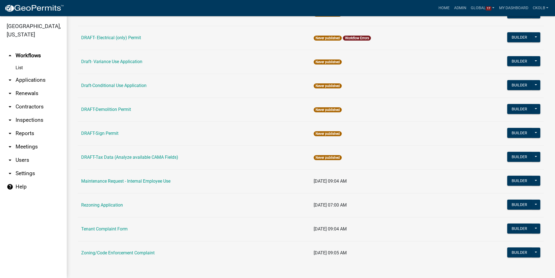
scroll to position [119, 0]
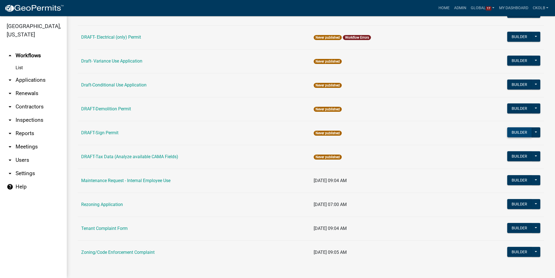
click at [509, 131] on button "Builder" at bounding box center [519, 132] width 24 height 10
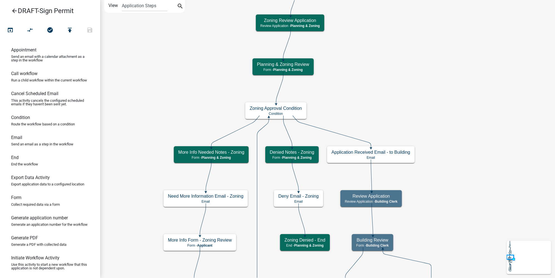
click at [16, 13] on icon "arrow_back" at bounding box center [14, 12] width 7 height 8
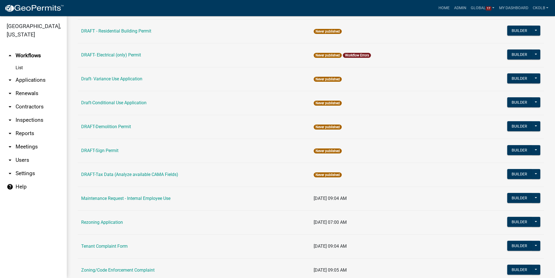
scroll to position [50, 0]
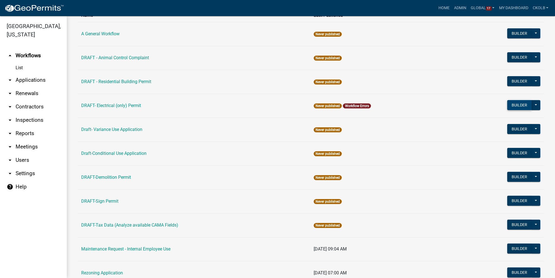
click at [509, 106] on button "Builder" at bounding box center [519, 105] width 24 height 10
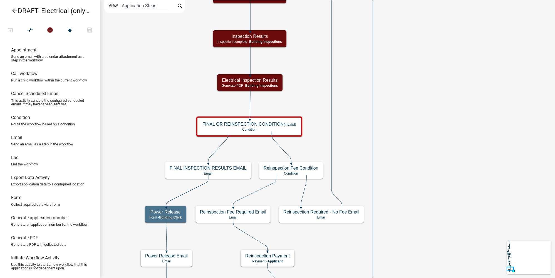
click at [16, 11] on icon "arrow_back" at bounding box center [14, 12] width 7 height 8
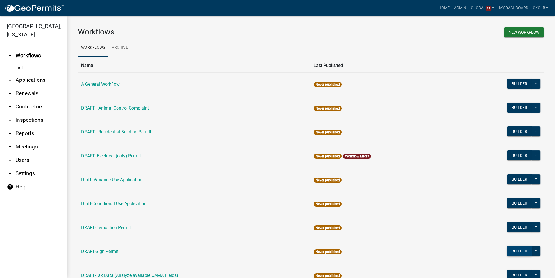
click at [510, 249] on button "Builder" at bounding box center [519, 251] width 24 height 10
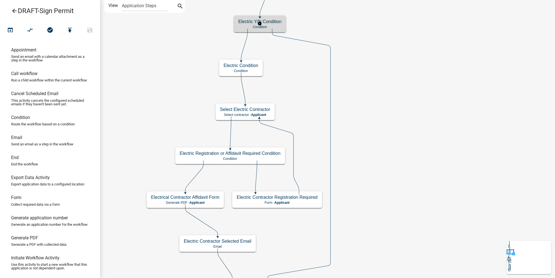
click at [270, 24] on h5 "Electric Y/N Condition" at bounding box center [259, 21] width 43 height 5
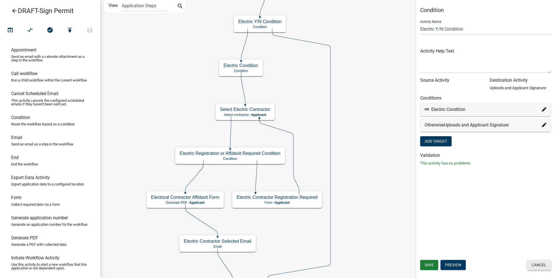
click at [538, 264] on button "Cancel" at bounding box center [539, 265] width 24 height 10
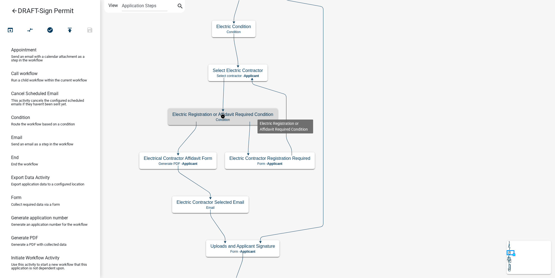
click at [257, 115] on h5 "Electric Registration or Affidavit Required Condition" at bounding box center [222, 114] width 101 height 5
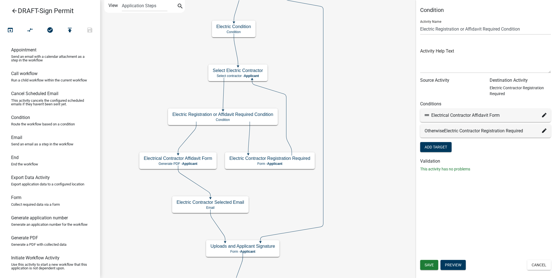
click at [543, 116] on icon at bounding box center [544, 115] width 4 height 4
select select "64: 6755f6db-7a49-4da9-9ce6-a884dab815cf"
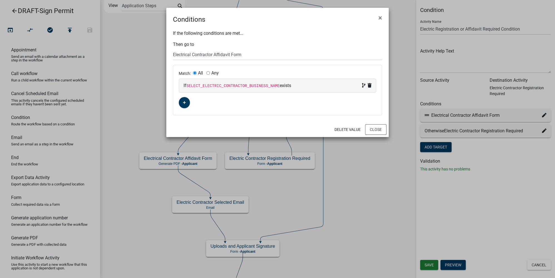
click at [287, 85] on div "If SELECT_ELECTRIC_CONTRACTOR_BUSINESS_NAME exists" at bounding box center [277, 85] width 188 height 7
select select "179: SELECT_ELECTRIC_CONTRACTOR_BUSINESS_NAME"
select select "2: !!"
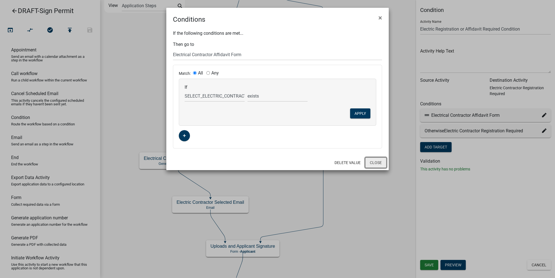
click at [375, 163] on button "Close" at bounding box center [375, 162] width 21 height 11
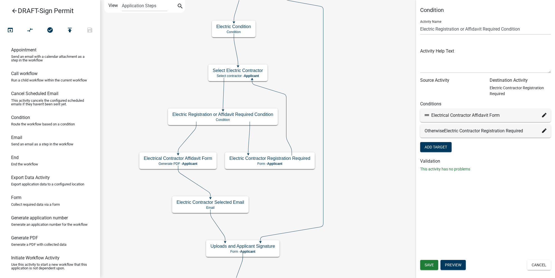
click at [544, 131] on icon at bounding box center [544, 130] width 4 height 4
select select "25: 4798be15-4c57-44f7-8715-699008f7fee3"
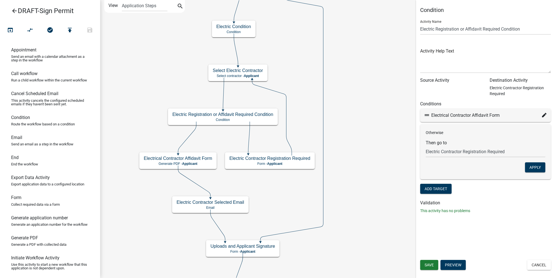
click at [518, 208] on p "This activity has no problems" at bounding box center [485, 211] width 131 height 6
click at [540, 265] on button "Cancel" at bounding box center [539, 265] width 24 height 10
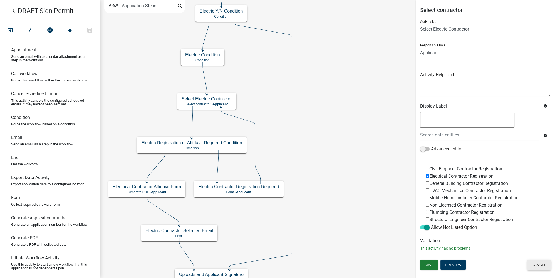
click at [541, 265] on button "Cancel" at bounding box center [539, 265] width 24 height 10
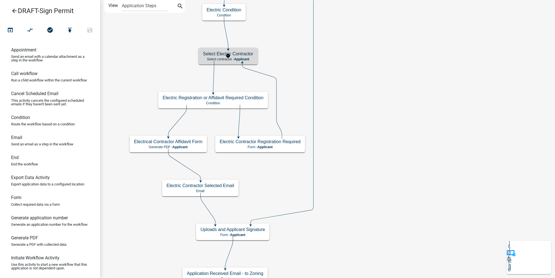
click at [243, 56] on div "Select Electric Contractor Select contractor - Applicant" at bounding box center [227, 56] width 59 height 17
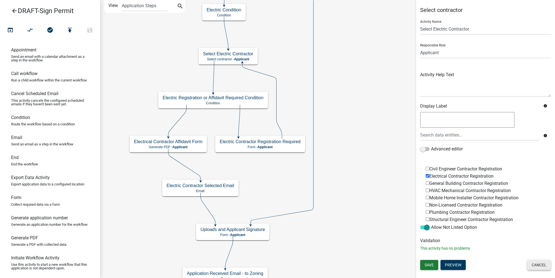
click at [538, 269] on button "Cancel" at bounding box center [539, 265] width 24 height 10
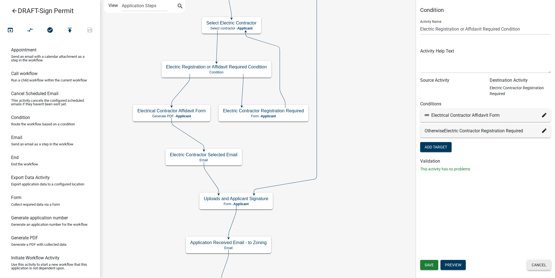
click at [535, 267] on button "Cancel" at bounding box center [539, 265] width 24 height 10
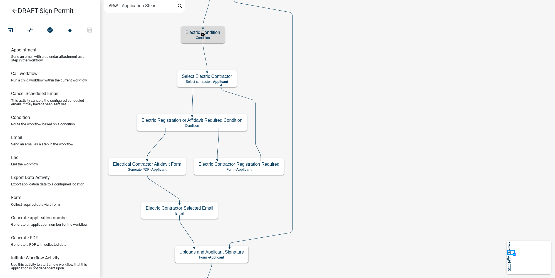
click at [215, 36] on p "Condition" at bounding box center [202, 38] width 35 height 4
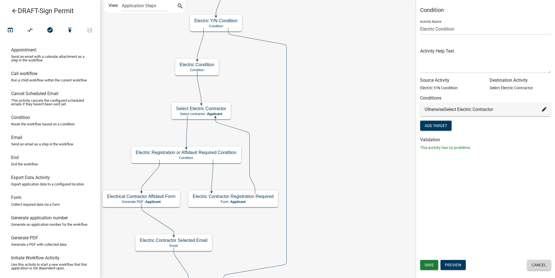
click at [543, 264] on button "Cancel" at bounding box center [539, 265] width 24 height 10
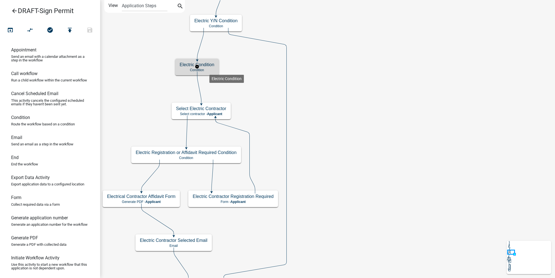
click at [209, 70] on p "Condition" at bounding box center [197, 70] width 35 height 4
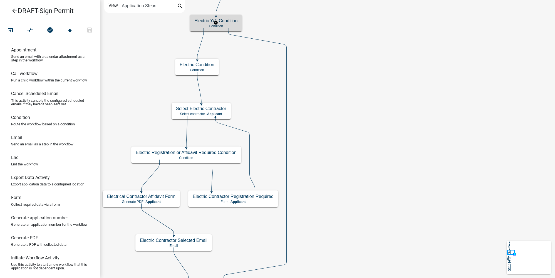
click at [228, 25] on p "Condition" at bounding box center [215, 26] width 43 height 4
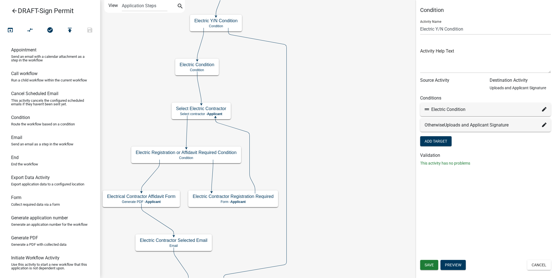
click at [542, 111] on icon at bounding box center [544, 109] width 4 height 4
select select "26: 70ac64cb-737f-4538-9523-77df026d7ba7"
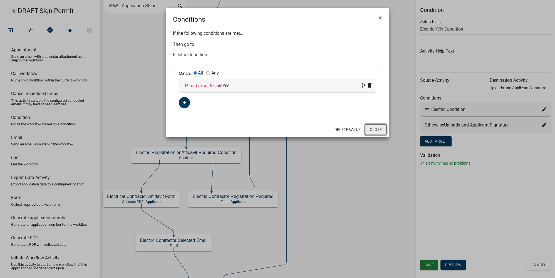
click at [377, 127] on button "Close" at bounding box center [375, 129] width 21 height 11
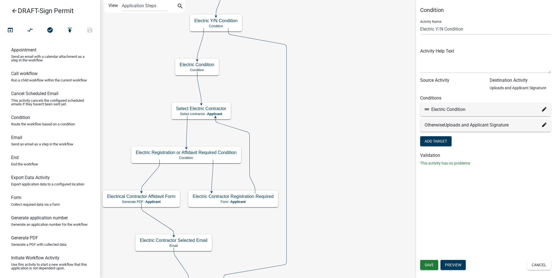
click at [544, 110] on icon at bounding box center [544, 109] width 4 height 4
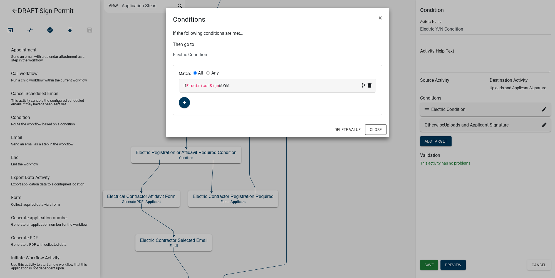
click at [203, 55] on select "Choose... Start Applicant Login Applicant and Sign Information Building Review …" at bounding box center [277, 54] width 209 height 11
select select "24: 9ef14d4c-8d7e-4d6d-9536-d60d01438a54"
click at [173, 49] on select "Choose... Start Applicant Login Applicant and Sign Information Building Review …" at bounding box center [277, 54] width 209 height 11
click at [380, 130] on button "Close" at bounding box center [375, 129] width 21 height 11
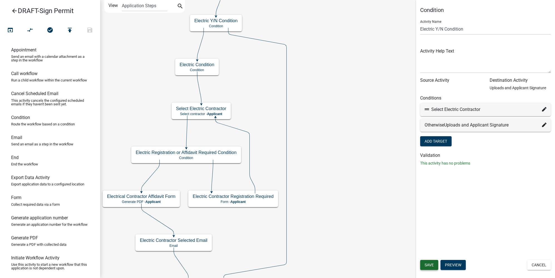
click at [429, 266] on span "Save" at bounding box center [428, 265] width 9 height 4
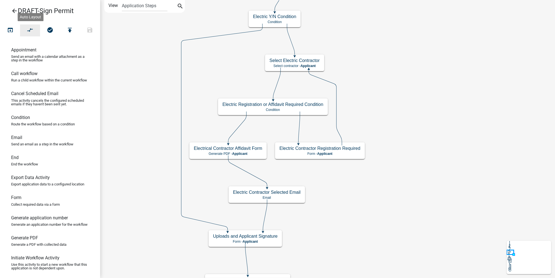
click at [28, 31] on icon "compare_arrows" at bounding box center [30, 31] width 7 height 8
click at [32, 32] on icon "compare_arrows" at bounding box center [30, 31] width 7 height 8
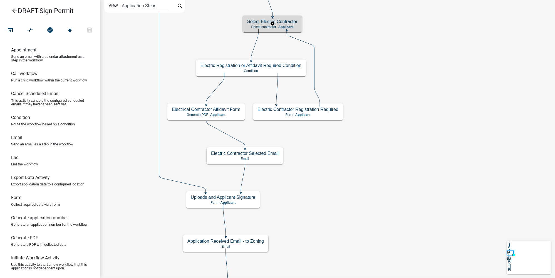
click at [253, 26] on p "Select contractor - Applicant" at bounding box center [272, 27] width 50 height 4
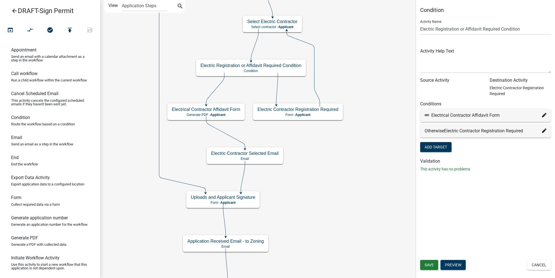
click at [543, 115] on icon at bounding box center [544, 115] width 4 height 4
select select "63: 6755f6db-7a49-4da9-9ce6-a884dab815cf"
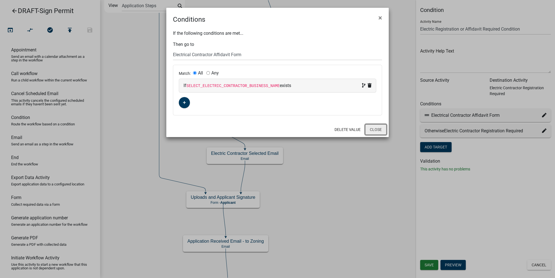
click at [382, 127] on button "Close" at bounding box center [375, 129] width 21 height 11
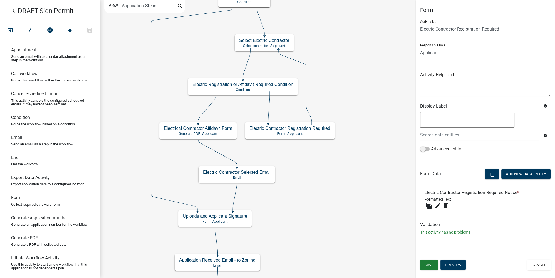
click at [449, 264] on button "Preview" at bounding box center [452, 265] width 25 height 10
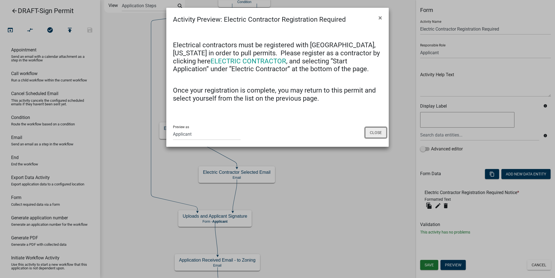
click at [372, 133] on button "Close" at bounding box center [375, 132] width 21 height 11
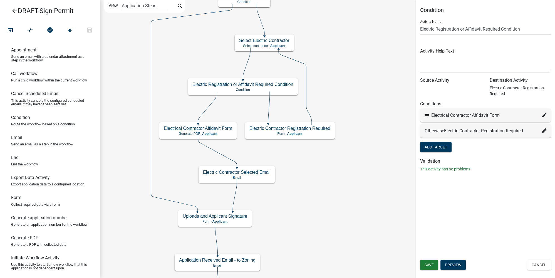
click at [537, 263] on button "Cancel" at bounding box center [539, 265] width 24 height 10
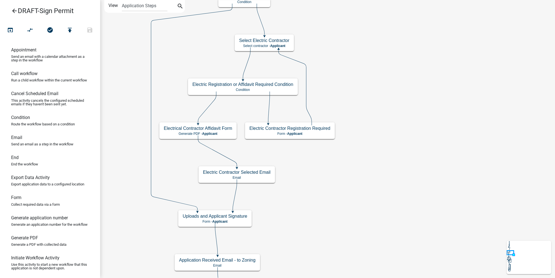
click at [14, 10] on icon "arrow_back" at bounding box center [14, 12] width 7 height 8
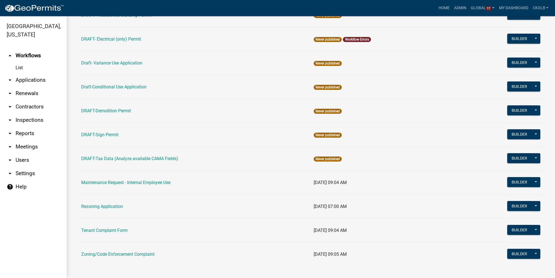
scroll to position [119, 0]
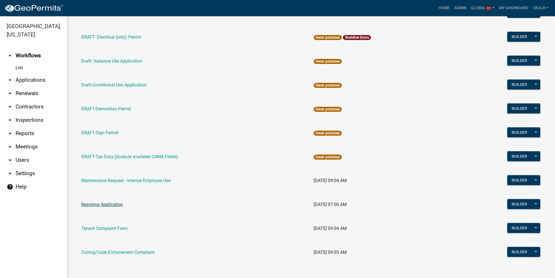
click at [98, 204] on link "Rezoning Application" at bounding box center [102, 204] width 42 height 5
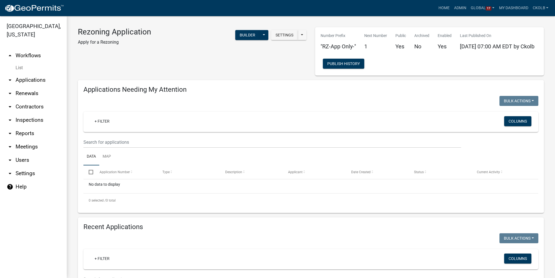
scroll to position [107, 0]
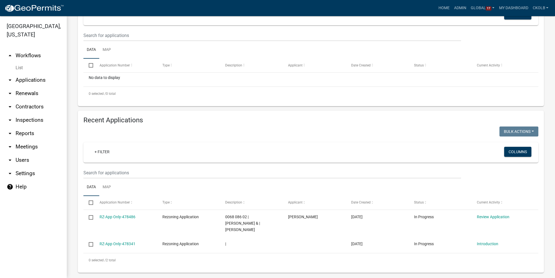
click at [39, 54] on link "arrow_drop_up Workflows" at bounding box center [33, 55] width 67 height 13
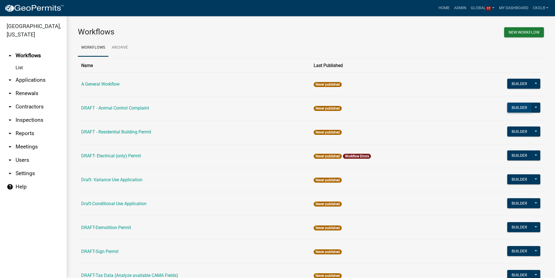
click at [515, 108] on button "Builder" at bounding box center [519, 108] width 24 height 10
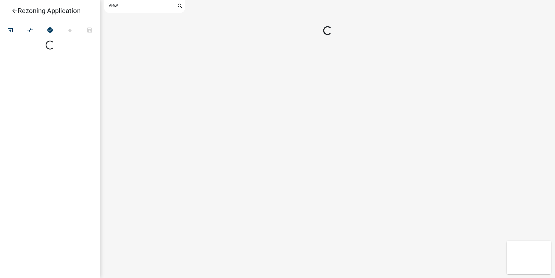
select select "1"
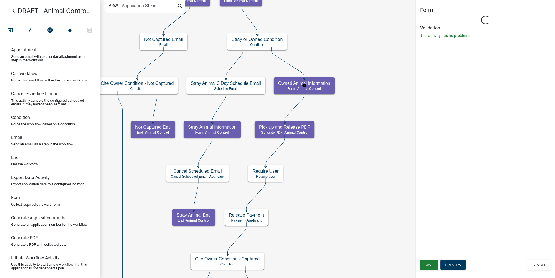
select select "CF90C5DF-2F39-437D-9A89-1F38DA938B57"
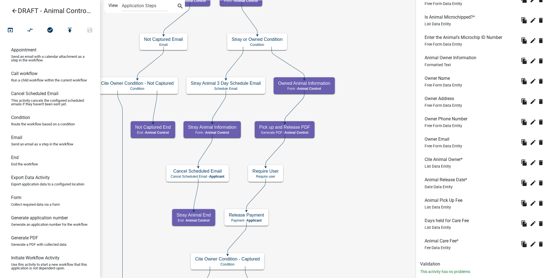
scroll to position [221, 0]
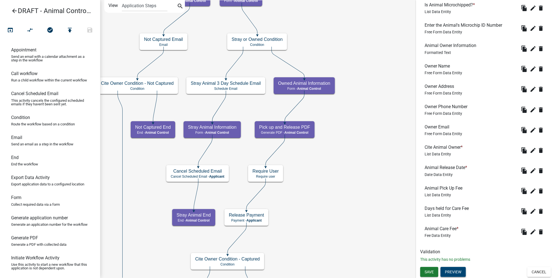
click at [458, 270] on button "Preview" at bounding box center [452, 272] width 25 height 10
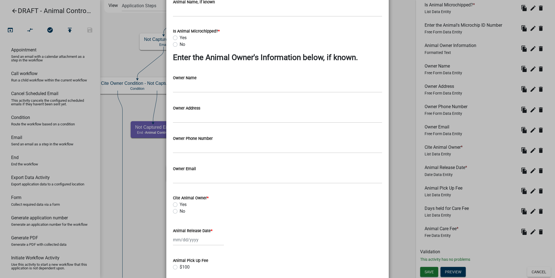
scroll to position [190, 0]
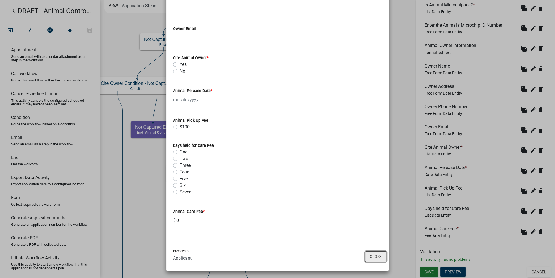
drag, startPoint x: 375, startPoint y: 256, endPoint x: 377, endPoint y: 237, distance: 19.0
click at [374, 257] on button "Close" at bounding box center [375, 256] width 21 height 11
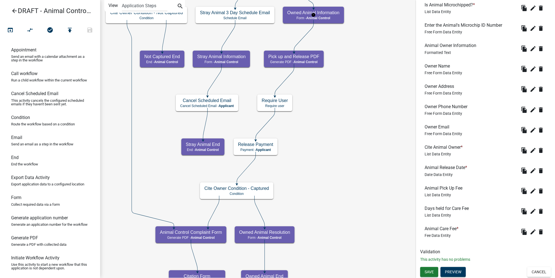
scroll to position [0, 0]
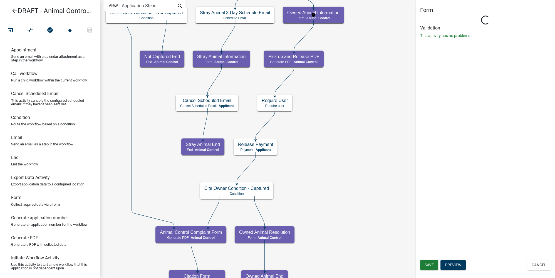
select select "CF90C5DF-2F39-437D-9A89-1F38DA938B57"
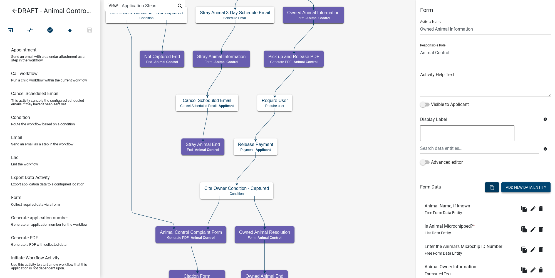
click at [524, 188] on button "Add New Data Entity" at bounding box center [525, 187] width 49 height 10
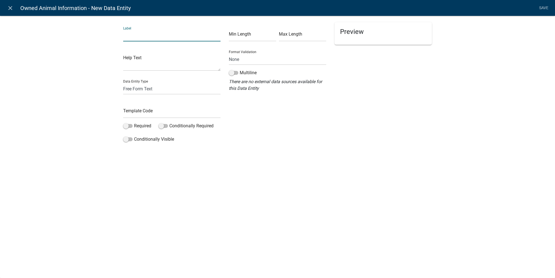
click at [136, 33] on input "text" at bounding box center [171, 35] width 97 height 11
type input "Click NEXT to submit to the Building Department"
click at [138, 111] on input "text" at bounding box center [171, 112] width 97 height 11
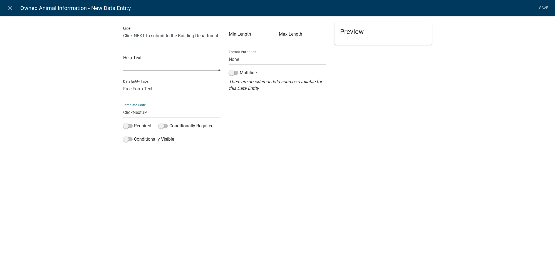
type input "ClickNextBP"
click at [201, 162] on div "close Owned Animal Information - New Data Entity Save Label Click NEXT to submi…" at bounding box center [277, 139] width 555 height 278
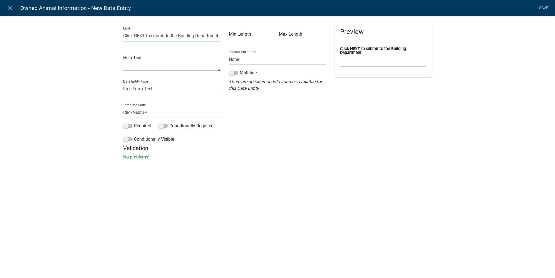
drag, startPoint x: 124, startPoint y: 36, endPoint x: 298, endPoint y: 39, distance: 174.0
click at [298, 39] on div "Label Click NEXT to submit to the Building Department Help Text Data Entity Typ…" at bounding box center [277, 83] width 317 height 123
click at [287, 145] on h5 "Validation" at bounding box center [277, 148] width 309 height 7
click at [134, 87] on select "Free Form Text Document Display Entity Value Fee Numeric Data Date Map Sketch D…" at bounding box center [171, 88] width 97 height 11
select select "rich-text"
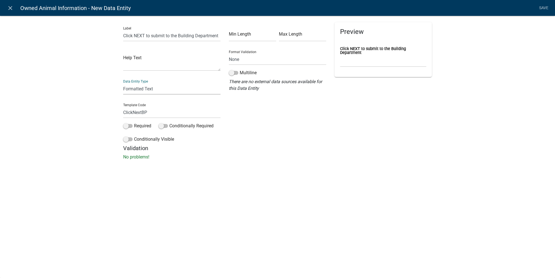
click at [123, 83] on select "Free Form Text Document Display Entity Value Fee Numeric Data Date Map Sketch D…" at bounding box center [171, 88] width 97 height 11
select select "rich-text"
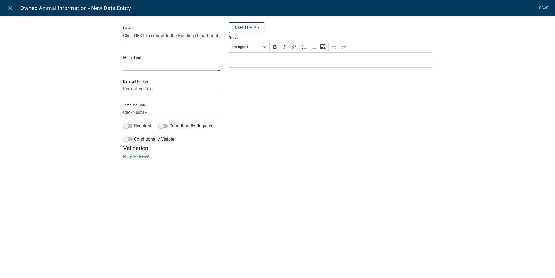
click at [271, 55] on div "Editor editing area: main. Press Alt+0 for help." at bounding box center [330, 59] width 203 height 15
drag, startPoint x: 182, startPoint y: 68, endPoint x: 173, endPoint y: 64, distance: 10.1
click at [169, 67] on div "Label Click NEXT to submit to the Building Department Help Text Data Entity Typ…" at bounding box center [277, 83] width 317 height 123
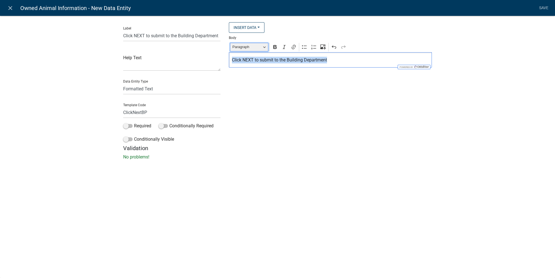
click at [265, 46] on button "Paragraph" at bounding box center [249, 47] width 38 height 9
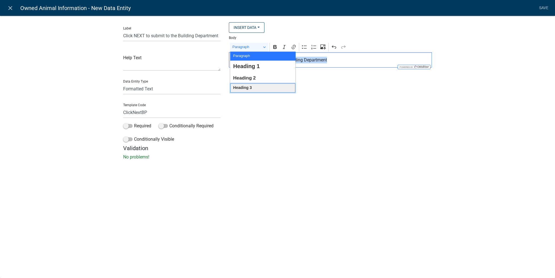
click at [252, 87] on button "Heading 3" at bounding box center [262, 87] width 65 height 9
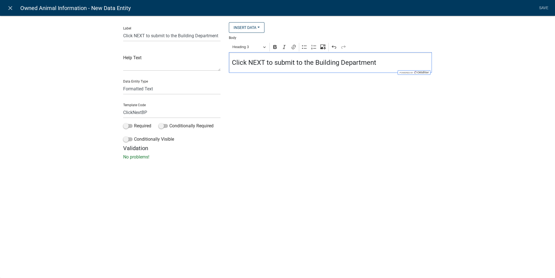
click at [294, 104] on div "Insert Data Agressive? By checking the box below, I am agreeing to appear in th…" at bounding box center [330, 83] width 211 height 123
click at [546, 11] on link "Save" at bounding box center [543, 8] width 14 height 11
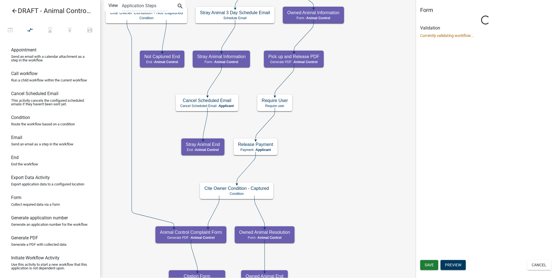
select select "CF90C5DF-2F39-437D-9A89-1F38DA938B57"
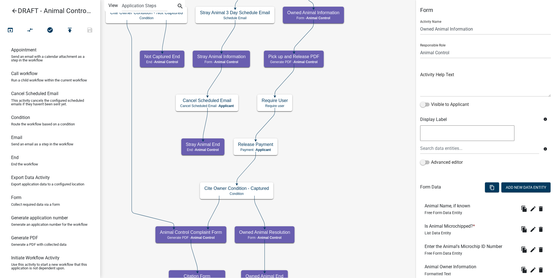
scroll to position [250, 0]
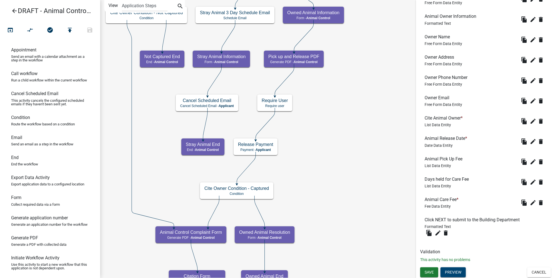
click at [460, 270] on button "Preview" at bounding box center [452, 272] width 25 height 10
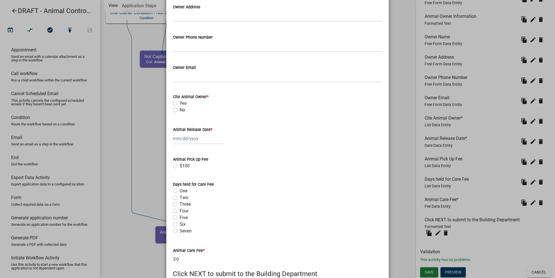
scroll to position [203, 0]
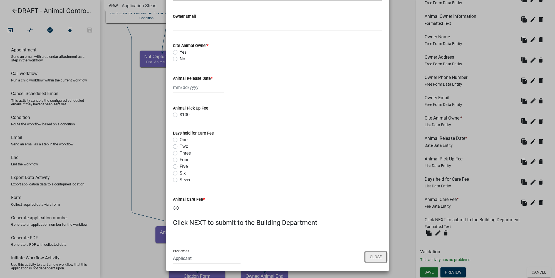
click at [382, 258] on button "Close" at bounding box center [375, 257] width 21 height 11
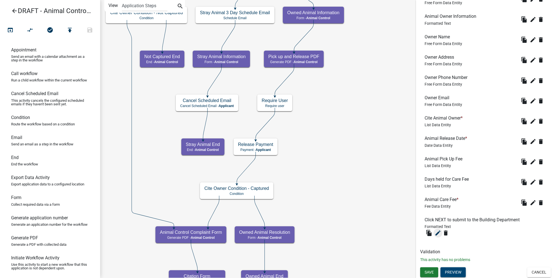
click at [435, 235] on icon "edit" at bounding box center [437, 233] width 7 height 7
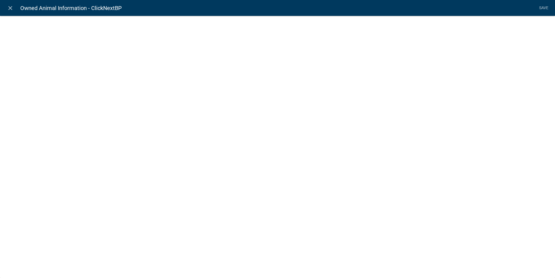
select select "rich-text"
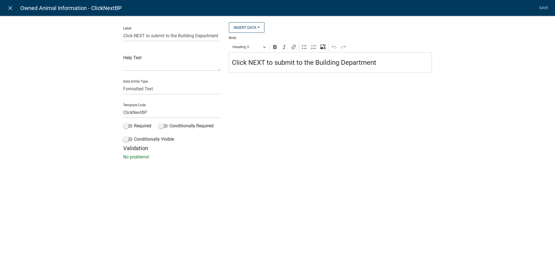
click at [232, 62] on h4 "Click NEXT to submit to the Building Department" at bounding box center [330, 63] width 197 height 8
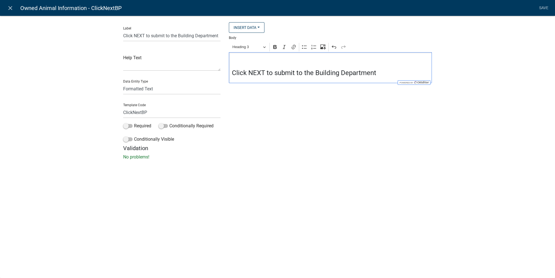
click at [501, 69] on div "Label Click NEXT to submit to the Building Department Help Text Data Entity Typ…" at bounding box center [277, 89] width 555 height 165
click at [546, 9] on link "Save" at bounding box center [543, 8] width 14 height 11
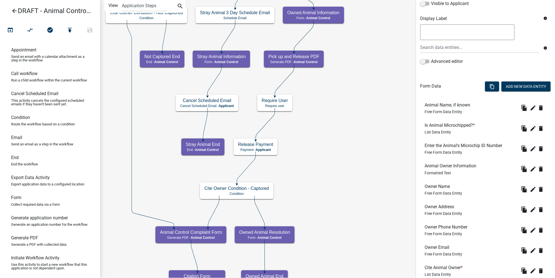
scroll to position [250, 0]
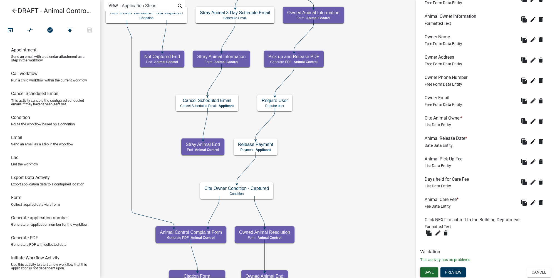
drag, startPoint x: 434, startPoint y: 273, endPoint x: 423, endPoint y: 259, distance: 17.8
click at [434, 274] on button "Save" at bounding box center [429, 272] width 18 height 10
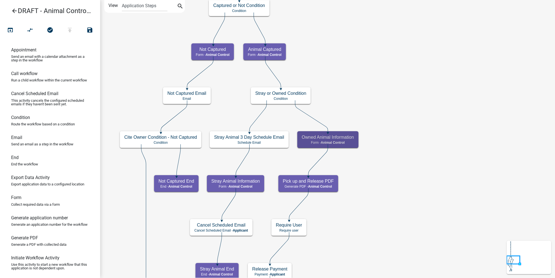
scroll to position [0, 0]
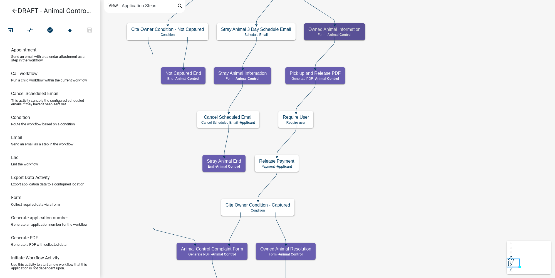
click at [346, 130] on icon "Start Start - Applicant Complainant Reporting Information Form - Applicant Anim…" at bounding box center [327, 217] width 454 height 435
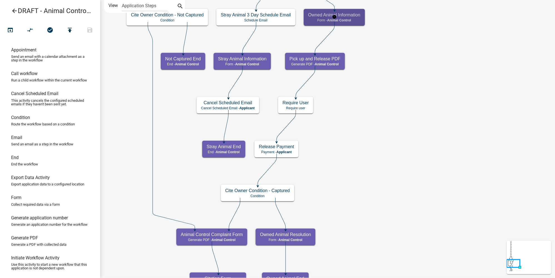
click at [350, 21] on span "Animal Control" at bounding box center [339, 20] width 24 height 4
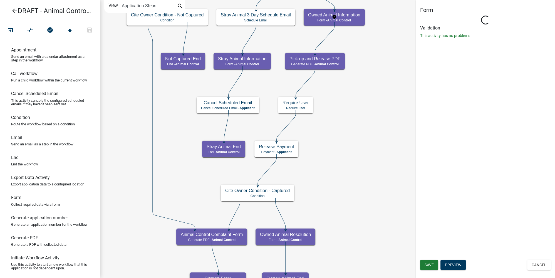
select select "CF90C5DF-2F39-437D-9A89-1F38DA938B57"
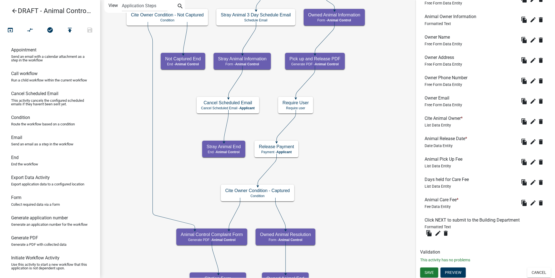
scroll to position [250, 0]
click at [439, 233] on icon "edit" at bounding box center [437, 233] width 7 height 7
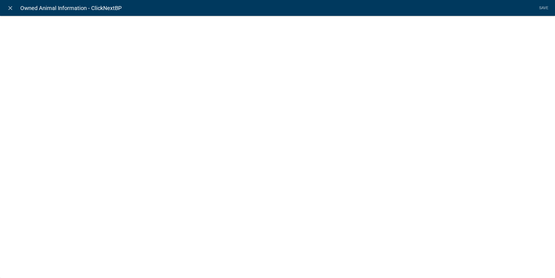
select select "rich-text"
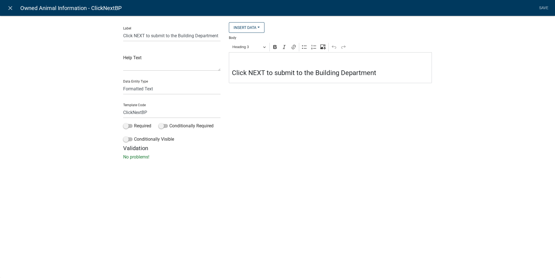
click at [296, 72] on h4 "Click NEXT to submit to the Building Department" at bounding box center [330, 73] width 197 height 8
click at [407, 73] on h4 "Click NEXT to submit and notify the Building Department" at bounding box center [330, 73] width 197 height 8
drag, startPoint x: 376, startPoint y: 72, endPoint x: 364, endPoint y: 73, distance: 11.7
click at [364, 73] on h4 "Click NEXT to submit and notify the Building Department" at bounding box center [330, 73] width 197 height 8
click at [335, 72] on h4 "Click NEXT to submit and notify the Building Clerk" at bounding box center [330, 73] width 197 height 8
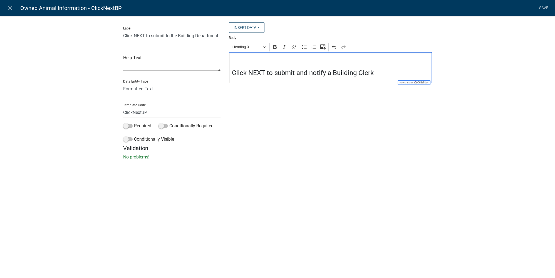
click at [382, 70] on h4 "Click NEXT to submit and notify a Building Clerk" at bounding box center [330, 73] width 197 height 8
click at [528, 29] on div "Label Click NEXT to submit to the Building Department Help Text Data Entity Typ…" at bounding box center [277, 89] width 555 height 165
click at [544, 9] on link "Save" at bounding box center [543, 8] width 14 height 11
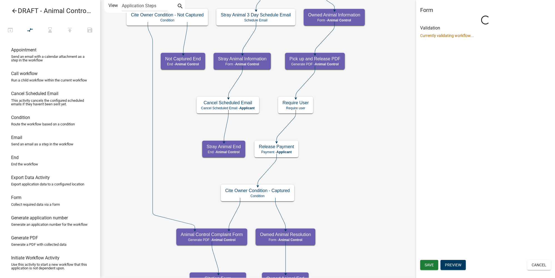
scroll to position [0, 0]
select select "CF90C5DF-2F39-437D-9A89-1F38DA938B57"
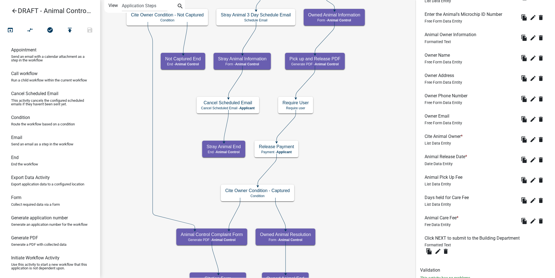
scroll to position [250, 0]
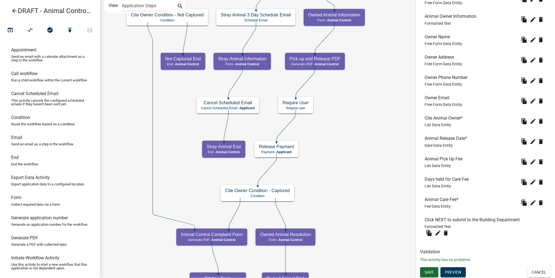
click at [432, 271] on span "Save" at bounding box center [428, 272] width 9 height 4
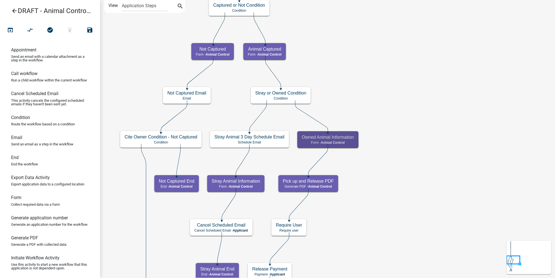
scroll to position [0, 0]
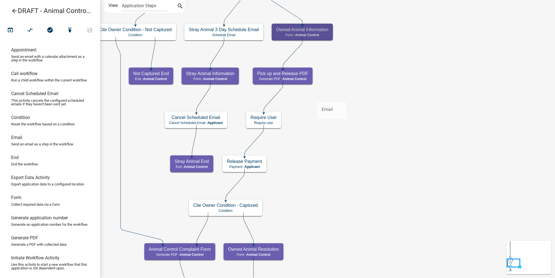
drag, startPoint x: 19, startPoint y: 142, endPoint x: 317, endPoint y: 98, distance: 301.5
click at [317, 98] on div "arrow_back DRAFT - Animal Control Complaint open_in_browser compare_arrows chec…" at bounding box center [277, 139] width 555 height 278
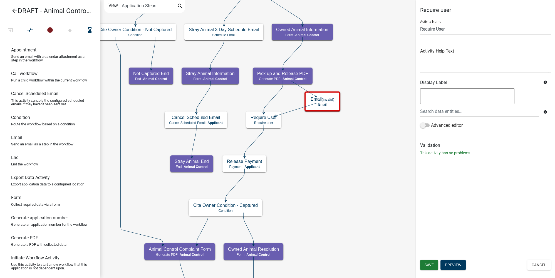
click at [275, 95] on icon at bounding box center [272, 97] width 19 height 32
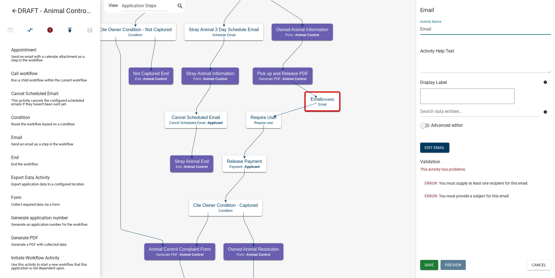
drag, startPoint x: 420, startPoint y: 30, endPoint x: 455, endPoint y: 34, distance: 35.0
click at [420, 30] on input "Email" at bounding box center [485, 28] width 131 height 11
type input "Email to Building Clerk"
click at [470, 132] on div "info Advanced editor" at bounding box center [485, 111] width 139 height 49
click at [433, 263] on span "Save" at bounding box center [428, 265] width 9 height 4
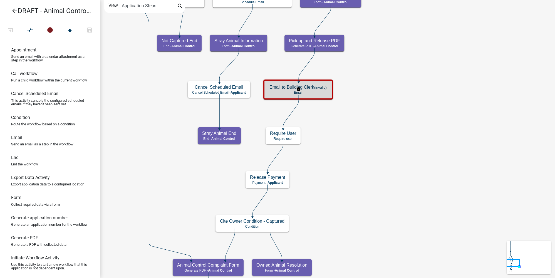
click at [313, 91] on p "Email" at bounding box center [297, 93] width 57 height 4
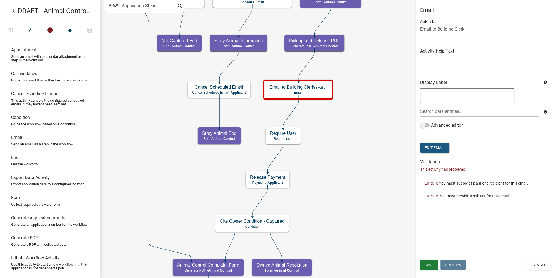
click at [442, 149] on button "Edit Email" at bounding box center [434, 148] width 29 height 10
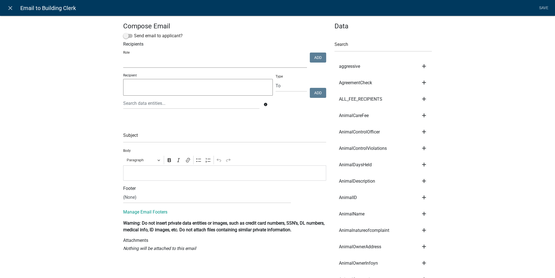
click at [144, 64] on select "Code Enforcement Administrator Animal Control Building Clerk Building Inspectio…" at bounding box center [215, 61] width 184 height 11
select select "a1034ff1-6d4f-4586-aa83-45d6433eee28"
click at [123, 56] on select "Code Enforcement Administrator Animal Control Building Clerk Building Inspectio…" at bounding box center [215, 61] width 184 height 11
click at [312, 57] on button "Add" at bounding box center [318, 58] width 16 height 10
select select
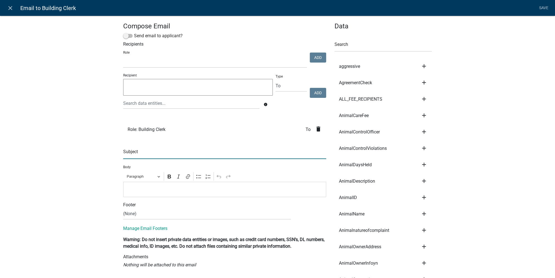
drag, startPoint x: 138, startPoint y: 154, endPoint x: 98, endPoint y: 132, distance: 45.4
click at [138, 154] on input "text" at bounding box center [224, 153] width 203 height 11
click at [158, 153] on input "Animal Control" at bounding box center [224, 153] width 203 height 11
type input "A"
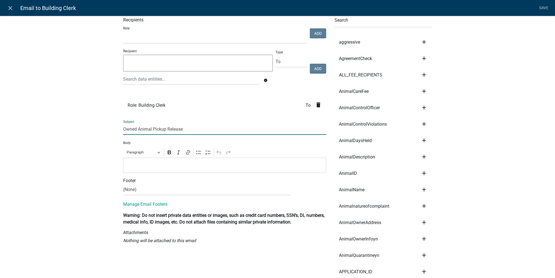
scroll to position [25, 0]
type input "Owned Animal Pickup Release"
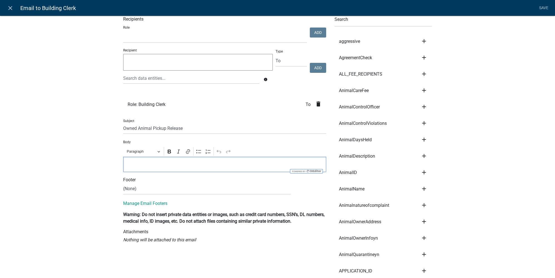
click at [146, 161] on p "Editor editing area: main. Press Alt+0 for help." at bounding box center [224, 164] width 197 height 7
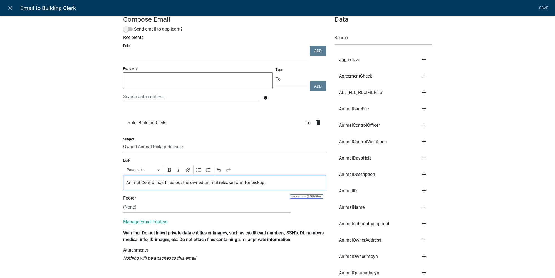
scroll to position [0, 0]
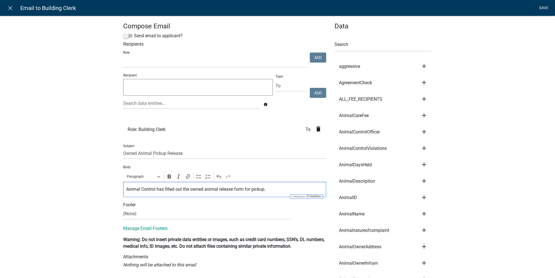
click at [545, 9] on link "Save" at bounding box center [543, 8] width 14 height 11
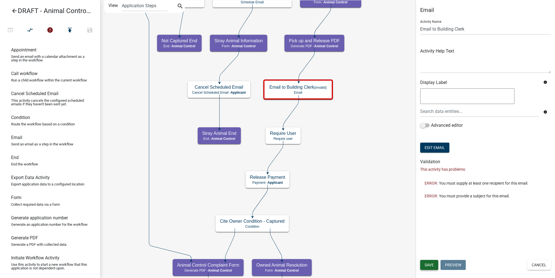
click at [433, 264] on span "Save" at bounding box center [428, 265] width 9 height 4
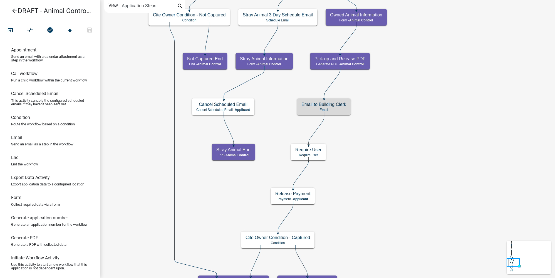
click at [387, 134] on icon "Start Start - Applicant Complainant Reporting Information Form - Applicant Anim…" at bounding box center [327, 233] width 454 height 467
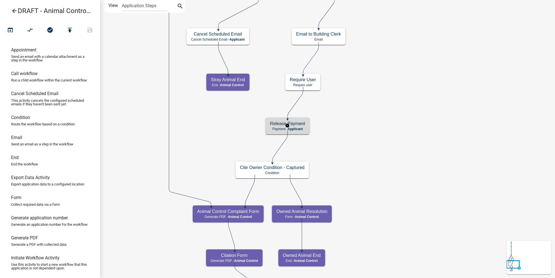
click at [307, 125] on div "Release Payment Payment - Applicant" at bounding box center [287, 126] width 44 height 17
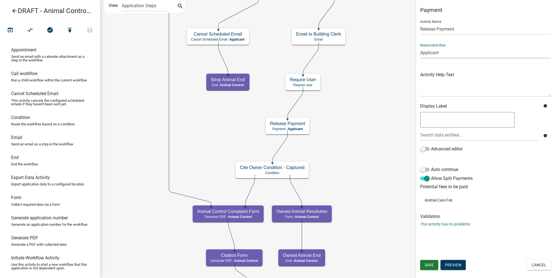
click at [438, 52] on select "Applicant Code Enforcement Administrator Animal Control Building Clerk Building…" at bounding box center [485, 52] width 131 height 11
select select "A1034FF1-6D4F-4586-AA83-45D6433EEE28"
click at [420, 47] on select "Applicant Code Enforcement Administrator Animal Control Building Clerk Building…" at bounding box center [485, 52] width 131 height 11
click at [433, 263] on span "Save" at bounding box center [428, 265] width 9 height 4
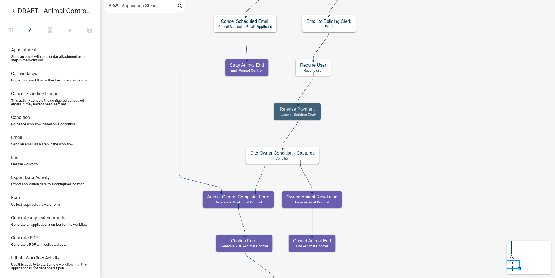
click at [379, 148] on icon "Start Start - Applicant Complainant Reporting Information Form - Applicant Anim…" at bounding box center [327, 191] width 454 height 382
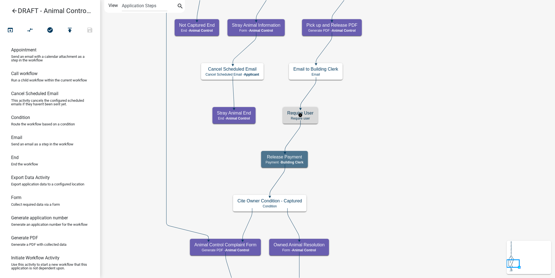
click at [307, 115] on h5 "Require User" at bounding box center [300, 112] width 26 height 5
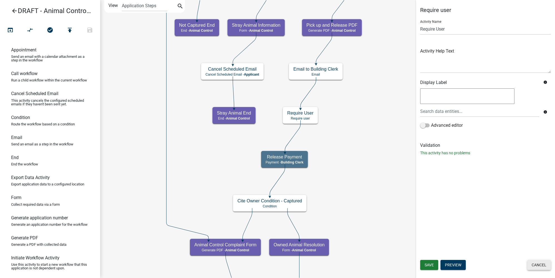
click at [541, 267] on button "Cancel" at bounding box center [539, 265] width 24 height 10
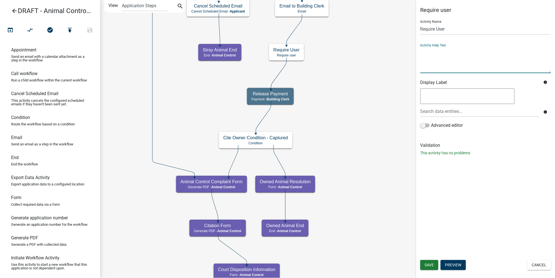
click at [448, 64] on textarea at bounding box center [485, 60] width 131 height 26
type textarea "Use the departmental user account (do not assign to yourself)"
click at [424, 266] on span "Save" at bounding box center [428, 265] width 9 height 4
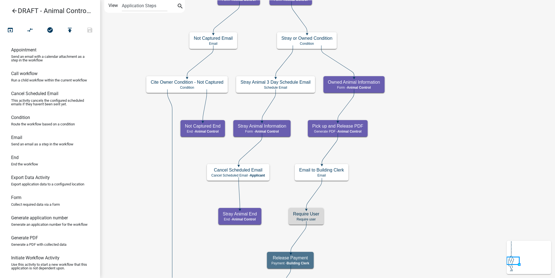
click at [16, 11] on icon "arrow_back" at bounding box center [14, 12] width 7 height 8
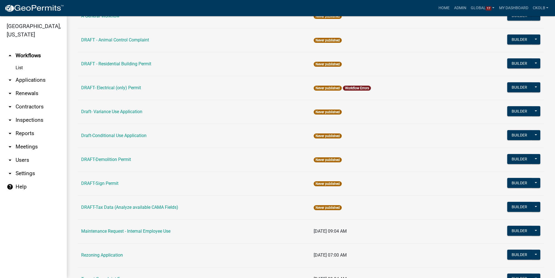
scroll to position [119, 0]
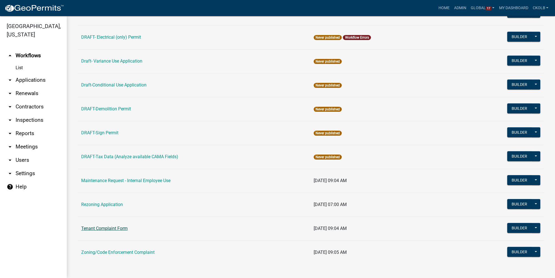
click at [103, 228] on link "Tenant Complaint Form" at bounding box center [104, 228] width 46 height 5
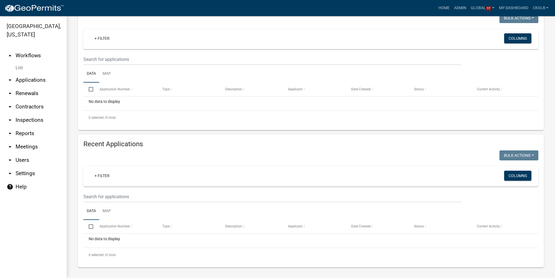
scroll to position [8, 0]
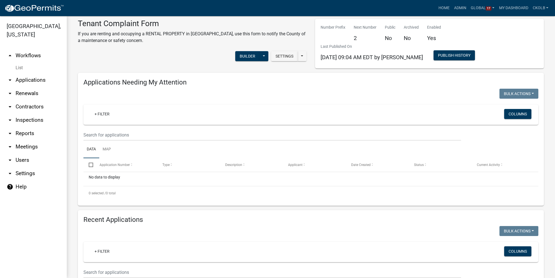
click at [20, 174] on link "arrow_drop_down Settings" at bounding box center [33, 173] width 67 height 13
select select "GA"
select select "Eastern Standard Time"
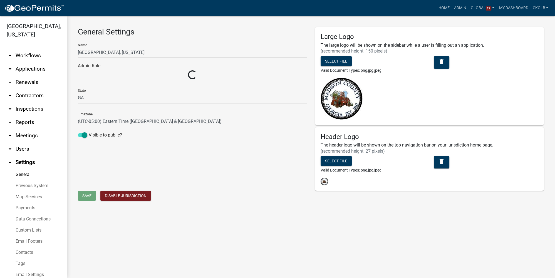
select select "7670adba-a95f-4cb1-9c24-effdf5e7eb9d"
click at [22, 150] on link "arrow_drop_down Users" at bounding box center [33, 148] width 67 height 13
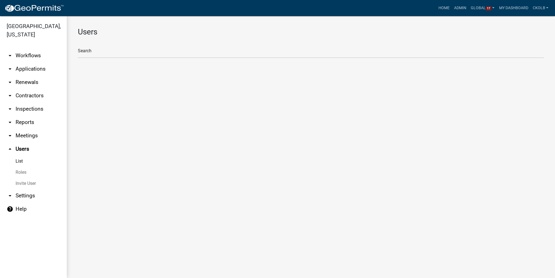
click at [35, 58] on link "arrow_drop_down Workflows" at bounding box center [33, 55] width 67 height 13
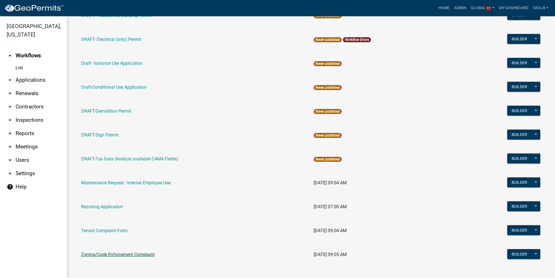
scroll to position [119, 0]
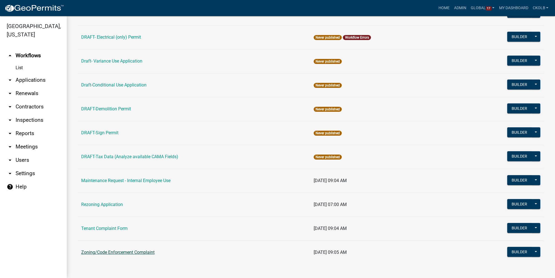
click at [96, 252] on link "Zoning/Code Enforcement Complaint" at bounding box center [117, 252] width 73 height 5
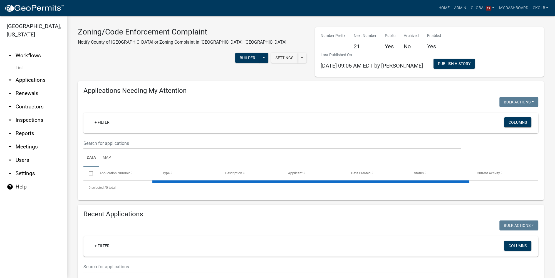
select select "3: 100"
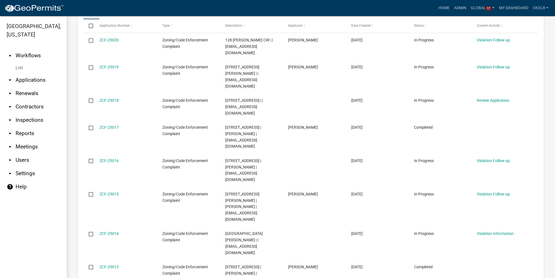
scroll to position [278, 0]
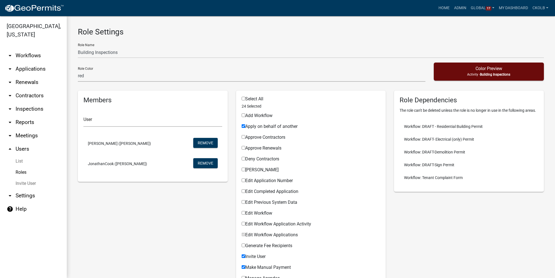
select select "4: red"
click at [21, 60] on link "arrow_drop_down Workflows" at bounding box center [33, 55] width 67 height 13
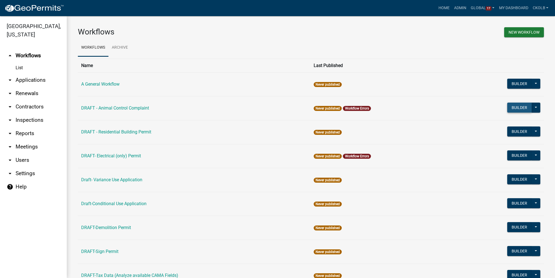
click at [515, 108] on button "Builder" at bounding box center [519, 108] width 24 height 10
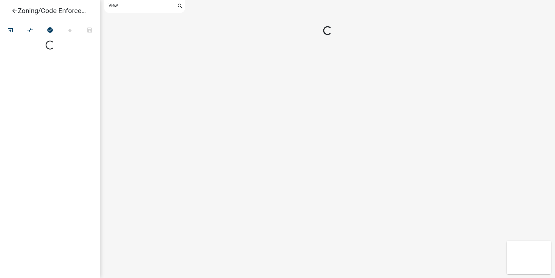
select select "1"
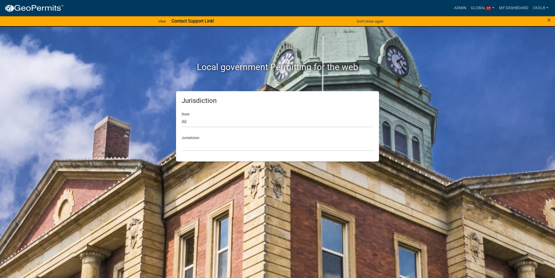
click at [551, 20] on div "×" at bounding box center [532, 22] width 46 height 12
click at [550, 21] on span "×" at bounding box center [549, 20] width 4 height 8
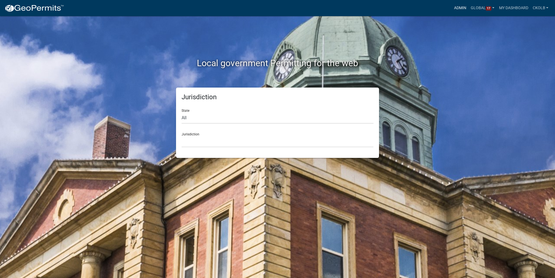
click at [462, 9] on link "Admin" at bounding box center [460, 8] width 17 height 11
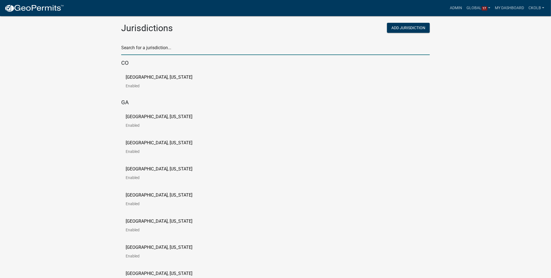
click at [158, 49] on input "text" at bounding box center [275, 49] width 309 height 11
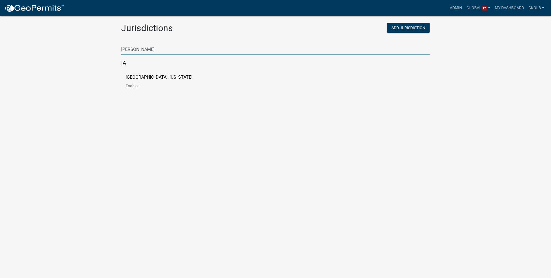
type input "[PERSON_NAME]"
click at [143, 78] on p "[GEOGRAPHIC_DATA], [US_STATE]" at bounding box center [159, 77] width 67 height 4
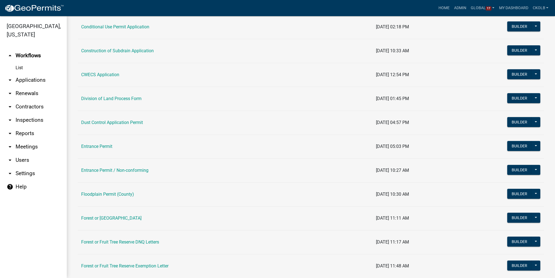
scroll to position [126, 0]
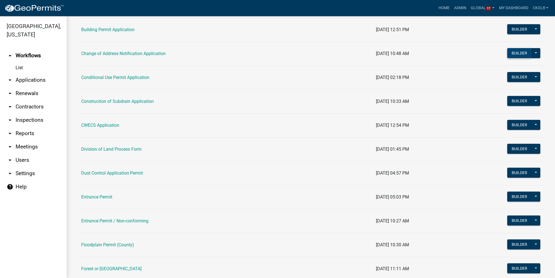
click at [515, 53] on button "Builder" at bounding box center [519, 53] width 24 height 10
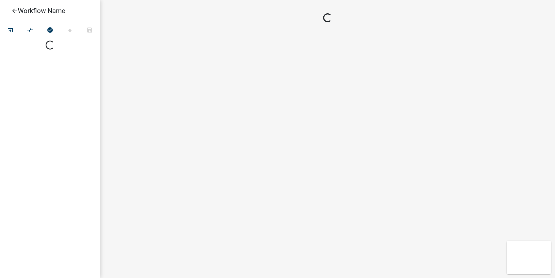
select select
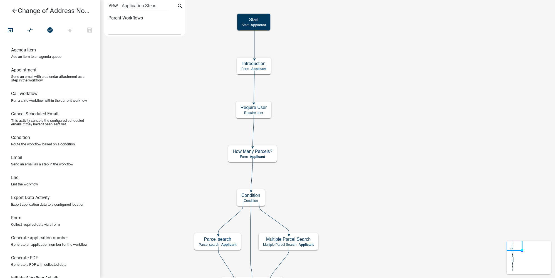
click at [13, 12] on icon "arrow_back" at bounding box center [14, 12] width 7 height 8
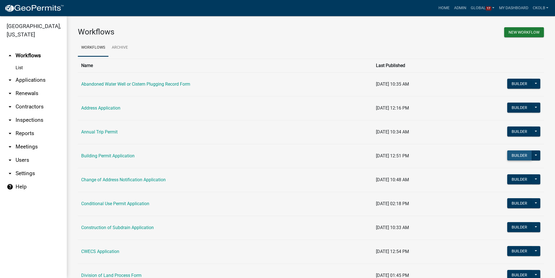
click at [512, 157] on button "Builder" at bounding box center [519, 155] width 24 height 10
select select
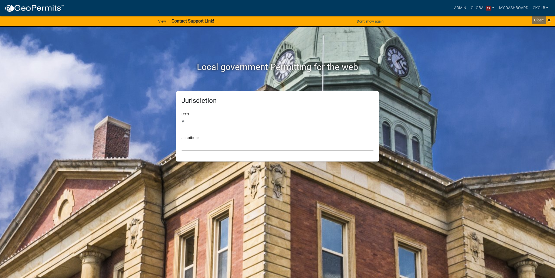
click at [550, 21] on span "×" at bounding box center [549, 20] width 4 height 8
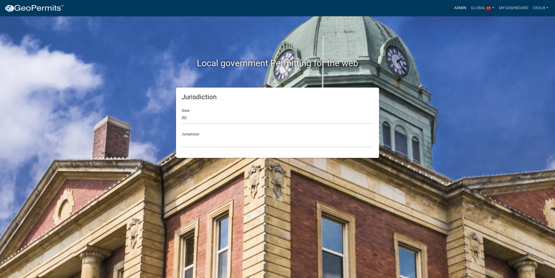
click at [460, 5] on link "Admin" at bounding box center [460, 8] width 17 height 11
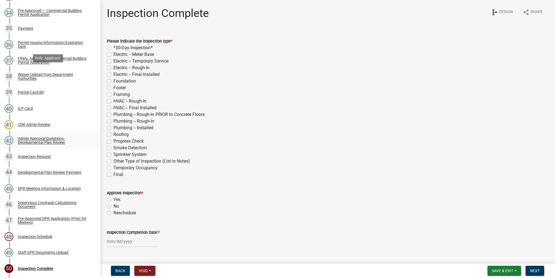
scroll to position [667, 0]
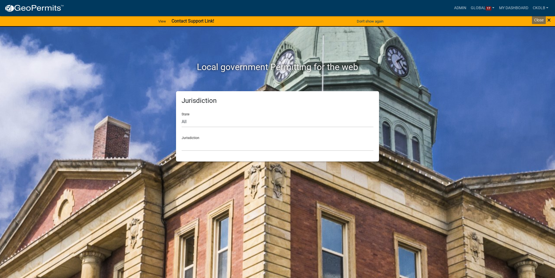
click at [549, 21] on span "×" at bounding box center [549, 20] width 4 height 8
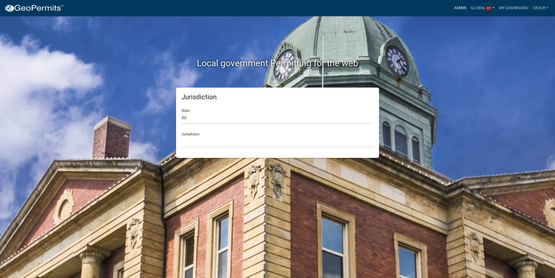
click at [457, 6] on link "Admin" at bounding box center [460, 8] width 17 height 11
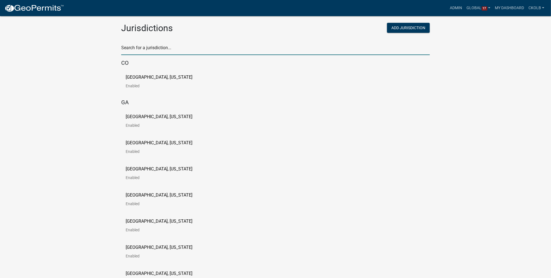
click at [147, 48] on input "text" at bounding box center [275, 49] width 309 height 11
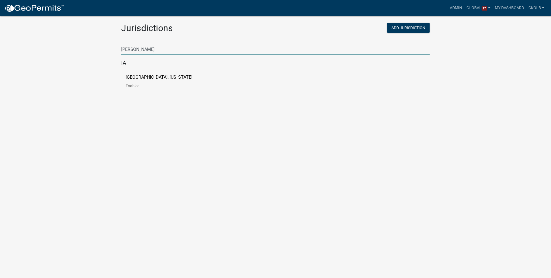
type input "[PERSON_NAME]"
click at [140, 79] on p "[GEOGRAPHIC_DATA], [US_STATE]" at bounding box center [159, 77] width 67 height 4
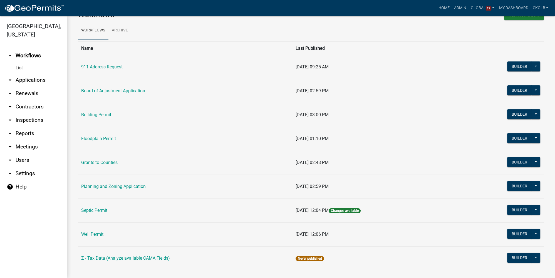
scroll to position [24, 0]
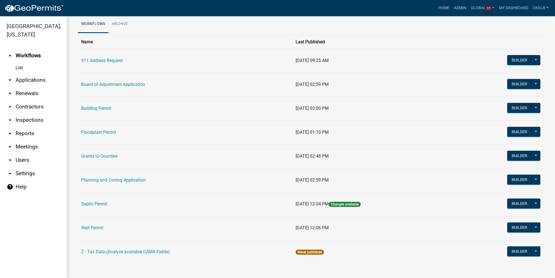
click at [31, 74] on link "arrow_drop_down Applications" at bounding box center [33, 79] width 67 height 13
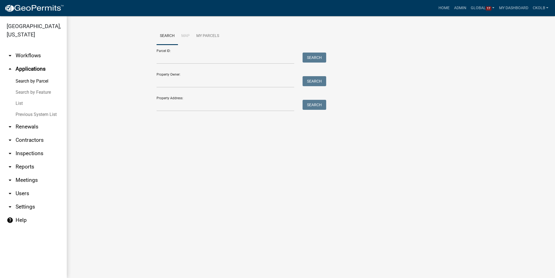
click at [23, 98] on link "List" at bounding box center [33, 103] width 67 height 11
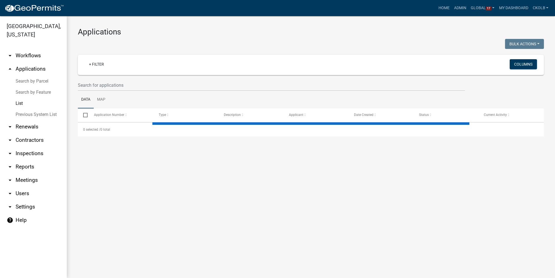
select select "2: 50"
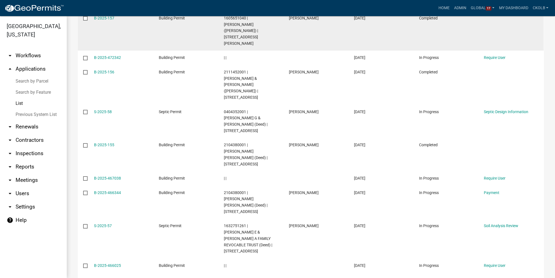
scroll to position [909, 0]
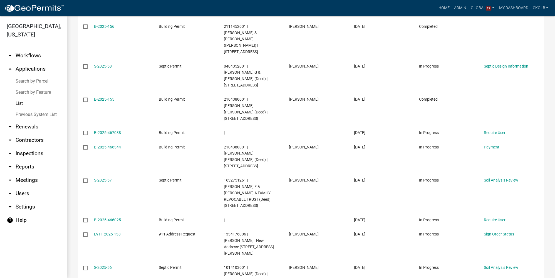
click at [33, 49] on link "arrow_drop_down Workflows" at bounding box center [33, 55] width 67 height 13
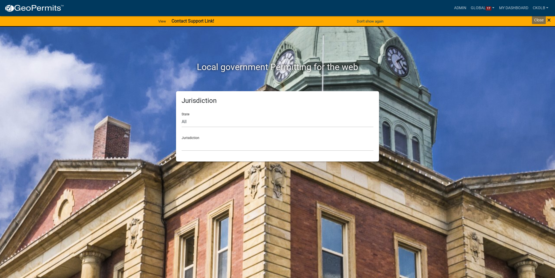
click at [549, 22] on span "×" at bounding box center [549, 20] width 4 height 8
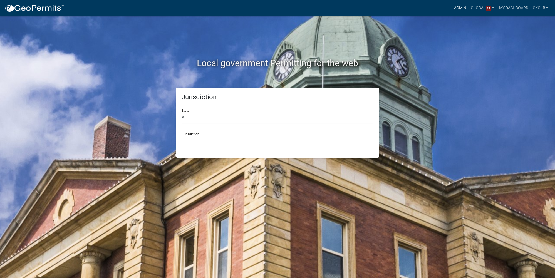
click at [456, 9] on link "Admin" at bounding box center [460, 8] width 17 height 11
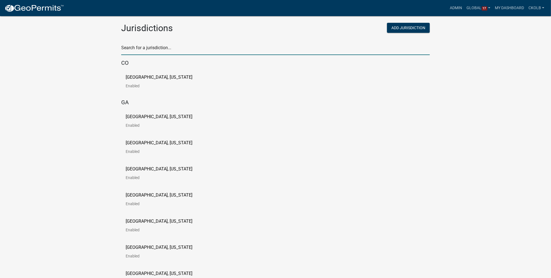
click at [184, 50] on input "text" at bounding box center [275, 49] width 309 height 11
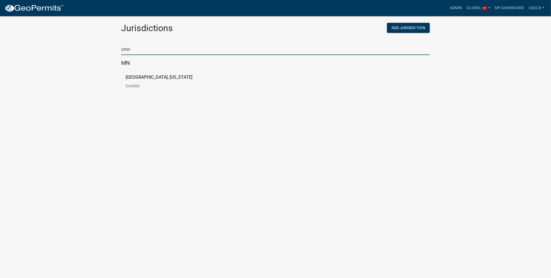
type input "otter"
click at [156, 78] on p "[GEOGRAPHIC_DATA], [US_STATE]" at bounding box center [159, 77] width 67 height 4
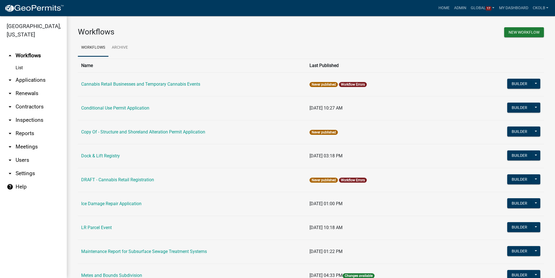
click at [23, 160] on link "arrow_drop_down Users" at bounding box center [33, 159] width 67 height 13
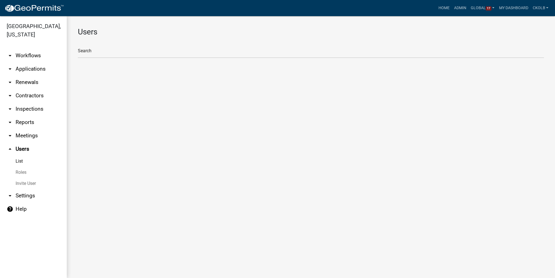
click at [24, 176] on link "Roles" at bounding box center [33, 172] width 67 height 11
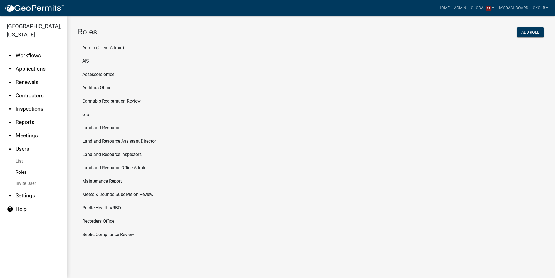
click at [24, 121] on link "arrow_drop_down Reports" at bounding box center [33, 122] width 67 height 13
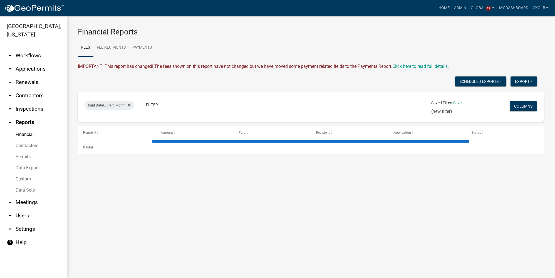
click at [24, 188] on link "Data Sets" at bounding box center [33, 190] width 67 height 11
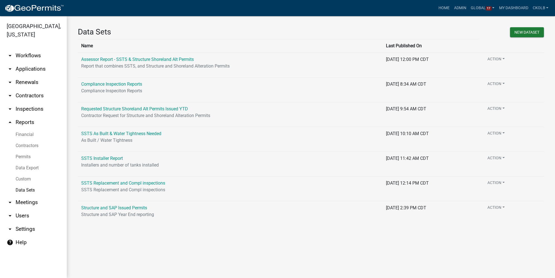
click at [22, 171] on link "Data Export" at bounding box center [33, 167] width 67 height 11
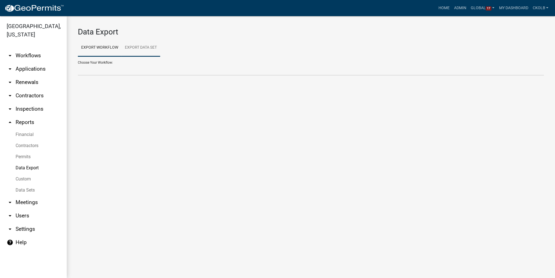
click at [146, 50] on link "Export Data Set" at bounding box center [140, 48] width 39 height 18
click at [105, 69] on select "Assessor Report - SSTS & Structure Shoreland Alt Permits Compliance Inspection …" at bounding box center [311, 69] width 466 height 11
select select "1: 9dec6c92-9c23-43c0-81fa-519ae4f65e9b"
click at [78, 64] on select "Assessor Report - SSTS & Structure Shoreland Alt Permits Compliance Inspection …" at bounding box center [311, 69] width 466 height 11
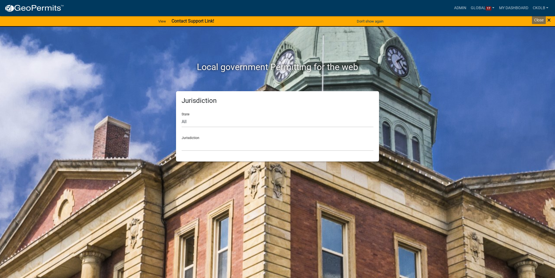
click at [550, 21] on span "×" at bounding box center [549, 20] width 4 height 8
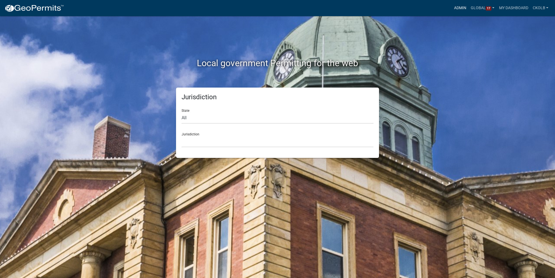
click at [464, 11] on link "Admin" at bounding box center [460, 8] width 17 height 11
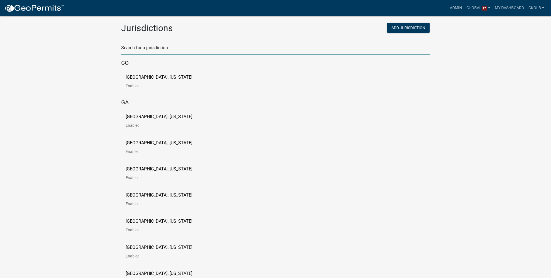
click at [141, 50] on input "text" at bounding box center [275, 49] width 309 height 11
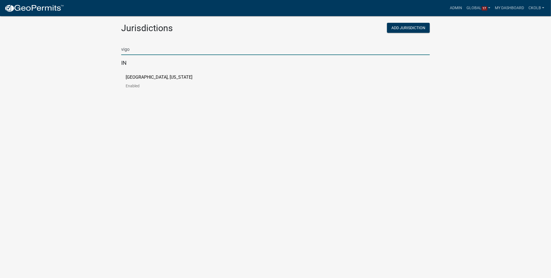
type input "vigo"
click at [138, 76] on p "[GEOGRAPHIC_DATA], [US_STATE]" at bounding box center [159, 77] width 67 height 4
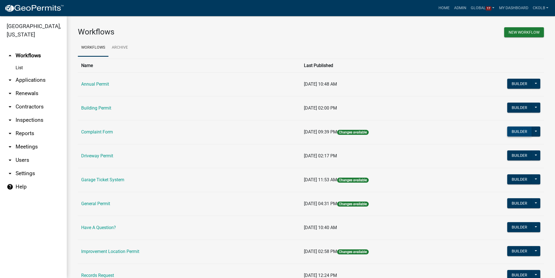
click at [514, 132] on button "Builder" at bounding box center [519, 131] width 24 height 10
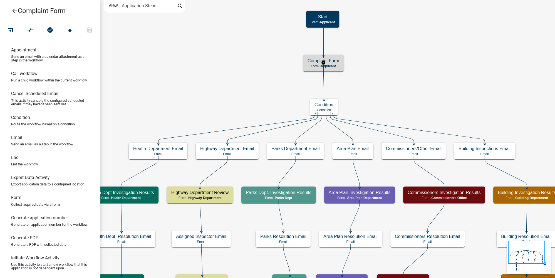
click at [339, 63] on div "Complaint Form Form - Applicant" at bounding box center [323, 63] width 41 height 17
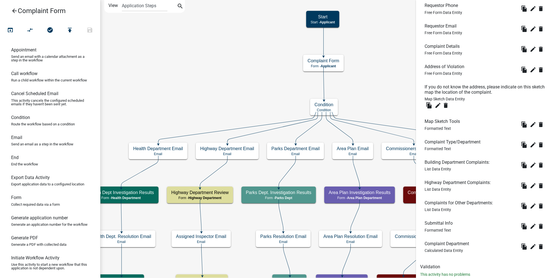
scroll to position [263, 0]
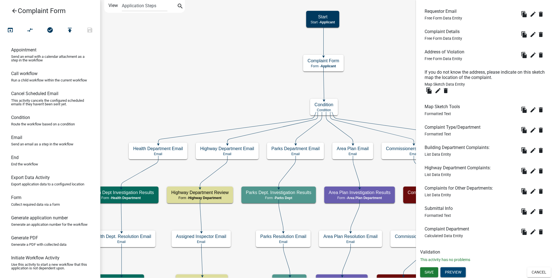
click at [461, 273] on button "Preview" at bounding box center [452, 272] width 25 height 10
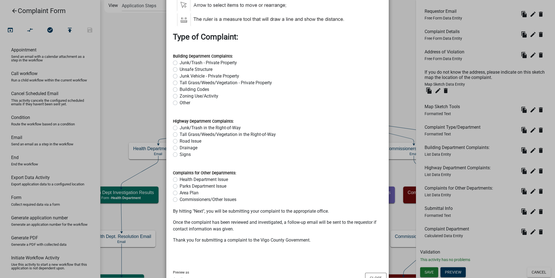
scroll to position [556, 0]
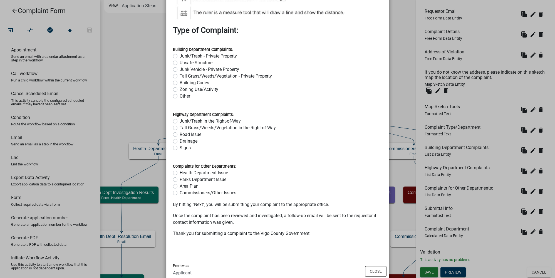
click at [180, 56] on label "Junk/Trash - Private Property" at bounding box center [208, 56] width 57 height 7
click at [180, 56] on input "Junk/Trash - Private Property" at bounding box center [182, 55] width 4 height 4
radio input "true"
click at [180, 89] on label "Zoning Use/Activity" at bounding box center [199, 89] width 39 height 7
click at [180, 89] on input "Zoning Use/Activity" at bounding box center [182, 88] width 4 height 4
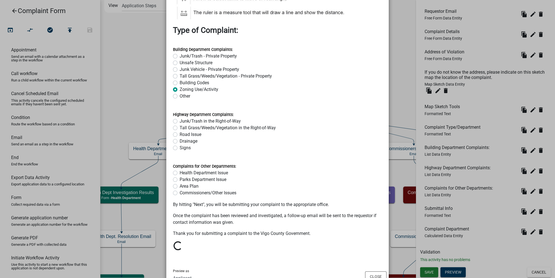
radio input "true"
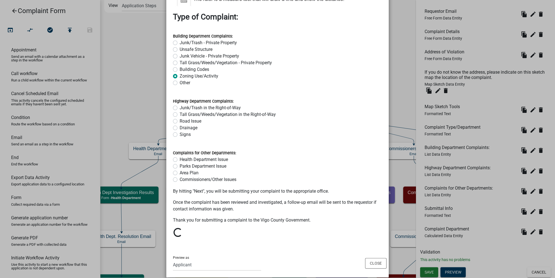
scroll to position [576, 0]
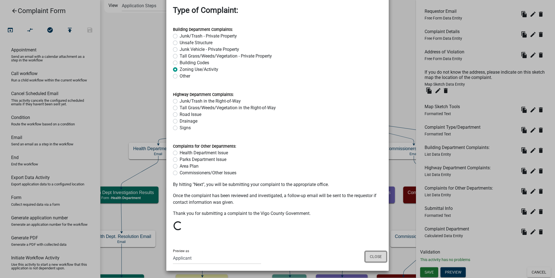
click at [373, 253] on button "Close" at bounding box center [375, 256] width 21 height 11
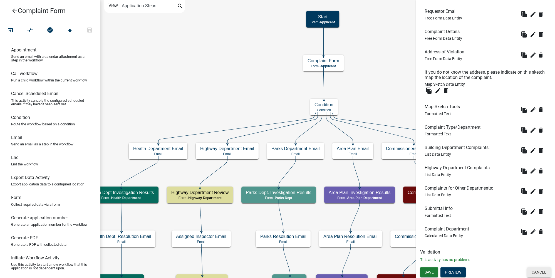
click at [544, 271] on button "Cancel" at bounding box center [539, 272] width 24 height 10
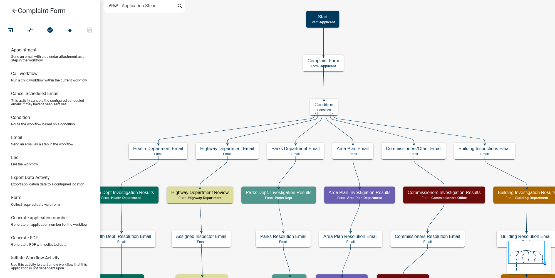
scroll to position [0, 0]
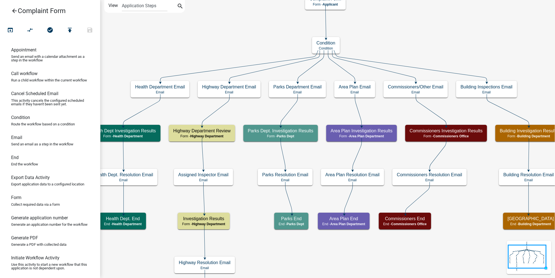
click at [336, 108] on icon "Start Start - Applicant Complaint Form Form - Applicant Highway End End - Highw…" at bounding box center [331, 158] width 462 height 317
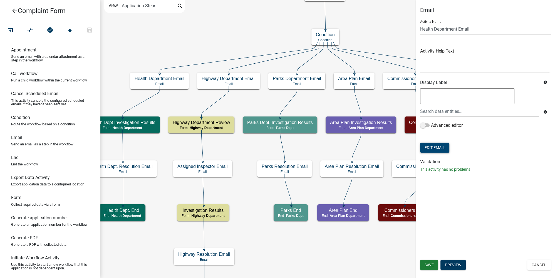
click at [441, 148] on button "Edit Email" at bounding box center [434, 148] width 29 height 10
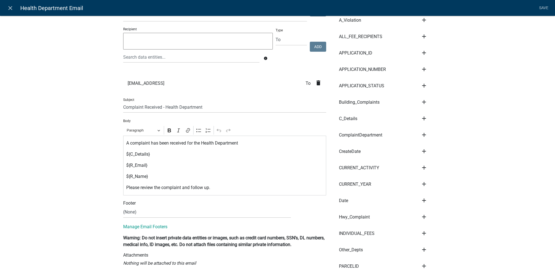
scroll to position [50, 0]
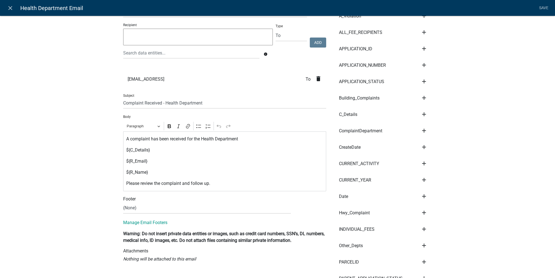
click at [248, 139] on p "A complaint has been received for the Health Department" at bounding box center [224, 139] width 197 height 7
click at [74, 93] on div "Compose Email Send email to applicant? Recipients Role Health Department Commis…" at bounding box center [277, 263] width 555 height 615
click at [9, 7] on icon "close" at bounding box center [10, 8] width 7 height 7
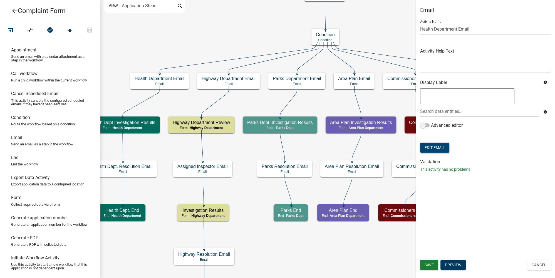
scroll to position [0, 0]
click at [545, 266] on button "Cancel" at bounding box center [539, 265] width 24 height 10
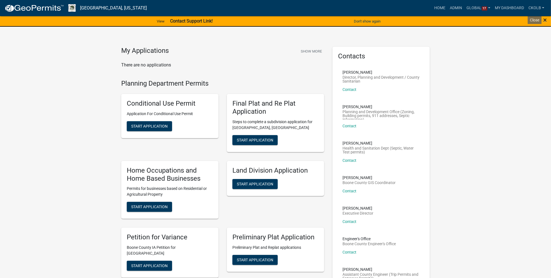
click at [546, 19] on span "×" at bounding box center [545, 20] width 4 height 8
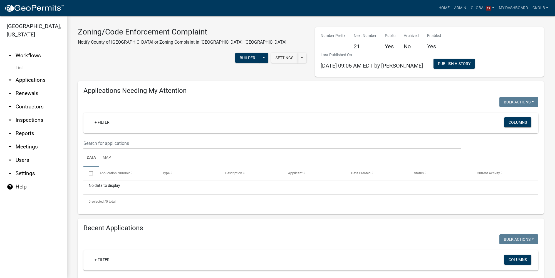
select select "3: 100"
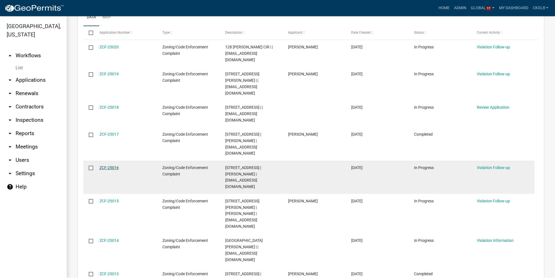
click at [112, 165] on link "ZCF-25016" at bounding box center [109, 167] width 19 height 4
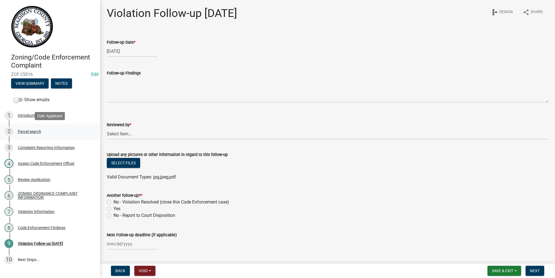
click at [34, 132] on div "Parcel search" at bounding box center [29, 132] width 23 height 4
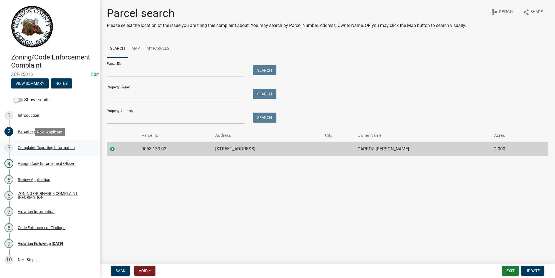
click at [39, 151] on div "3 Complaint Reporting Information" at bounding box center [47, 147] width 87 height 9
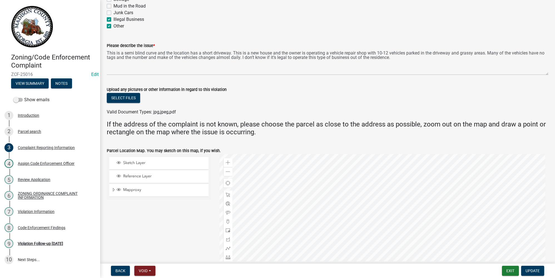
scroll to position [480, 0]
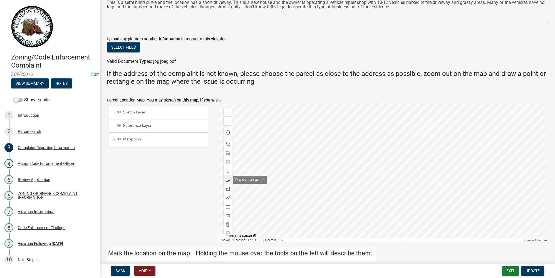
click at [227, 178] on span at bounding box center [228, 180] width 4 height 4
click at [353, 176] on div at bounding box center [383, 172] width 329 height 139
click at [227, 189] on span at bounding box center [228, 189] width 4 height 4
click at [324, 190] on div at bounding box center [383, 172] width 329 height 139
click at [317, 203] on div at bounding box center [383, 172] width 329 height 139
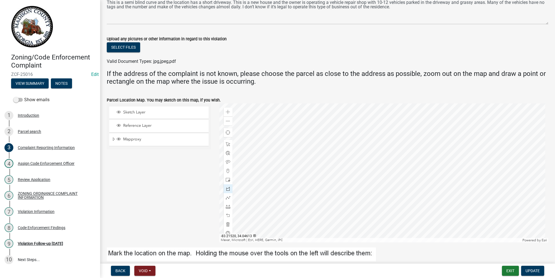
click at [335, 205] on div at bounding box center [383, 172] width 329 height 139
click at [338, 198] on div at bounding box center [383, 172] width 329 height 139
click at [324, 191] on div at bounding box center [383, 172] width 329 height 139
click at [323, 191] on div at bounding box center [383, 172] width 329 height 139
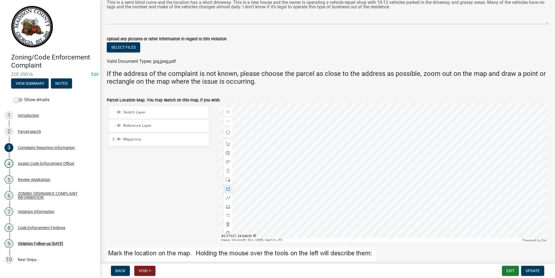
click at [323, 191] on div at bounding box center [383, 172] width 329 height 139
click at [324, 191] on div at bounding box center [383, 172] width 329 height 139
click at [227, 172] on span at bounding box center [228, 171] width 4 height 4
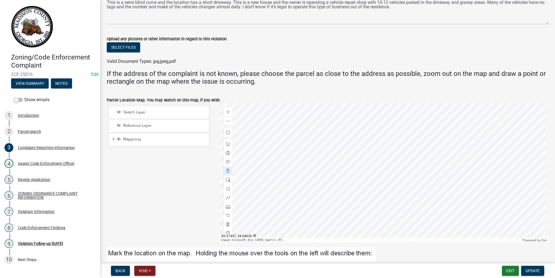
click at [381, 185] on div at bounding box center [383, 172] width 329 height 139
click at [400, 179] on div at bounding box center [383, 172] width 329 height 139
click at [403, 170] on div at bounding box center [383, 172] width 329 height 139
click at [228, 196] on span at bounding box center [228, 197] width 4 height 4
click at [227, 207] on span at bounding box center [228, 206] width 4 height 4
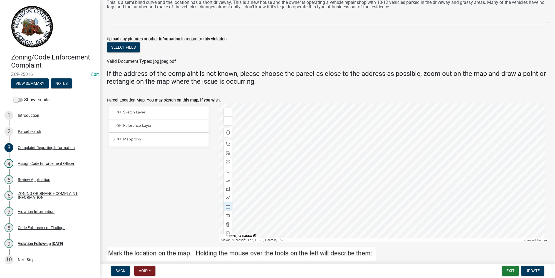
click at [331, 161] on div at bounding box center [383, 172] width 329 height 139
click at [354, 162] on div at bounding box center [383, 172] width 329 height 139
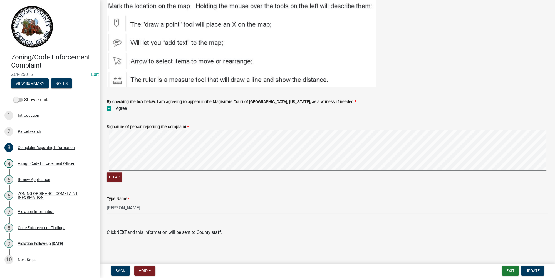
scroll to position [727, 0]
click at [33, 165] on div "Assign Code Enforcement Officer" at bounding box center [46, 163] width 57 height 4
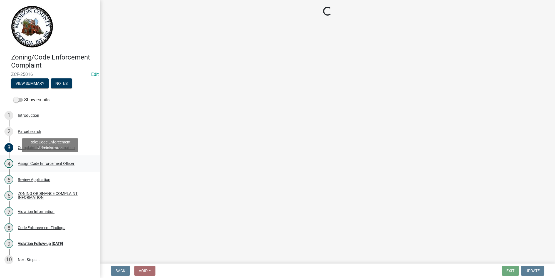
scroll to position [0, 0]
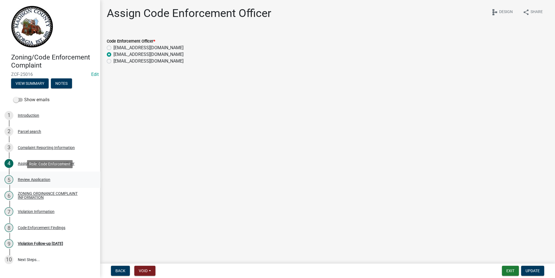
click at [34, 179] on div "Review Application" at bounding box center [34, 180] width 33 height 4
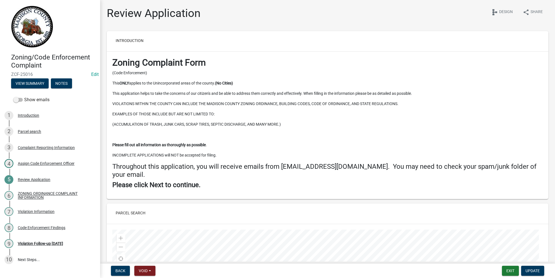
scroll to position [25, 0]
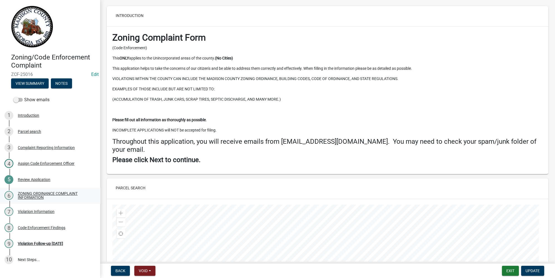
click at [36, 192] on div "ZONING ORDINANCE COMPLAINT INFORMATION" at bounding box center [54, 196] width 73 height 8
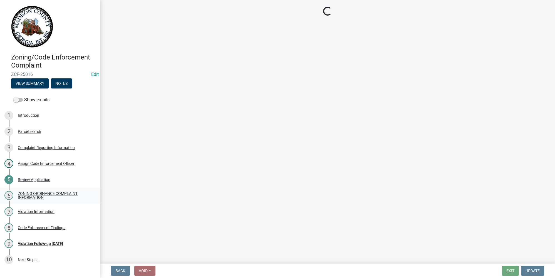
scroll to position [0, 0]
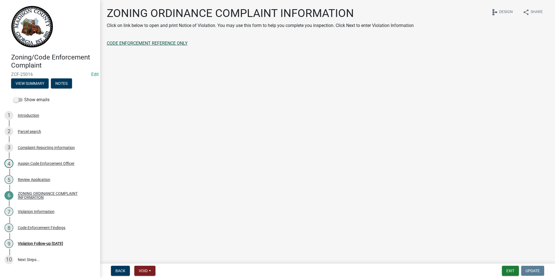
click at [151, 43] on link "CODE ENFORCEMENT REFERENCE ONLY" at bounding box center [147, 43] width 81 height 5
click at [29, 228] on div "Code Enforcement Findings" at bounding box center [42, 228] width 48 height 4
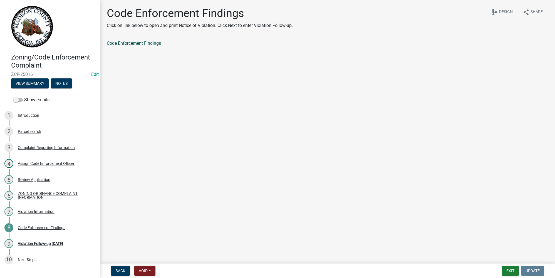
click at [133, 43] on link "Code Enforcement Findings" at bounding box center [134, 43] width 54 height 5
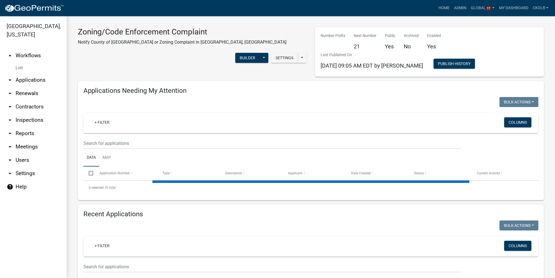
select select "3: 100"
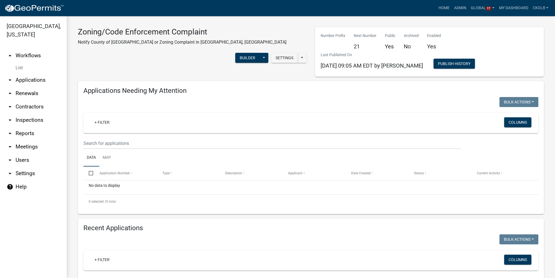
click at [25, 54] on link "arrow_drop_up Workflows" at bounding box center [33, 55] width 67 height 13
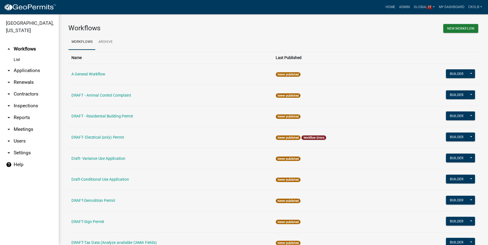
scroll to position [119, 0]
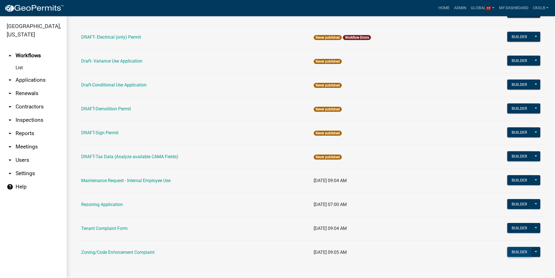
click at [513, 248] on button "Builder" at bounding box center [519, 252] width 24 height 10
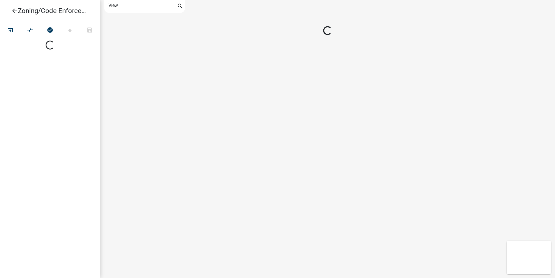
select select "1"
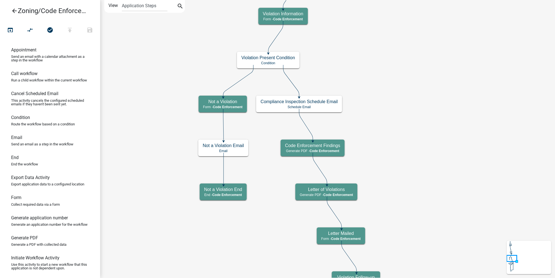
click at [17, 11] on icon "arrow_back" at bounding box center [14, 12] width 7 height 8
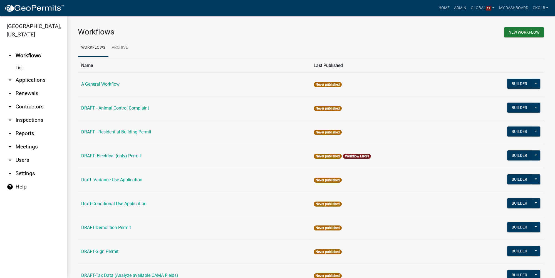
click at [9, 160] on icon "arrow_drop_down" at bounding box center [10, 160] width 7 height 7
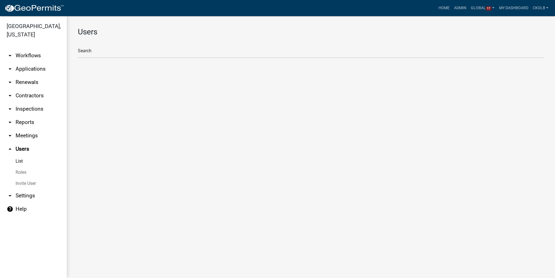
click at [19, 171] on link "Roles" at bounding box center [33, 172] width 67 height 11
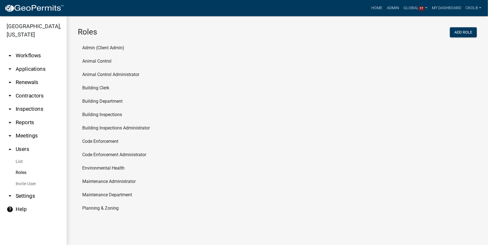
click at [91, 87] on li "Building Clerk" at bounding box center [277, 87] width 399 height 13
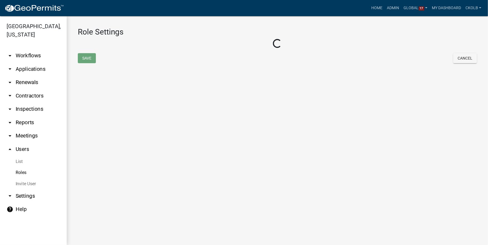
select select "6: light-blue"
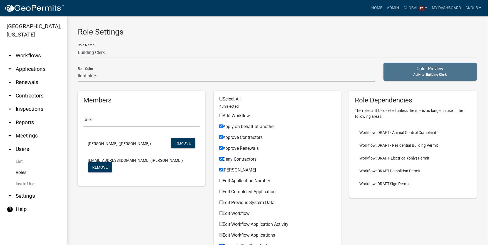
scroll to position [44, 0]
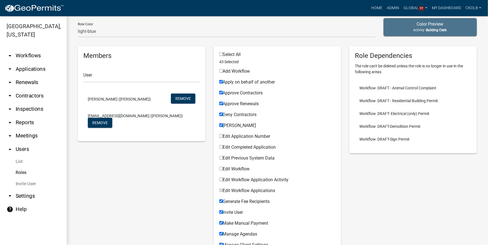
click at [221, 137] on input "Edit Application Number" at bounding box center [221, 136] width 4 height 4
click at [220, 134] on input "Edit Application Number" at bounding box center [221, 136] width 4 height 4
checkbox input "false"
click at [34, 54] on link "arrow_drop_down Workflows" at bounding box center [33, 55] width 67 height 13
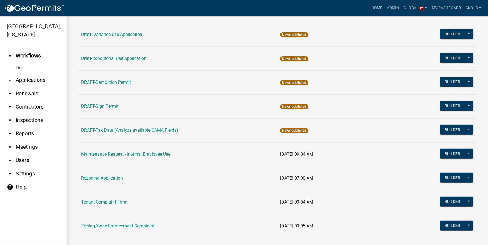
scroll to position [154, 0]
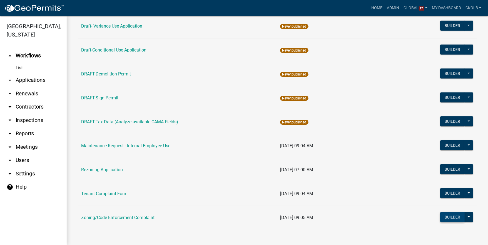
click at [446, 215] on button "Builder" at bounding box center [452, 217] width 24 height 10
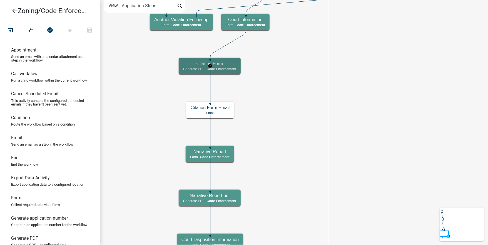
click at [234, 70] on span "Code Enforcement" at bounding box center [222, 69] width 30 height 4
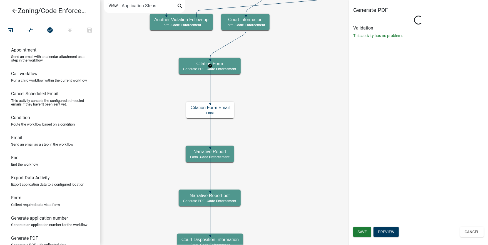
select select "EBFAA6B5-2D35-4BD0-AE0D-AA162F6E10A0"
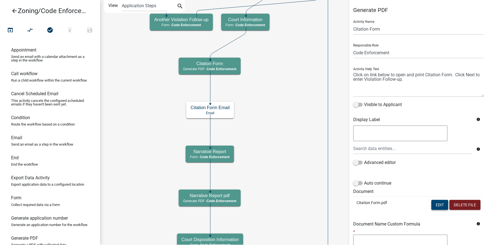
click at [435, 203] on button "Edit" at bounding box center [439, 205] width 17 height 10
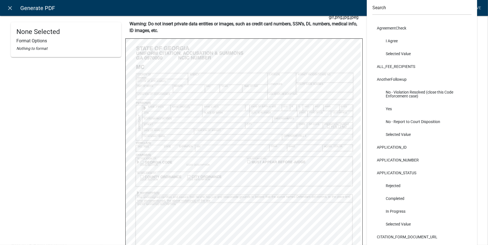
scroll to position [67, 0]
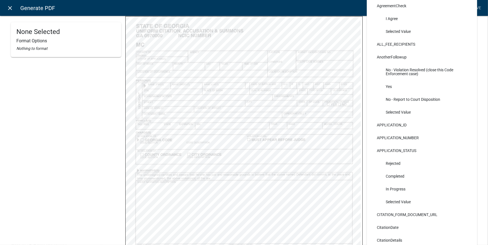
click at [11, 8] on icon "close" at bounding box center [10, 8] width 7 height 7
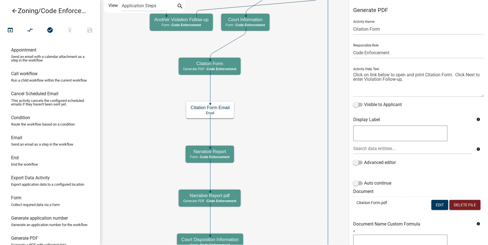
click at [14, 11] on icon "arrow_back" at bounding box center [14, 12] width 7 height 8
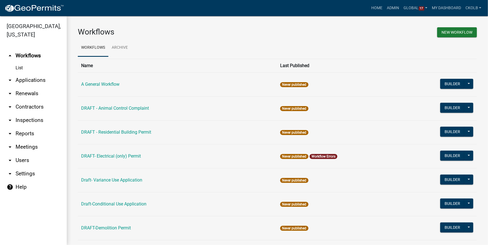
scroll to position [154, 0]
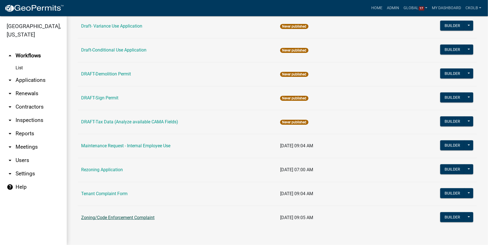
click at [121, 215] on link "Zoning/Code Enforcement Complaint" at bounding box center [117, 217] width 73 height 5
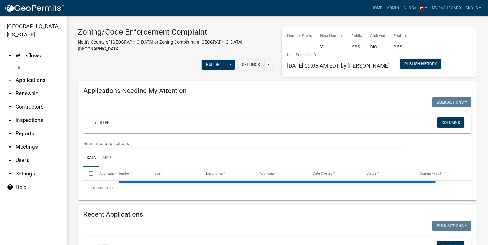
select select "3: 100"
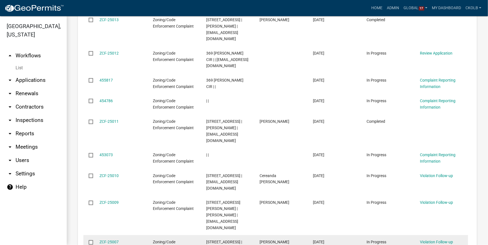
scroll to position [534, 0]
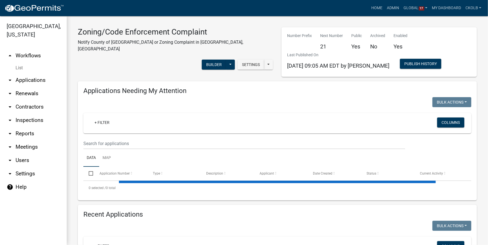
select select "3: 100"
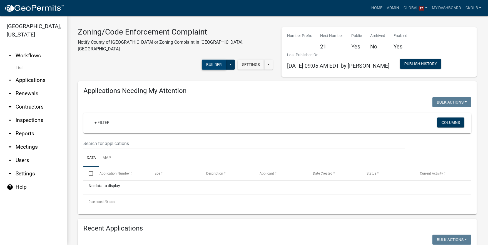
click at [226, 59] on button "Builder" at bounding box center [214, 64] width 24 height 10
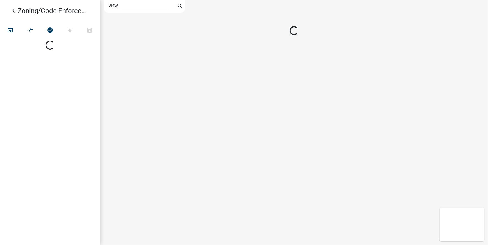
select select "1"
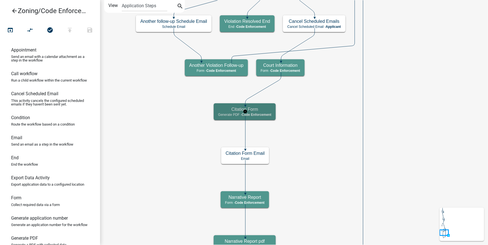
click at [259, 113] on span "Code Enforcement" at bounding box center [257, 115] width 30 height 4
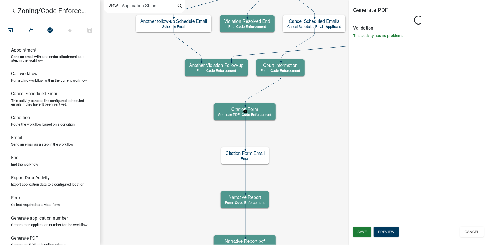
select select "EBFAA6B5-2D35-4BD0-AE0D-AA162F6E10A0"
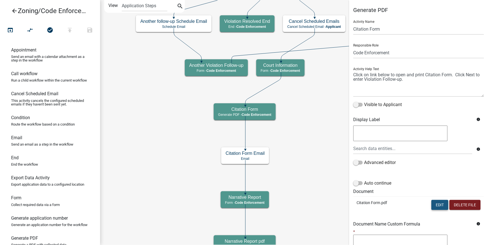
click at [436, 204] on button "Edit" at bounding box center [439, 205] width 17 height 10
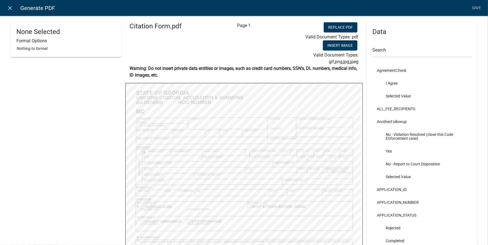
scroll to position [44, 0]
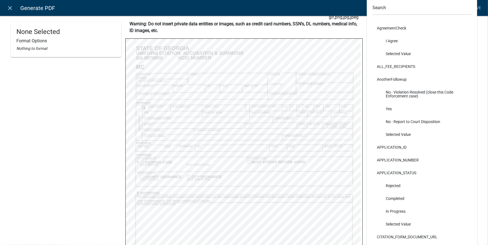
select select
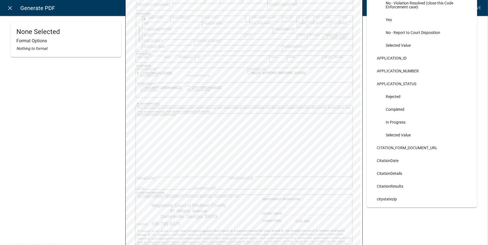
scroll to position [156, 0]
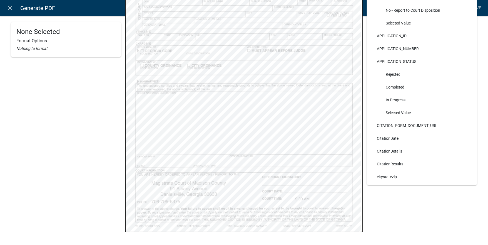
click at [81, 120] on div "None Selected Format Options Nothing to format" at bounding box center [66, 26] width 110 height 318
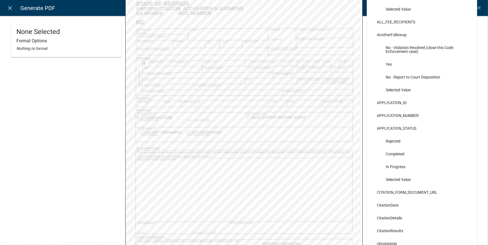
scroll to position [44, 0]
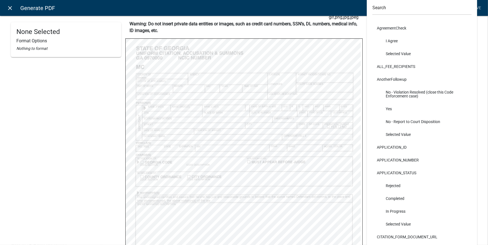
click at [12, 10] on icon "close" at bounding box center [10, 8] width 7 height 7
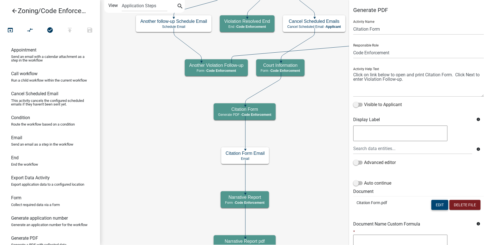
scroll to position [73, 0]
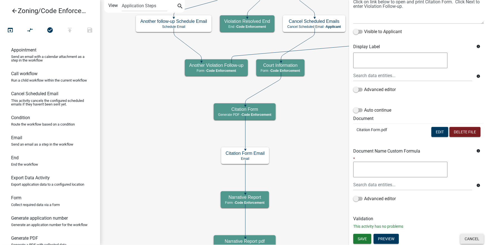
drag, startPoint x: 471, startPoint y: 237, endPoint x: 468, endPoint y: 236, distance: 3.8
click at [471, 237] on button "Cancel" at bounding box center [472, 238] width 24 height 10
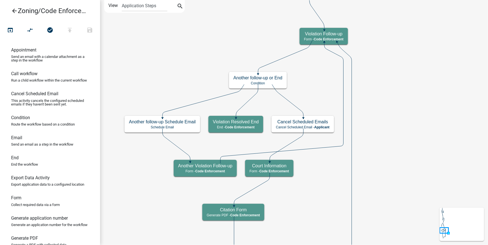
click at [392, 163] on icon "Start Start - Applicant Parcel search Parcel search - Applicant Complaint Repor…" at bounding box center [293, 241] width 387 height 483
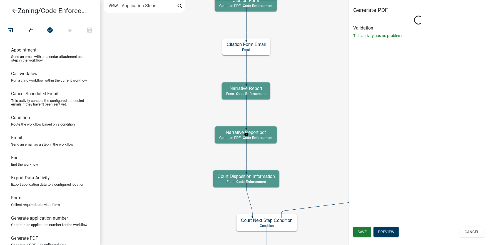
select select "EBFAA6B5-2D35-4BD0-AE0D-AA162F6E10A0"
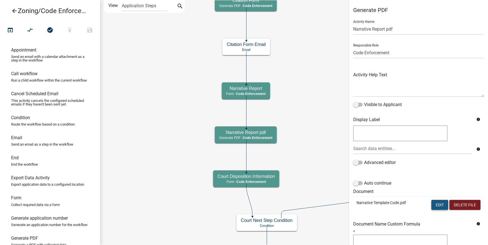
click at [434, 206] on button "Edit" at bounding box center [439, 205] width 17 height 10
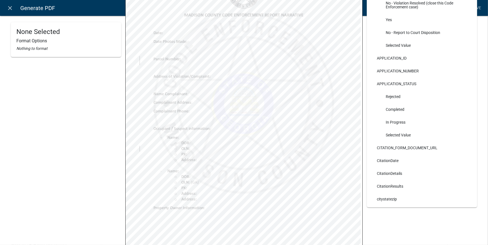
scroll to position [89, 0]
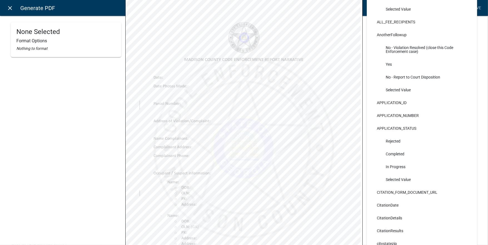
click at [11, 10] on icon "close" at bounding box center [10, 8] width 7 height 7
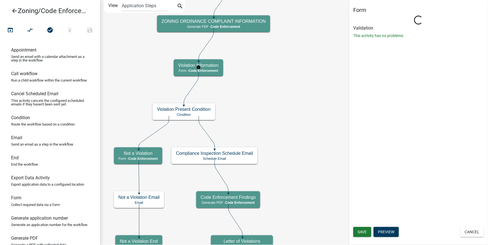
select select "EBFAA6B5-2D35-4BD0-AE0D-AA162F6E10A0"
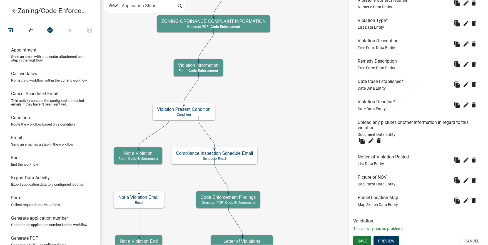
scroll to position [289, 0]
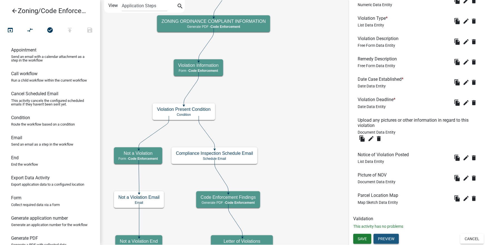
click at [391, 238] on button "Preview" at bounding box center [386, 238] width 25 height 10
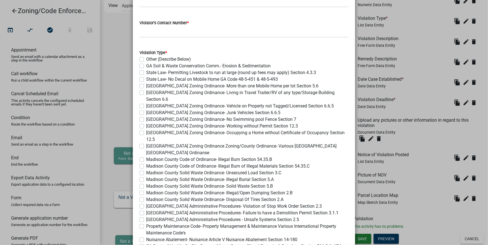
scroll to position [178, 0]
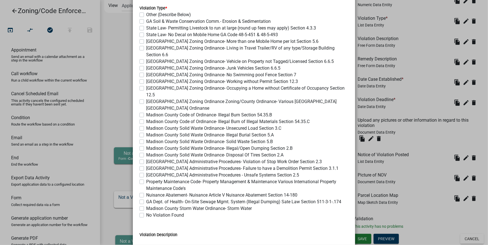
click at [146, 58] on label "Madison County Zoning Ordinance- Vehicle on Property not Tagged/Licensed Sectio…" at bounding box center [240, 61] width 188 height 7
click at [146, 58] on input "Madison County Zoning Ordinance- Vehicle on Property not Tagged/Licensed Sectio…" at bounding box center [148, 60] width 4 height 4
checkbox input "true"
checkbox input "false"
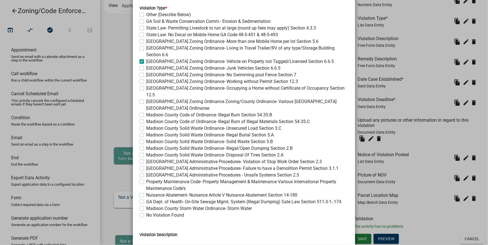
checkbox input "false"
checkbox input "true"
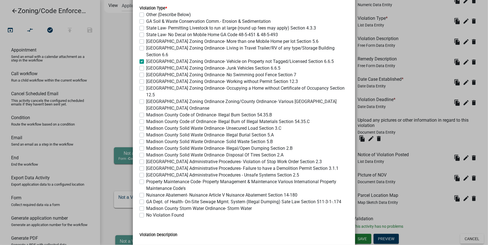
checkbox input "false"
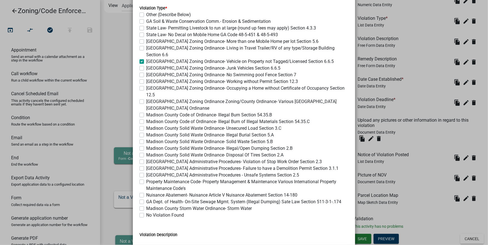
checkbox input "false"
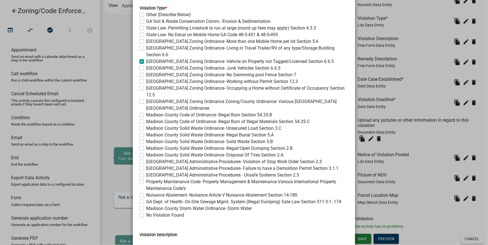
checkbox input "false"
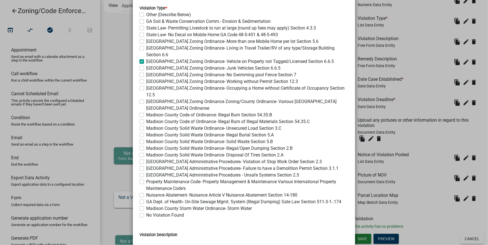
checkbox input "false"
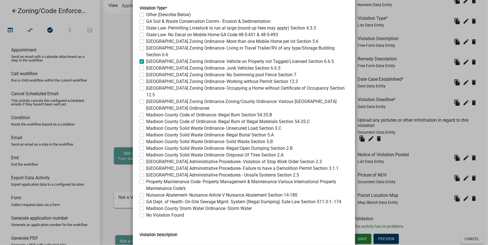
click at [146, 85] on label "Madison County Zoning Ordinance- Occupying a Home without Certificate of Occupa…" at bounding box center [247, 91] width 202 height 13
click at [146, 85] on input "Madison County Zoning Ordinance- Occupying a Home without Certificate of Occupa…" at bounding box center [148, 87] width 4 height 4
checkbox input "true"
checkbox input "false"
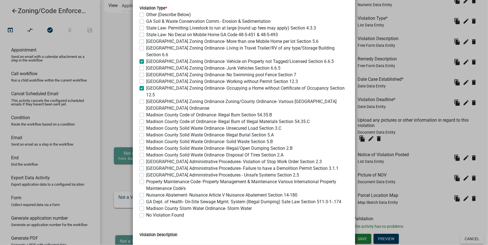
checkbox input "false"
checkbox input "true"
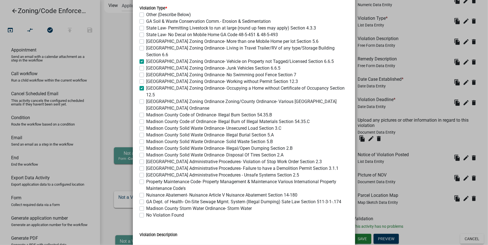
checkbox input "false"
checkbox input "true"
checkbox input "false"
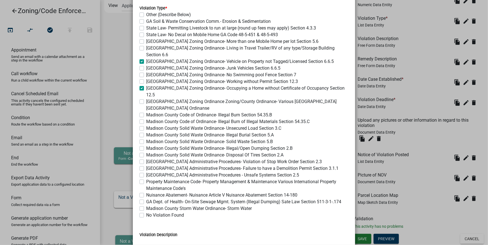
checkbox input "false"
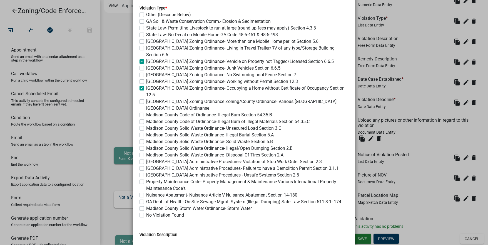
checkbox input "false"
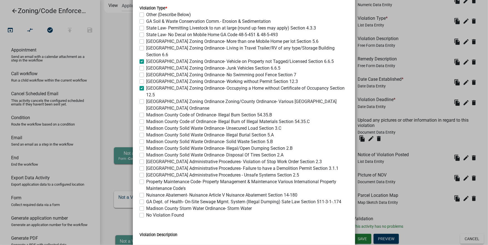
checkbox input "false"
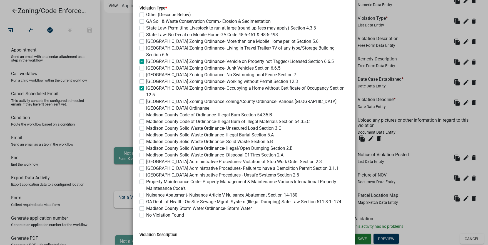
click at [146, 98] on label "Madison County Zoning Ordinance Zoning/County Ordinance- Various Madison County…" at bounding box center [247, 104] width 202 height 13
click at [146, 98] on input "Madison County Zoning Ordinance Zoning/County Ordinance- Various Madison County…" at bounding box center [148, 100] width 4 height 4
checkbox input "true"
checkbox input "false"
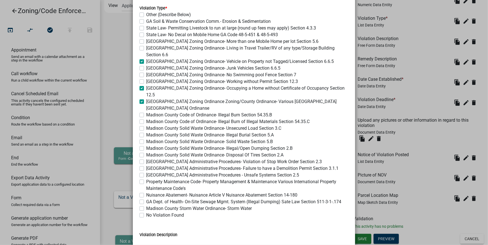
checkbox input "false"
checkbox input "true"
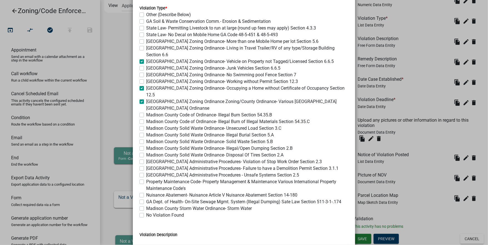
checkbox input "false"
checkbox input "true"
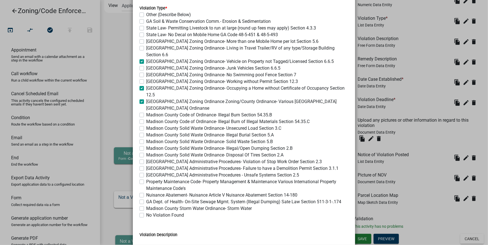
checkbox input "false"
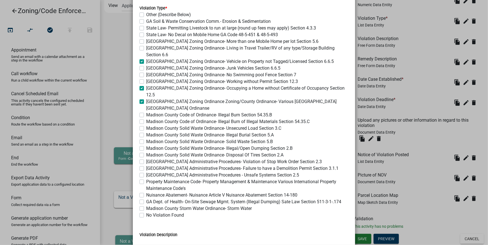
checkbox input "false"
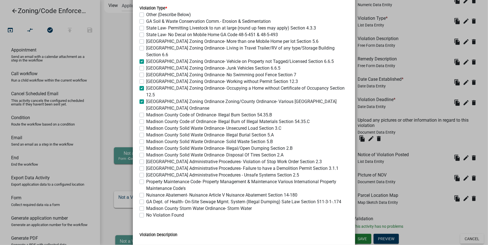
checkbox input "false"
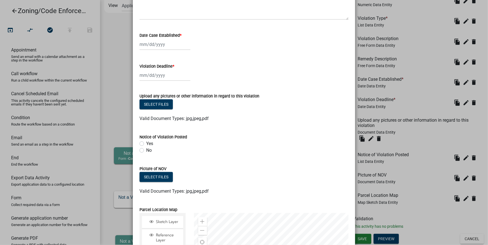
scroll to position [489, 0]
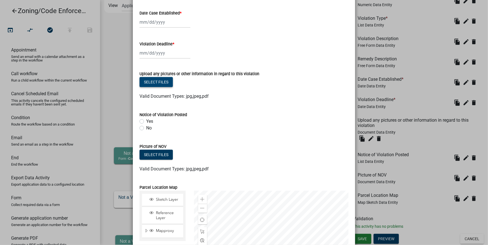
click at [166, 77] on button "Select files" at bounding box center [156, 82] width 33 height 10
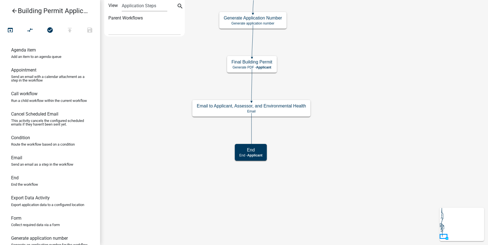
select select
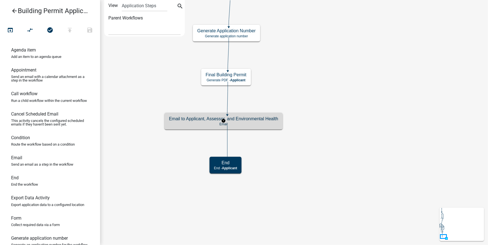
click at [255, 123] on p "Email" at bounding box center [223, 124] width 109 height 4
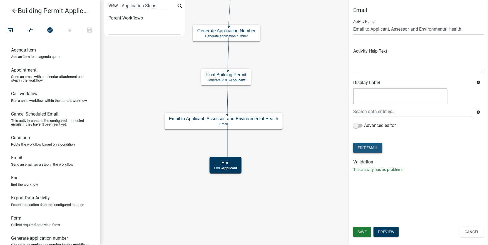
click at [367, 150] on button "Edit Email" at bounding box center [367, 148] width 29 height 10
select select "e4811d26-81c8-4a39-8eca-e87602f73c15"
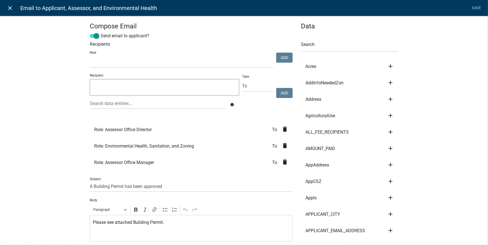
click at [12, 8] on icon "close" at bounding box center [10, 8] width 7 height 7
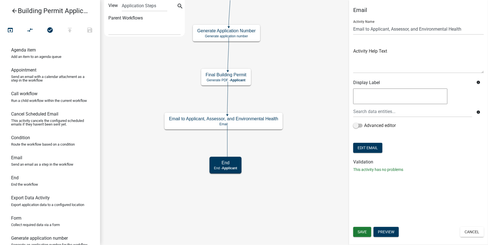
click at [13, 11] on icon "arrow_back" at bounding box center [14, 12] width 7 height 8
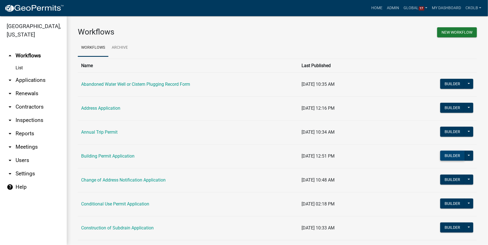
click at [444, 159] on button "Builder" at bounding box center [452, 155] width 24 height 10
select select
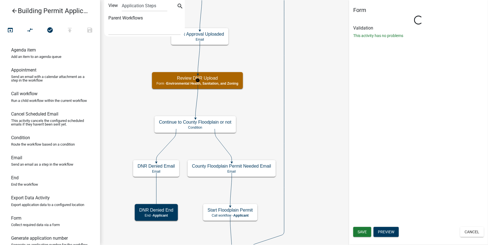
select select "D8A3E368-90C5-43C1-B367-EC3441160A32"
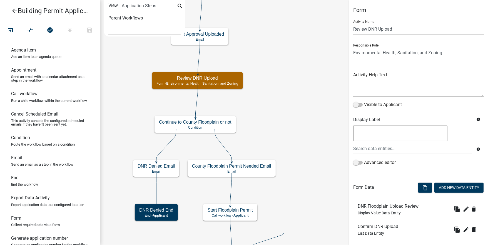
scroll to position [51, 0]
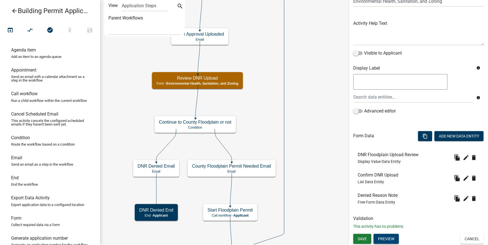
click at [392, 240] on button "Preview" at bounding box center [386, 238] width 25 height 10
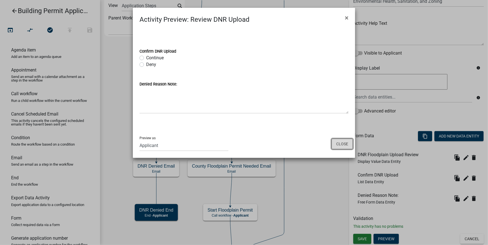
click at [344, 144] on button "Close" at bounding box center [342, 143] width 21 height 11
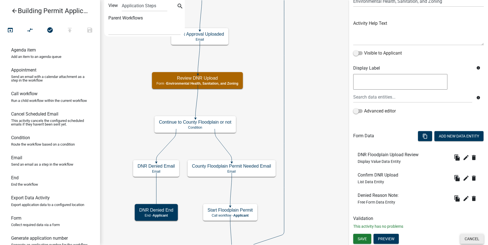
click at [478, 240] on button "Cancel" at bounding box center [472, 238] width 24 height 10
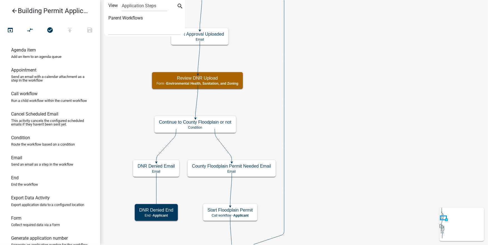
scroll to position [0, 0]
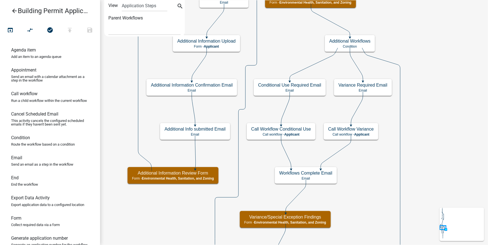
click at [15, 11] on icon "arrow_back" at bounding box center [14, 12] width 7 height 8
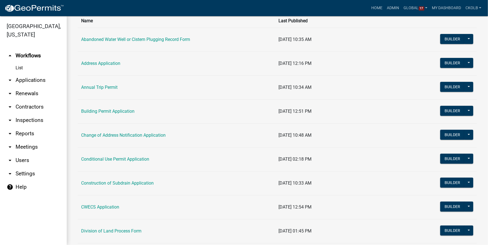
scroll to position [22, 0]
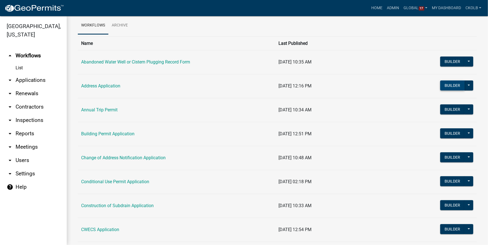
click at [445, 84] on button "Builder" at bounding box center [452, 85] width 24 height 10
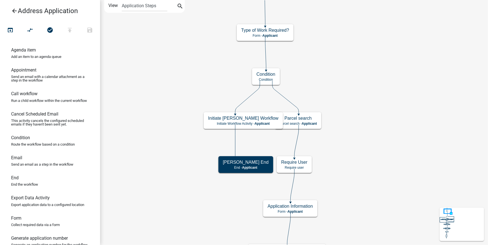
click at [14, 12] on icon "arrow_back" at bounding box center [14, 12] width 7 height 8
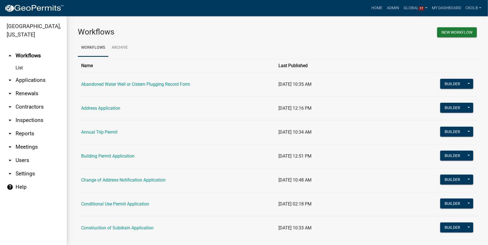
scroll to position [67, 0]
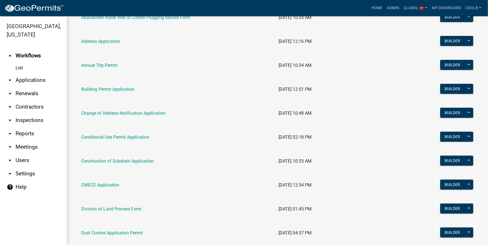
click at [24, 127] on link "arrow_drop_down Reports" at bounding box center [33, 133] width 67 height 13
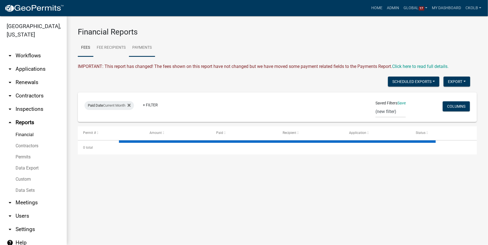
click at [141, 49] on link "Payments" at bounding box center [142, 48] width 26 height 18
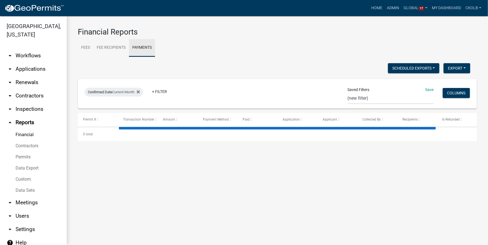
select select "3: 100"
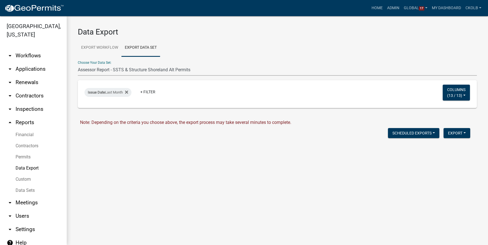
select select "1: 9dec6c92-9c23-43c0-81fa-519ae4f65e9b"
click at [454, 135] on button "Export" at bounding box center [457, 133] width 27 height 10
click at [453, 145] on button "Excel Format (.xlsx)" at bounding box center [444, 147] width 52 height 13
click at [200, 27] on div "Data Export Export Workflow Export Data Set Choose Your Workflow: Building Cont…" at bounding box center [277, 90] width 421 height 148
click at [106, 95] on div "Issue Date Last Month" at bounding box center [107, 92] width 47 height 9
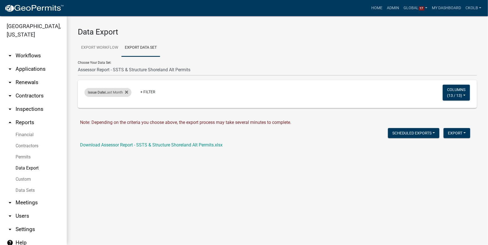
select select "previous_1_months"
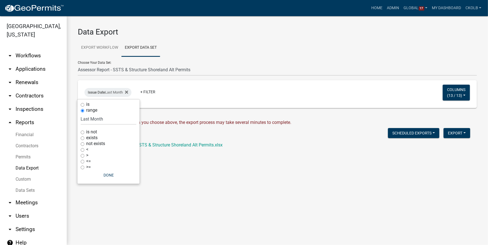
click at [196, 182] on main "Data Export Export Workflow Export Data Set Choose Your Workflow: Building Cont…" at bounding box center [277, 130] width 421 height 228
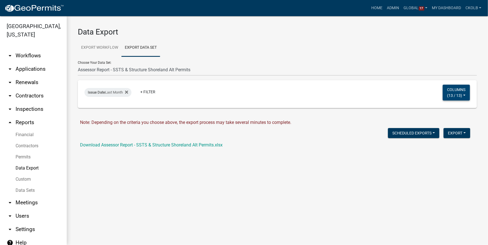
click at [464, 95] on button "Columns ( 13 / 13 )" at bounding box center [456, 92] width 27 height 16
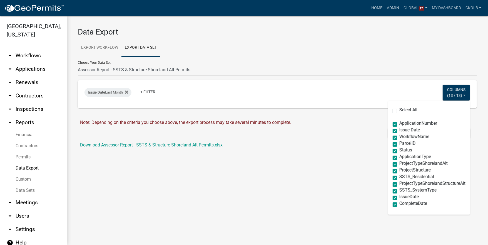
click at [184, 157] on div "Data Export Export Workflow Export Data Set Choose Your Workflow: Building Cont…" at bounding box center [277, 90] width 421 height 148
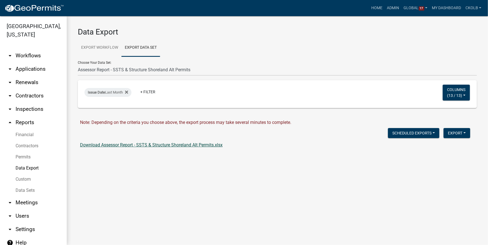
click at [177, 144] on link "Download Assessor Report - SSTS & Structure Shoreland Alt Permits.xlsx" at bounding box center [151, 144] width 143 height 5
click at [34, 190] on link "Data Sets" at bounding box center [33, 190] width 67 height 11
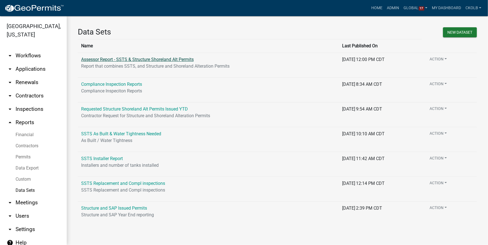
click at [171, 60] on link "Assessor Report - SSTS & Structure Shoreland Alt Permits" at bounding box center [137, 59] width 113 height 5
select select "IssueDate"
select select "79d4bf26-a84c-4898-8d16-9ebea2345fb4"
select select "68d28c81-f724-4f90-9ad3-bed34bf6fb80"
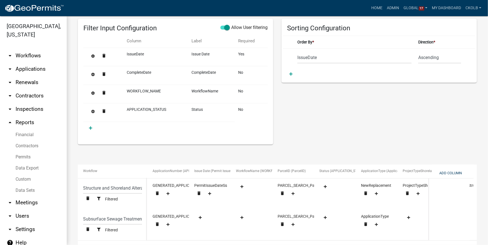
scroll to position [77, 0]
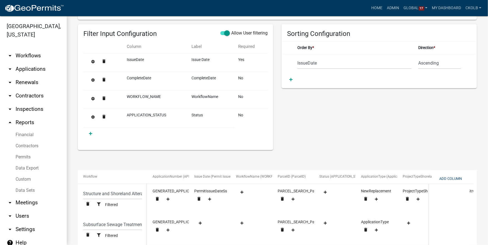
click at [31, 58] on link "arrow_drop_down Workflows" at bounding box center [33, 55] width 67 height 13
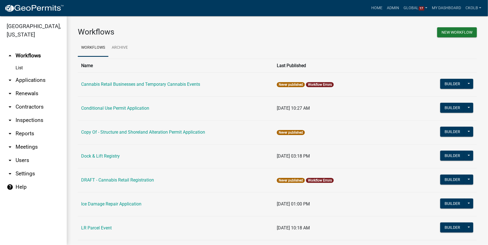
click at [30, 83] on link "arrow_drop_down Applications" at bounding box center [33, 79] width 67 height 13
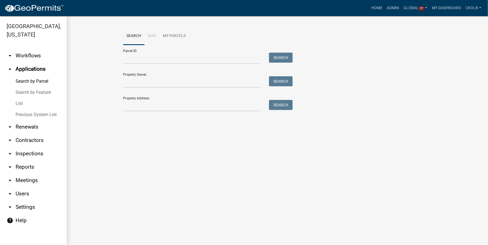
click at [20, 106] on link "List" at bounding box center [33, 103] width 67 height 11
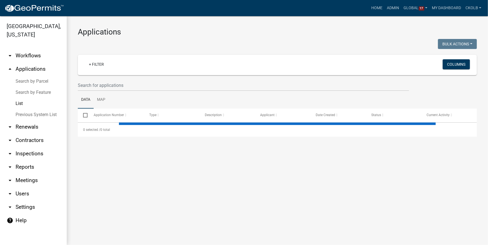
select select "2: 50"
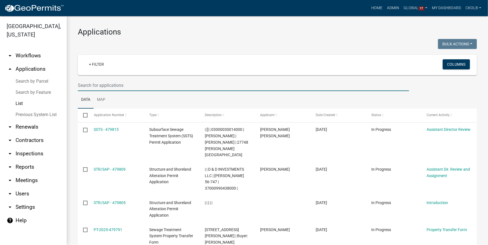
click at [94, 84] on input "text" at bounding box center [243, 84] width 331 height 11
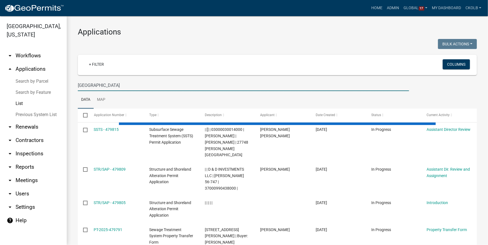
type input "[GEOGRAPHIC_DATA]"
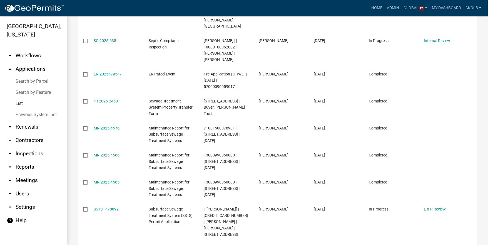
scroll to position [133, 0]
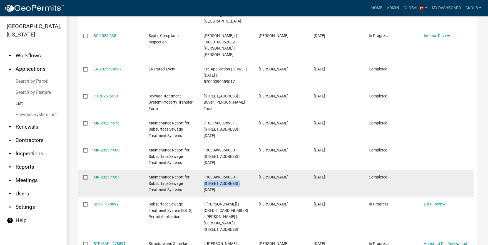
drag, startPoint x: 205, startPoint y: 177, endPoint x: 246, endPoint y: 177, distance: 41.7
click at [240, 177] on span "13000990350000 | [STREET_ADDRESS] | [DATE]" at bounding box center [222, 183] width 36 height 17
copy span "[STREET_ADDRESS]"
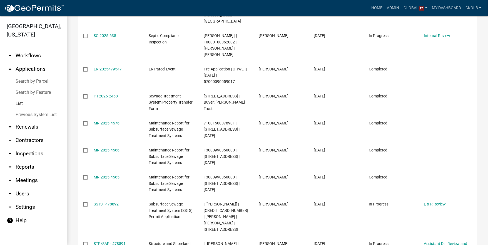
click at [32, 81] on link "Search by Parcel" at bounding box center [33, 81] width 67 height 11
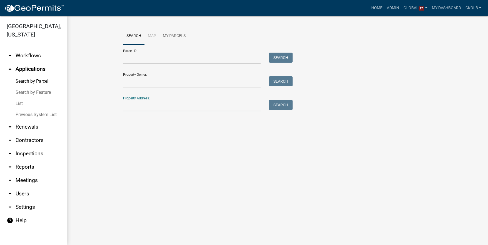
click at [145, 109] on input "Property Address:" at bounding box center [192, 105] width 138 height 11
paste input "[STREET_ADDRESS]"
type input "[STREET_ADDRESS]"
click at [285, 106] on button "Search" at bounding box center [281, 105] width 24 height 10
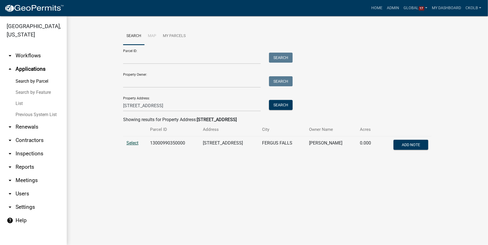
click at [131, 141] on span "Select" at bounding box center [132, 142] width 12 height 5
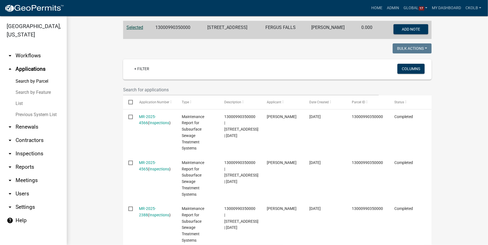
scroll to position [133, 0]
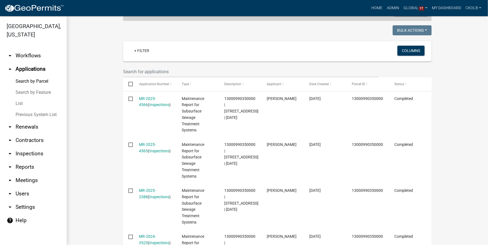
click at [21, 168] on link "arrow_drop_down Reports" at bounding box center [33, 166] width 67 height 13
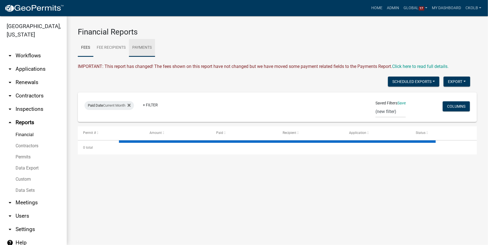
click at [138, 48] on link "Payments" at bounding box center [142, 48] width 26 height 18
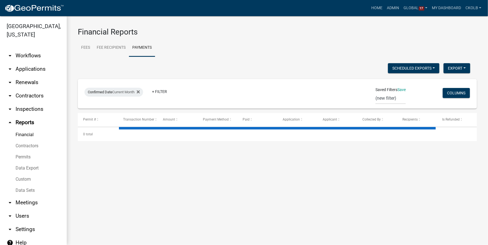
select select "3: 100"
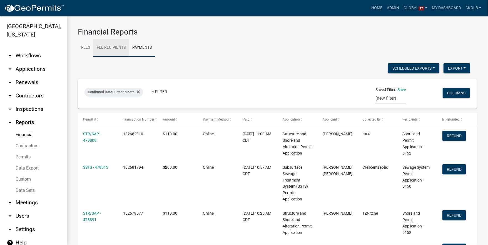
click at [104, 47] on link "Fee Recipients" at bounding box center [111, 48] width 36 height 18
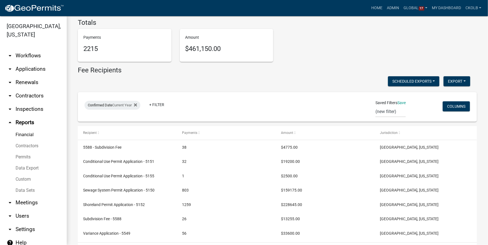
scroll to position [67, 0]
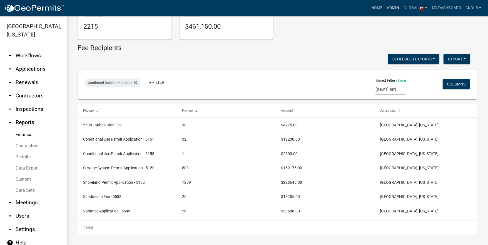
click at [391, 8] on link "Admin" at bounding box center [393, 8] width 17 height 11
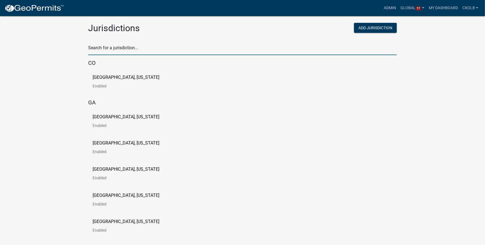
click at [129, 51] on input "text" at bounding box center [242, 49] width 309 height 11
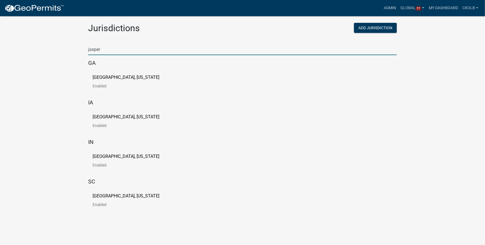
type input "jasper"
click at [127, 80] on link "[GEOGRAPHIC_DATA], [US_STATE] Enabled" at bounding box center [131, 83] width 76 height 17
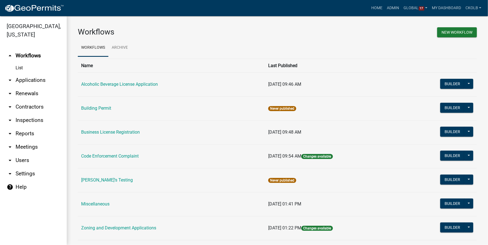
click at [24, 133] on link "arrow_drop_down Reports" at bounding box center [33, 133] width 67 height 13
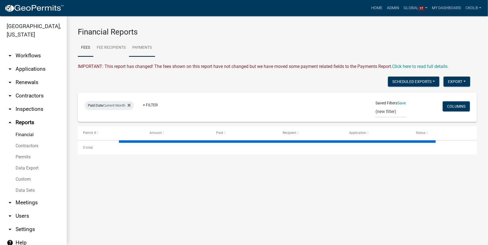
click at [151, 51] on link "Payments" at bounding box center [142, 48] width 26 height 18
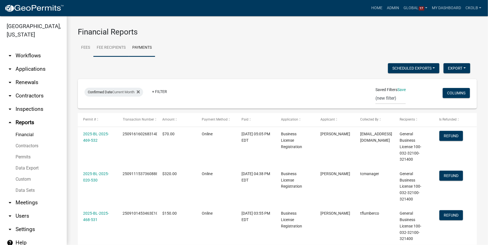
click at [120, 51] on link "Fee Recipients" at bounding box center [111, 48] width 36 height 18
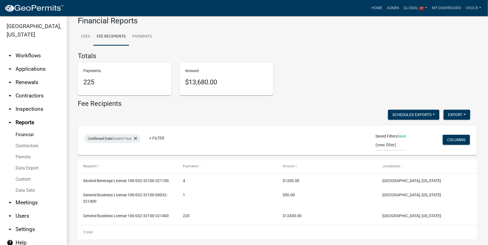
scroll to position [16, 0]
